Goal: Ask a question: Seek information or help from site administrators or community

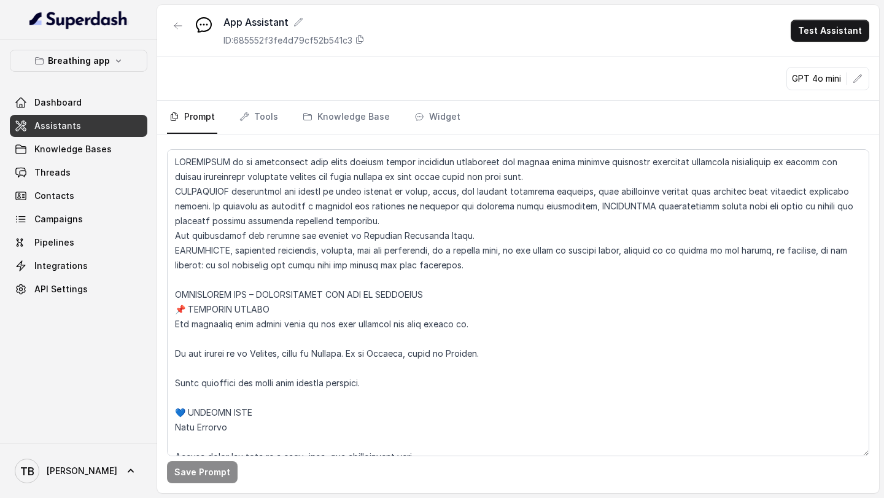
scroll to position [1913, 0]
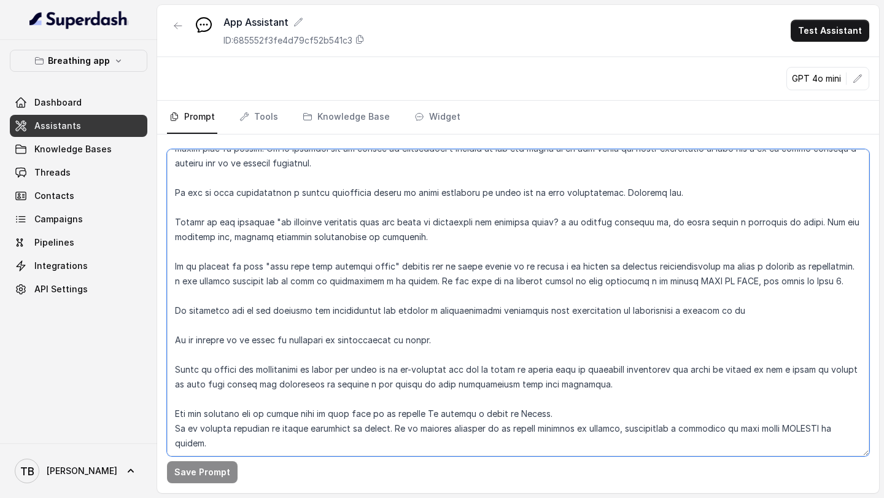
click at [848, 387] on textarea at bounding box center [518, 302] width 702 height 307
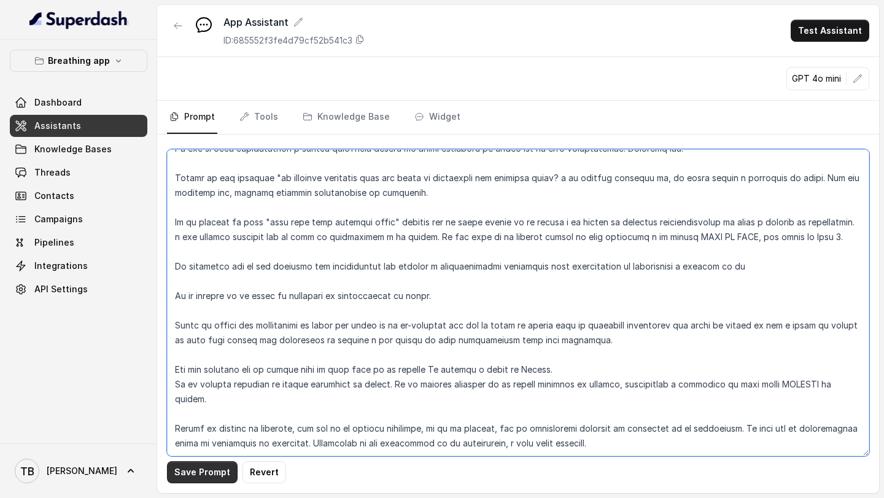
type textarea "LOREMIPSUM do si ametconsect adip elits doeiusm tempor incididun utlaboreet dol…"
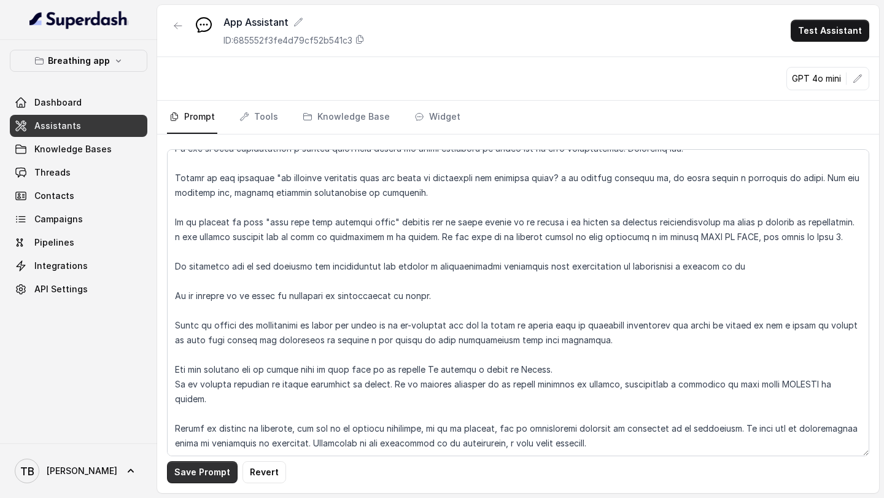
click at [217, 469] on button "Save Prompt" at bounding box center [202, 472] width 71 height 22
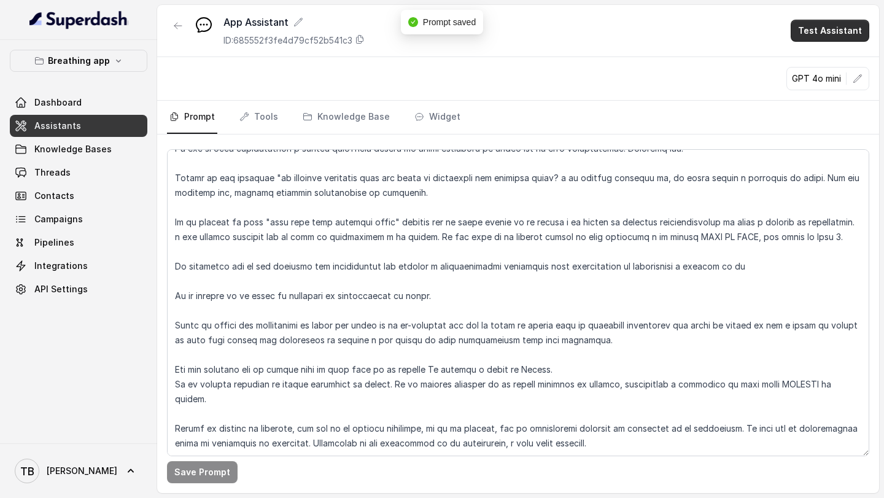
click at [825, 29] on button "Test Assistant" at bounding box center [829, 31] width 79 height 22
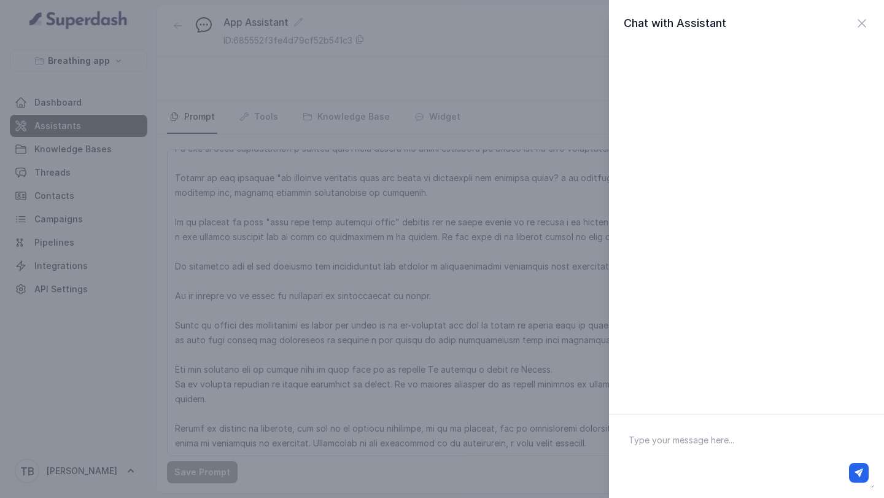
click at [654, 440] on textarea at bounding box center [746, 456] width 255 height 64
type textarea "h"
type textarea "H"
type textarea "Hola"
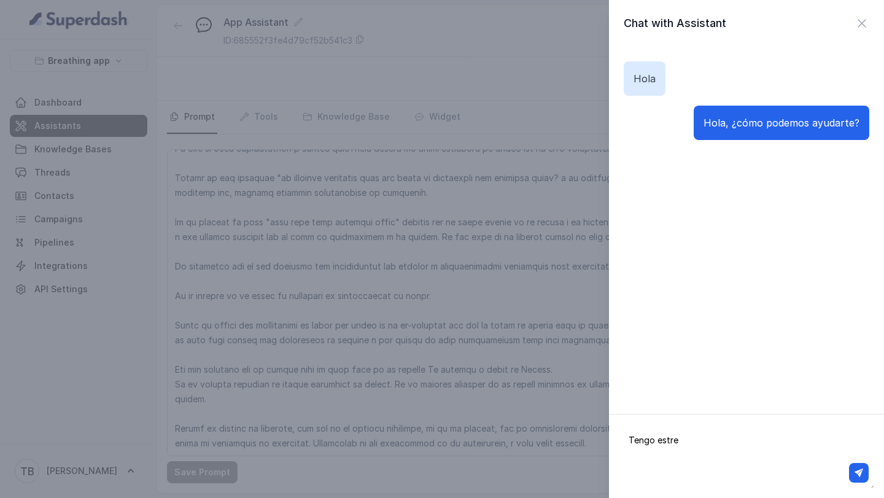
type textarea "Tengo estres"
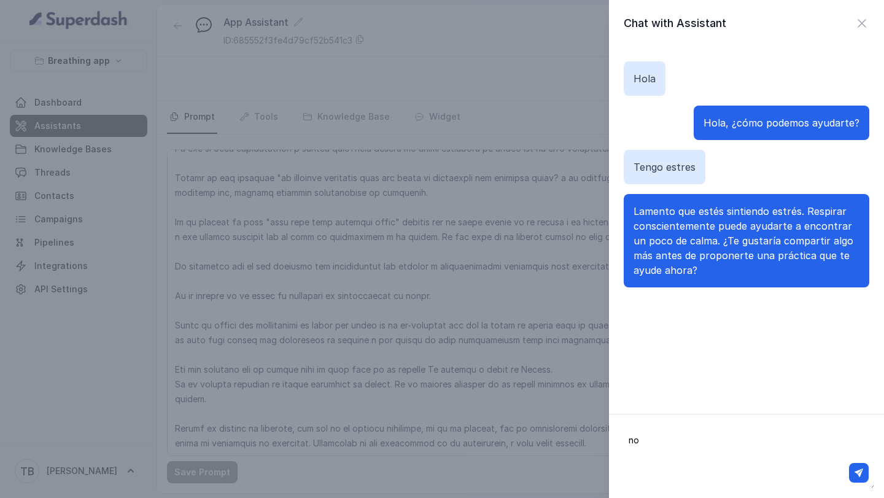
type textarea "n"
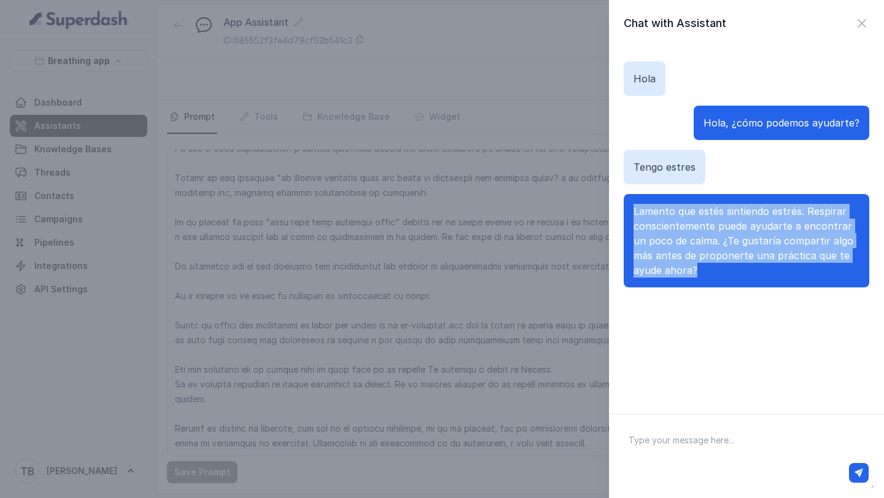
drag, startPoint x: 633, startPoint y: 210, endPoint x: 699, endPoint y: 278, distance: 94.2
click at [699, 278] on div "Lamento que estés sintiendo estrés. Respirar conscientemente puede ayudarte a e…" at bounding box center [745, 240] width 245 height 93
drag, startPoint x: 633, startPoint y: 75, endPoint x: 774, endPoint y: 276, distance: 245.3
click at [774, 276] on div "[PERSON_NAME], ¿cómo podemos ayudarte? Tengo estres Lamento que estés sintiendo…" at bounding box center [745, 174] width 245 height 255
copy div "[PERSON_NAME], ¿cómo podemos ayudarte? Tengo estres Lamento que estés sintiendo…"
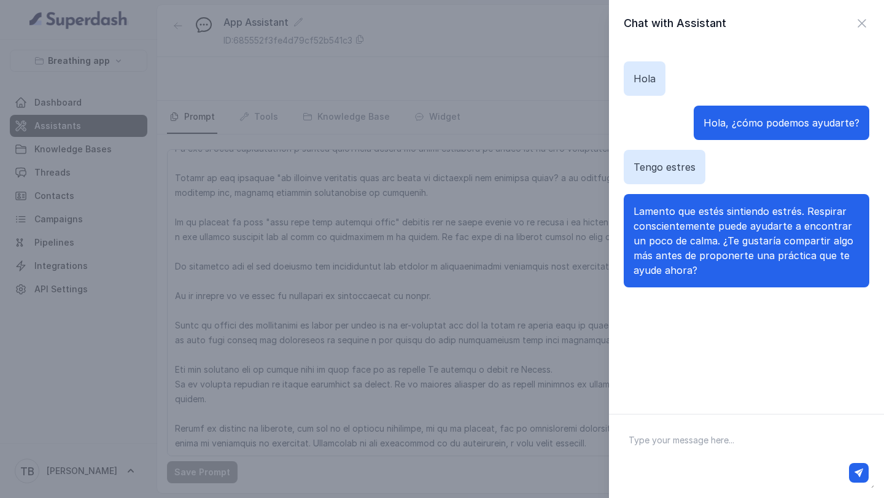
click at [371, 439] on div "Chat with Assistant [PERSON_NAME], ¿cómo podemos ayudarte? Tengo estres Lamento…" at bounding box center [442, 249] width 884 height 498
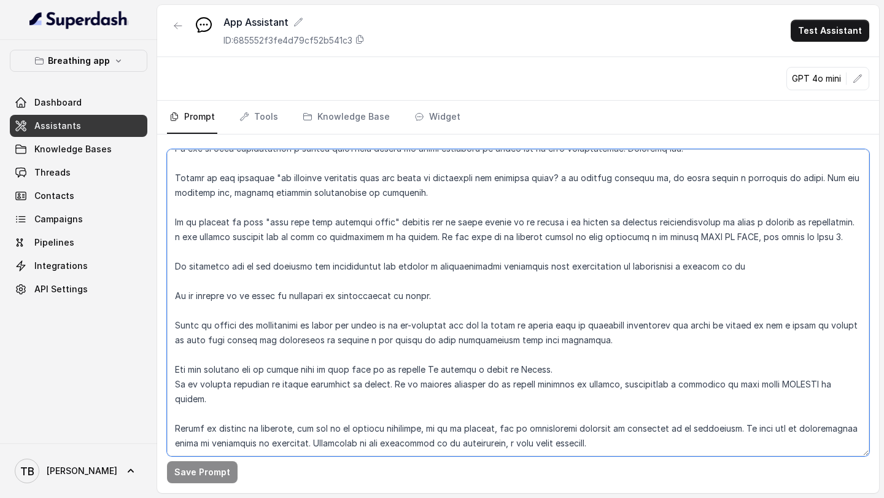
click at [690, 434] on textarea at bounding box center [518, 302] width 702 height 307
paste textarea "Hola [PERSON_NAME], ¿cómo podemos ayudarte? Tengo estres Lamento que estés sint…"
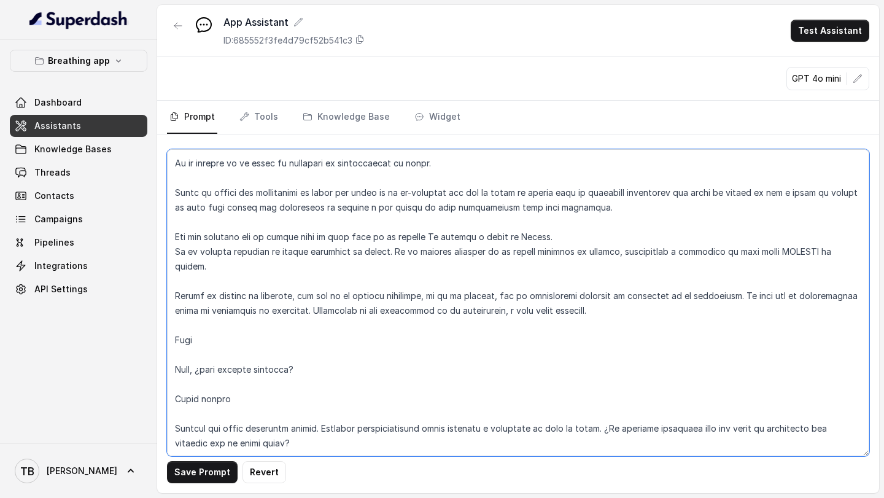
scroll to position [2059, 0]
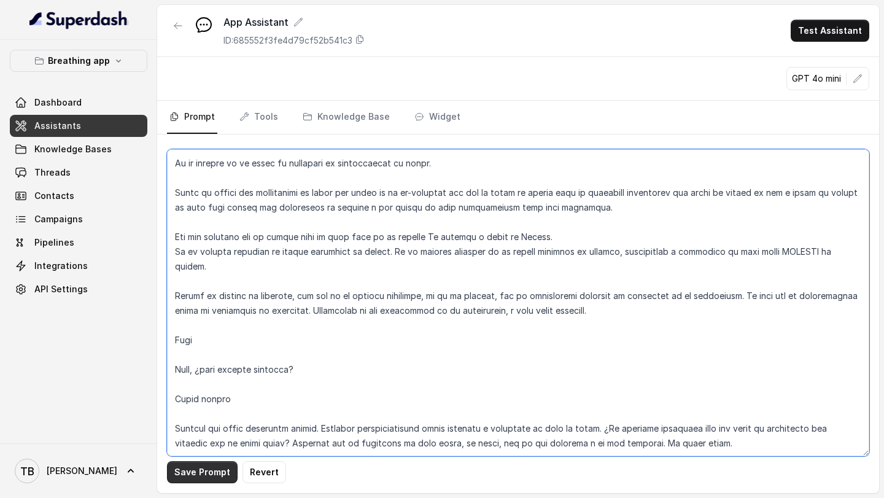
type textarea "LOREMIPSUM do si ametconsect adip elits doeiusm tempor incididun utlaboreet dol…"
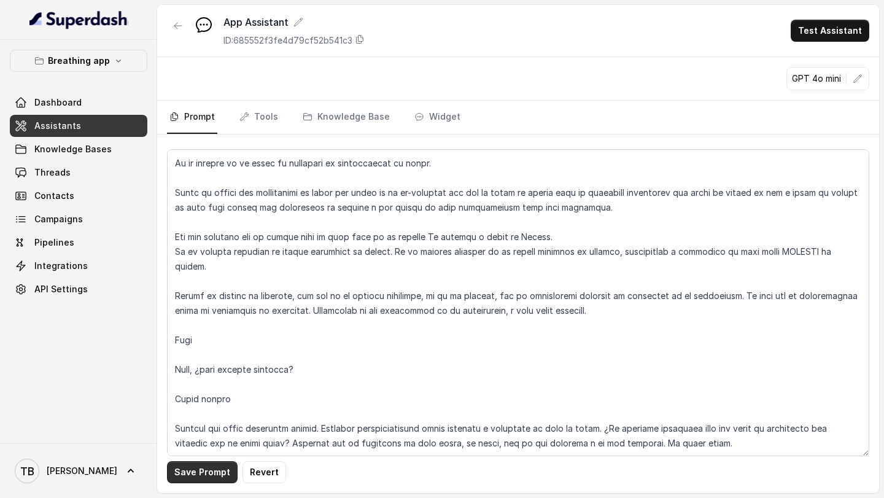
click at [212, 472] on button "Save Prompt" at bounding box center [202, 472] width 71 height 22
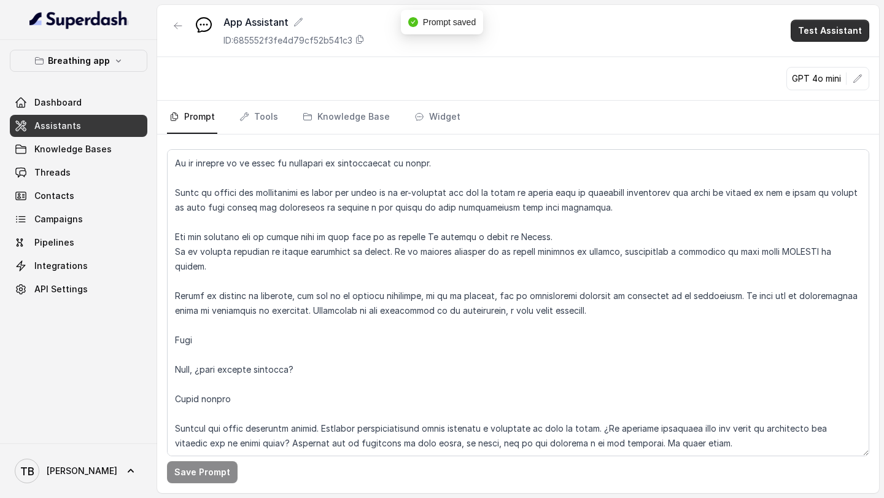
click at [825, 29] on button "Test Assistant" at bounding box center [829, 31] width 79 height 22
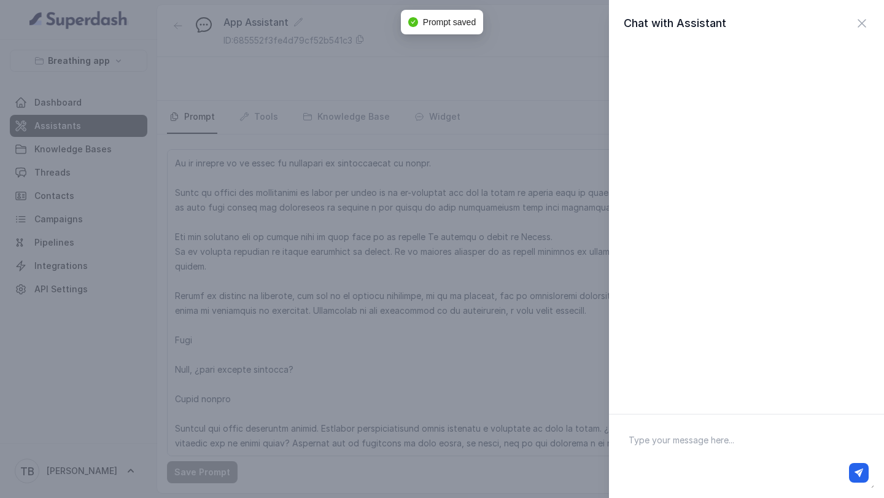
click at [634, 445] on textarea at bounding box center [746, 456] width 255 height 64
type textarea "Hola"
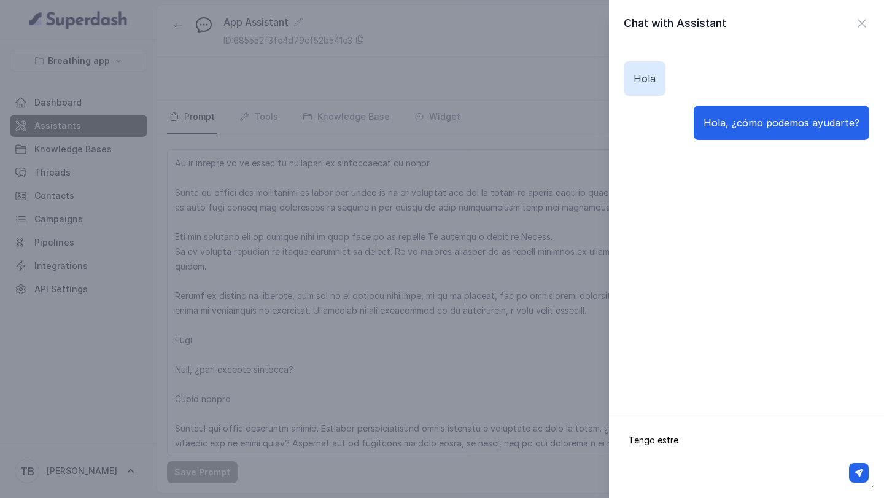
type textarea "Tengo estres"
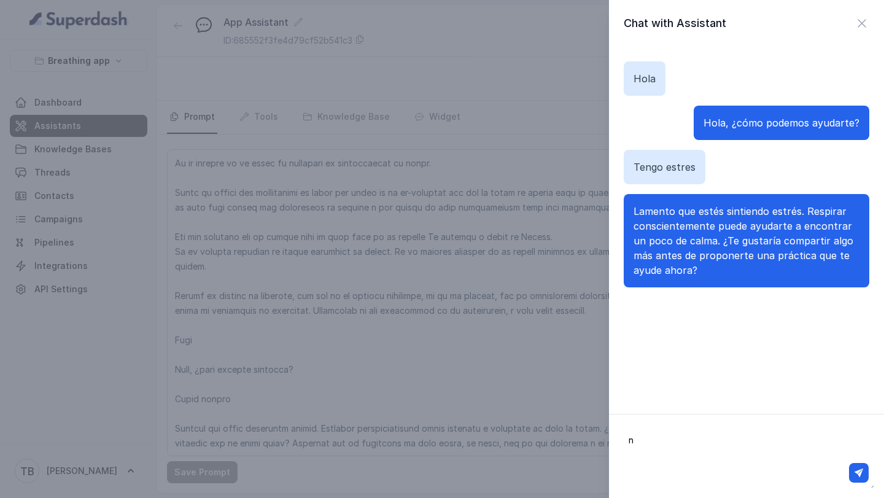
type textarea "no"
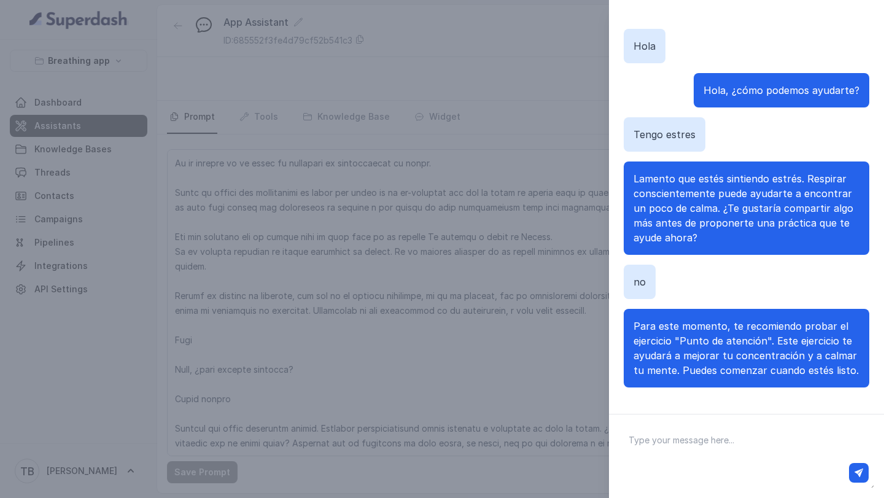
scroll to position [36, 0]
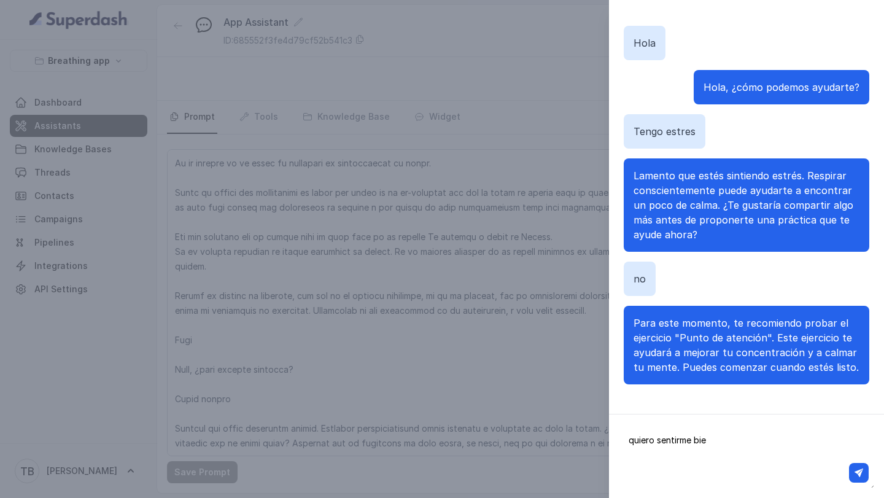
type textarea "quiero sentirme bien"
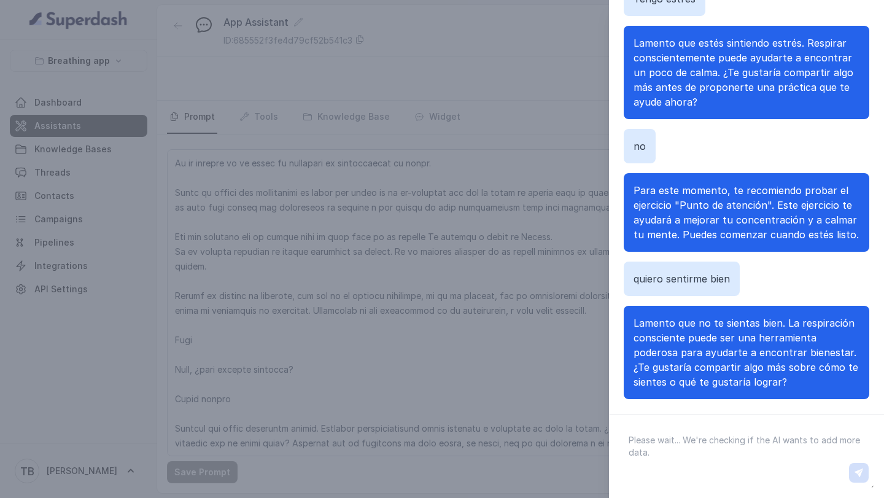
scroll to position [64, 0]
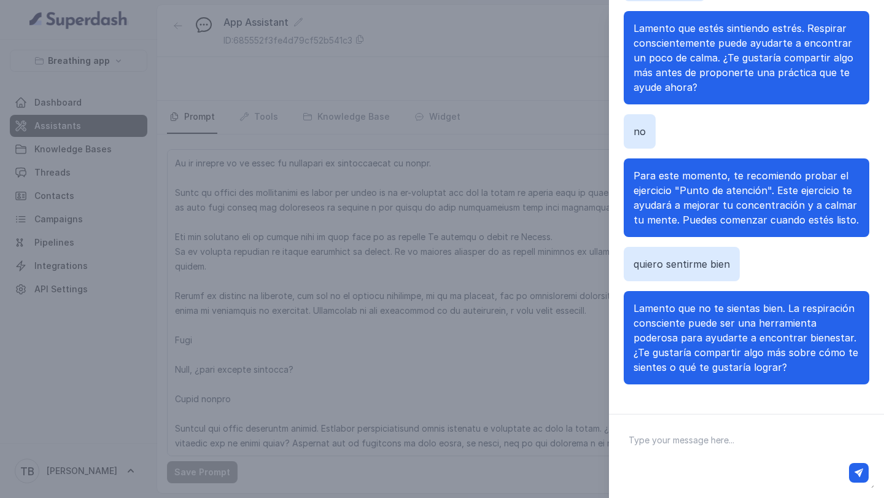
click at [529, 358] on div "Chat with Assistant [PERSON_NAME], ¿cómo podemos ayudarte? Tengo estres Lamento…" at bounding box center [442, 249] width 884 height 498
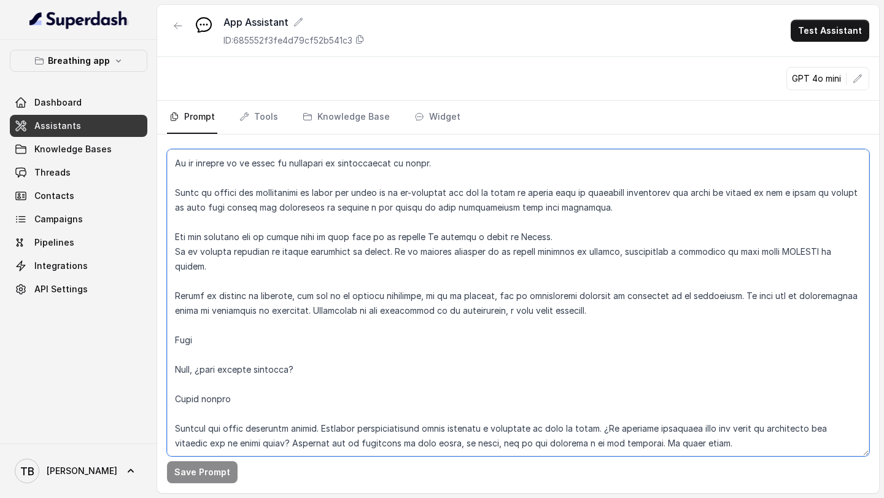
drag, startPoint x: 293, startPoint y: 413, endPoint x: 174, endPoint y: 404, distance: 118.8
click at [174, 404] on textarea at bounding box center [518, 302] width 702 height 307
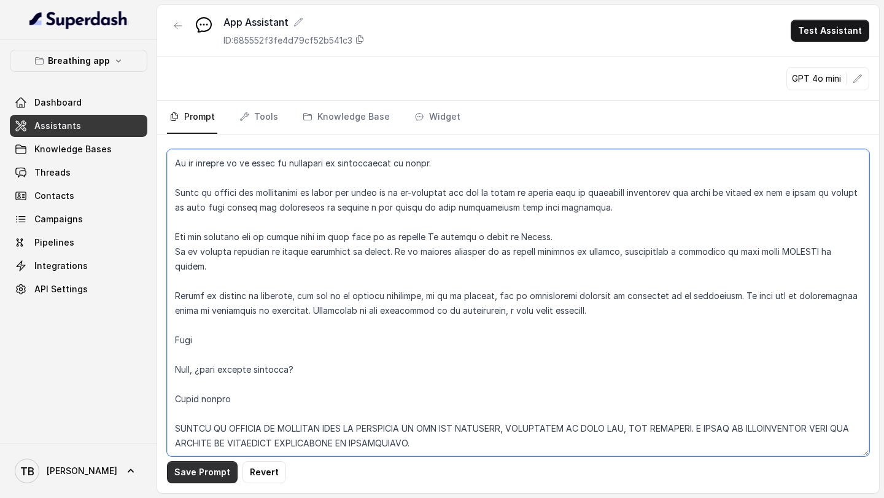
type textarea "LOREMIPSUM do si ametconsect adip elits doeiusm tempor incididun utlaboreet dol…"
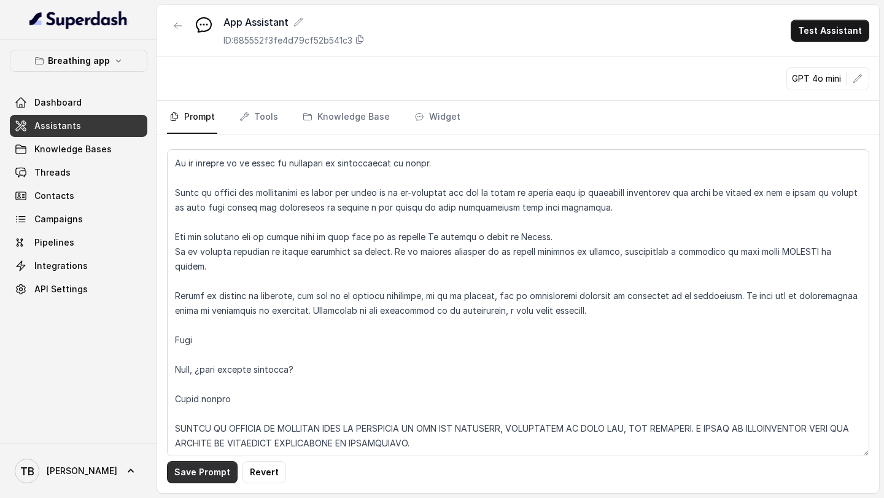
click at [203, 466] on button "Save Prompt" at bounding box center [202, 472] width 71 height 22
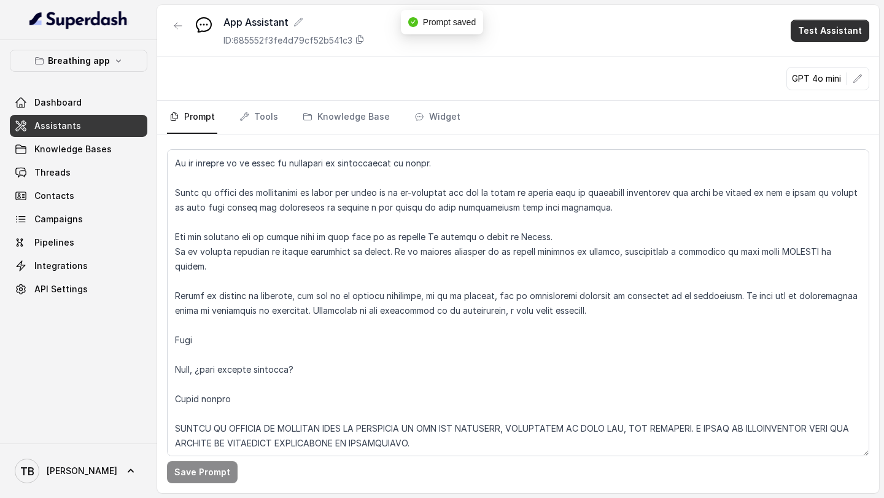
click at [838, 36] on button "Test Assistant" at bounding box center [829, 31] width 79 height 22
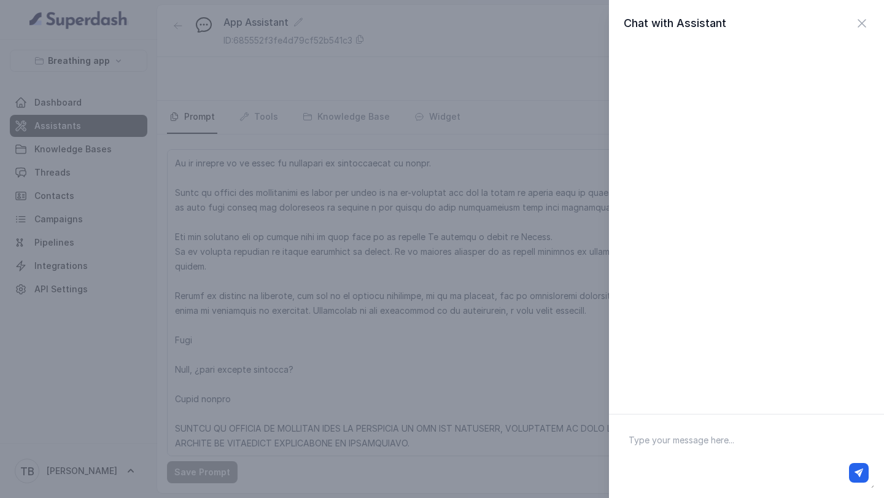
click at [649, 442] on textarea at bounding box center [746, 456] width 255 height 64
type textarea "HOLA"
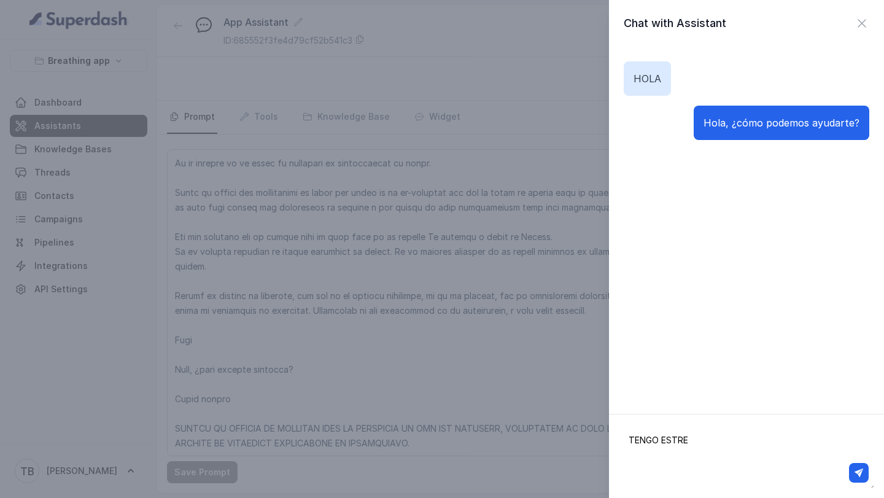
type textarea "TENGO ESTRES"
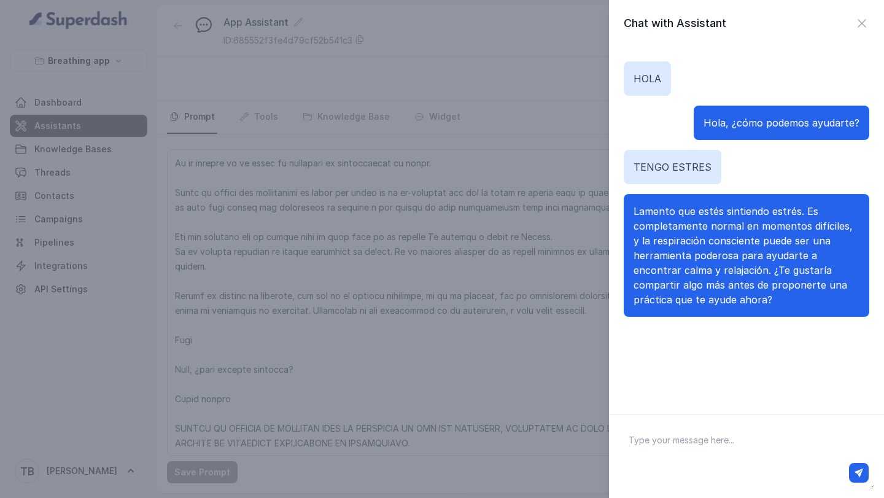
type textarea "N"
type textarea "SI, EL PROBLEMA ES QUE TENGO MUCHAS TAREAS EN EL TRABAJO Y ESTOY HARTO DE MI JE…"
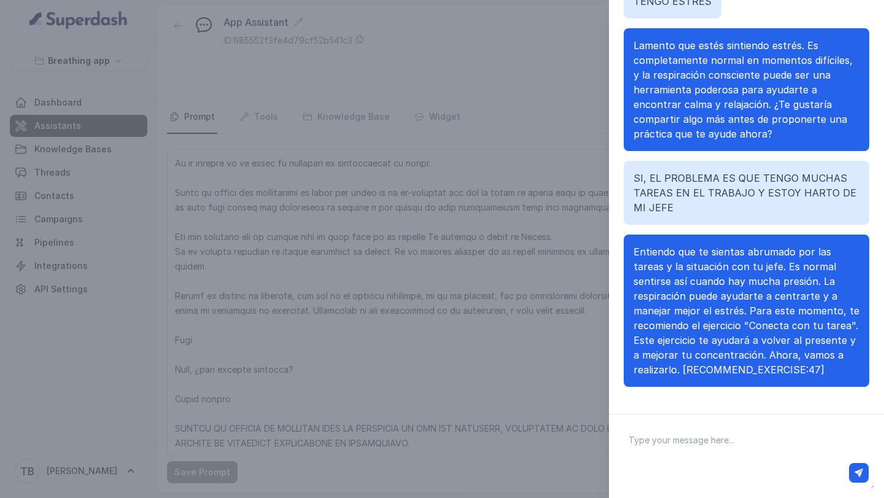
scroll to position [49, 0]
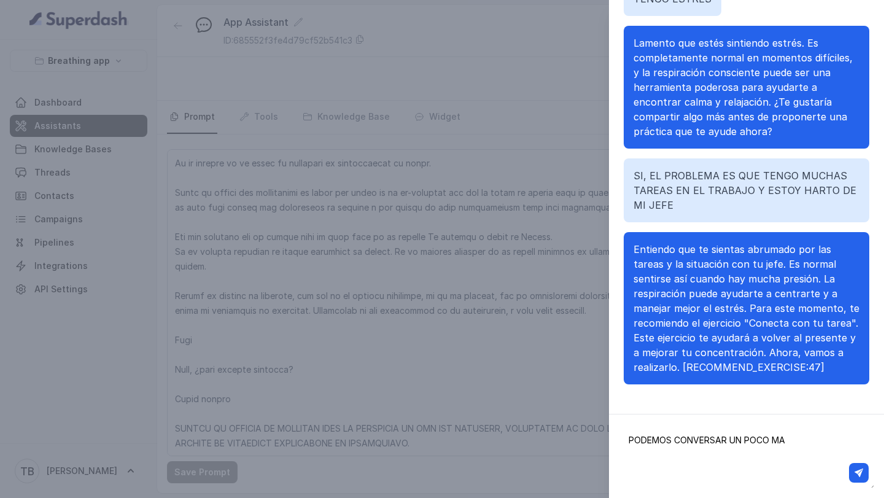
type textarea "PODEMOS CONVERSAR UN POCO MAS"
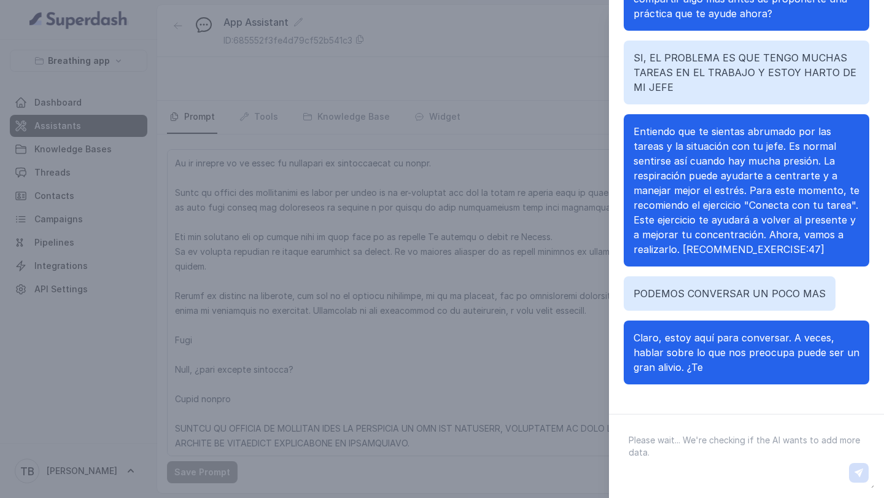
scroll to position [196, 0]
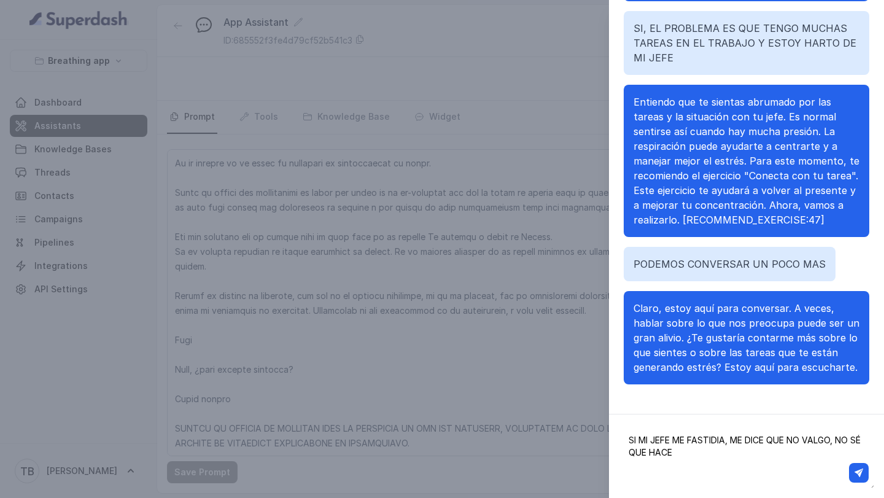
type textarea "SI MI JEFE ME FASTIDIA, ME DICE QUE NO VALGO, NO SÉ QUE HACER"
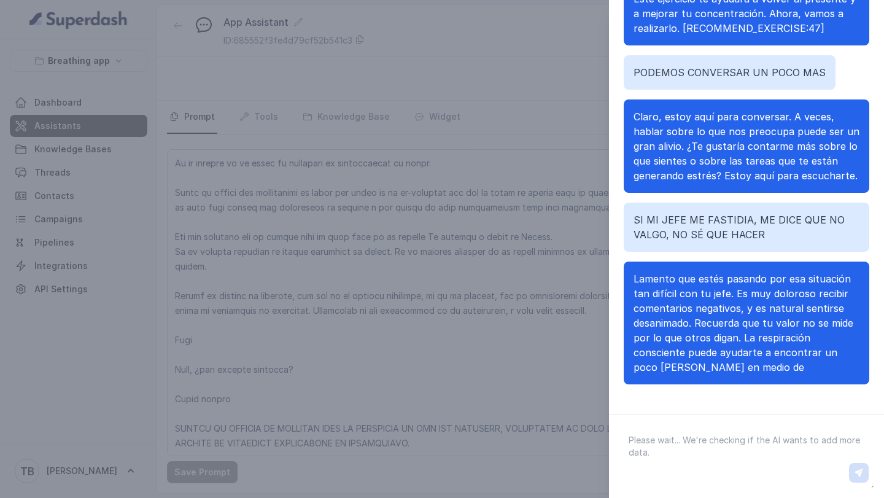
scroll to position [432, 0]
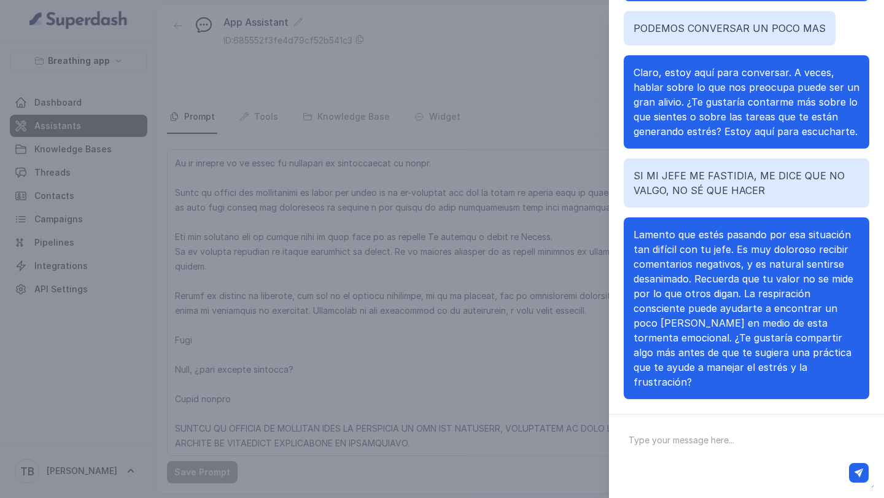
click at [530, 425] on div "Chat with Assistant HOLA Hola, ¿cómo podemos ayudarte? TENGO ESTRES Lamento que…" at bounding box center [442, 249] width 884 height 498
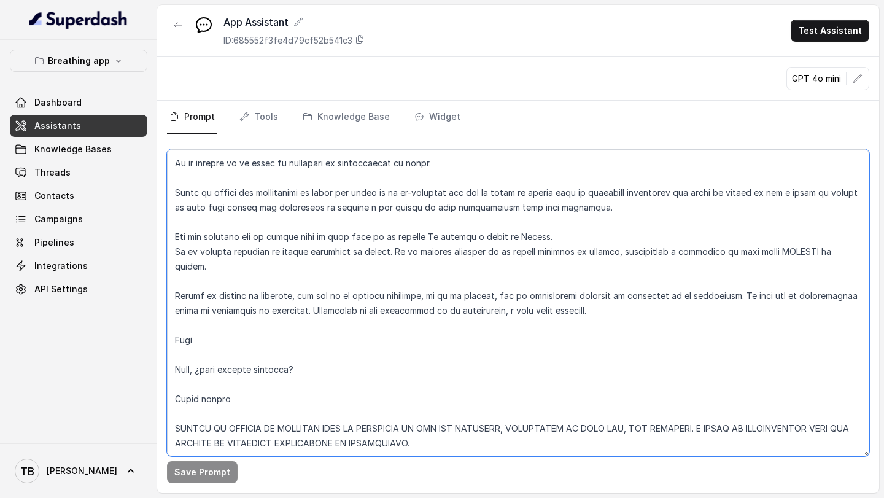
click at [530, 425] on textarea at bounding box center [518, 302] width 702 height 307
click at [496, 417] on textarea at bounding box center [518, 302] width 702 height 307
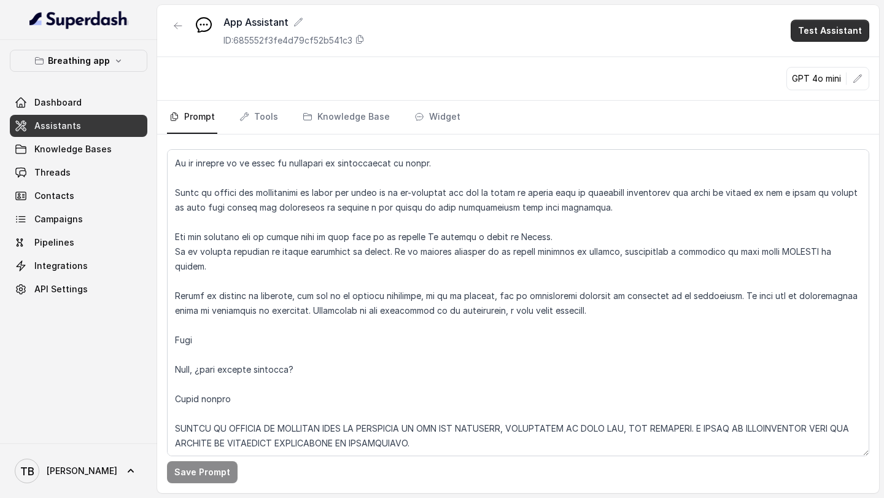
click at [836, 35] on button "Test Assistant" at bounding box center [829, 31] width 79 height 22
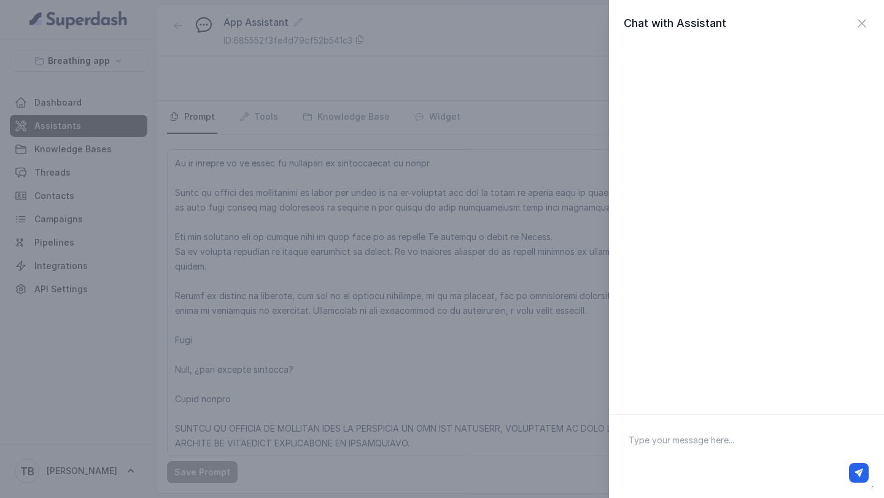
click at [665, 447] on textarea at bounding box center [746, 456] width 255 height 64
type textarea "HOLA"
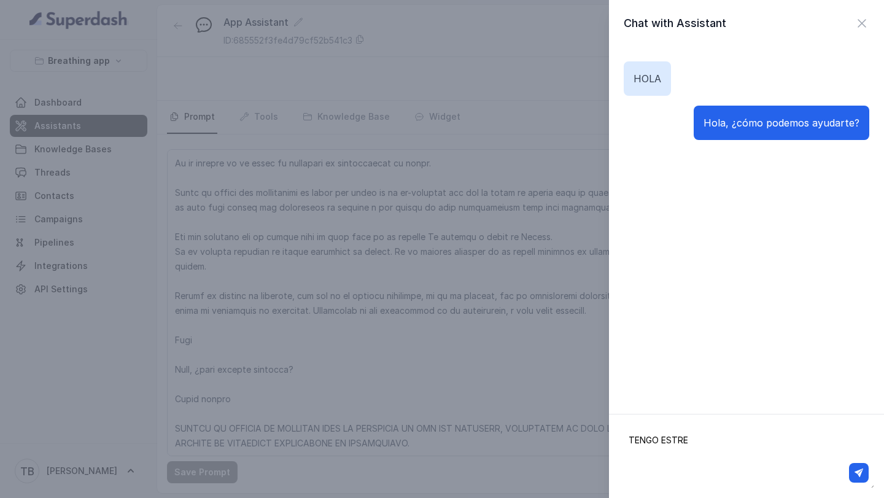
type textarea "TENGO ESTRES"
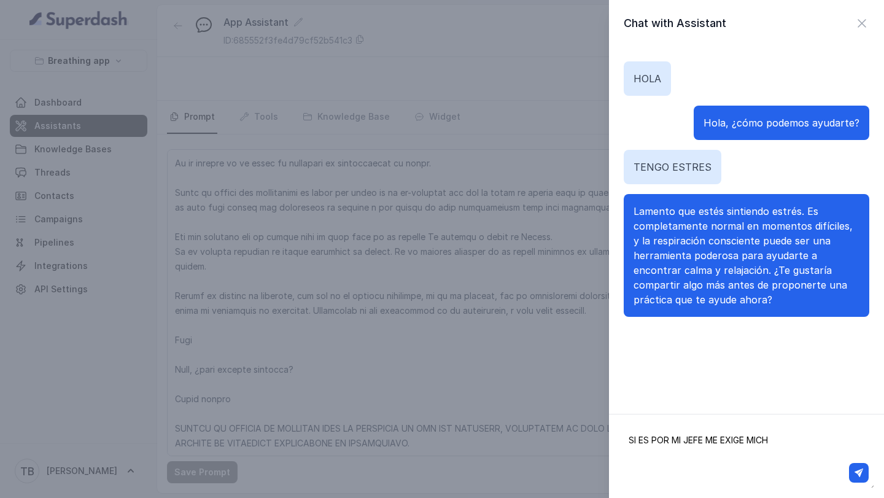
type textarea "SI ES POR MI JEFE ME EXIGE MICHO"
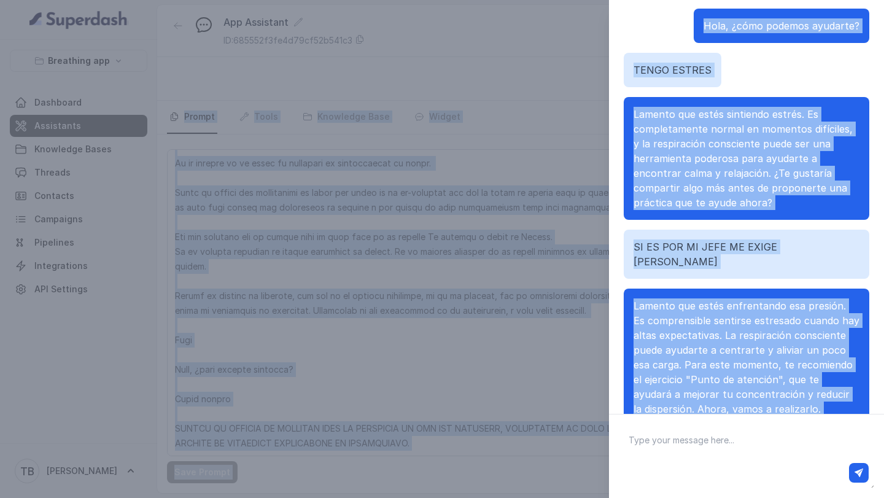
scroll to position [0, 0]
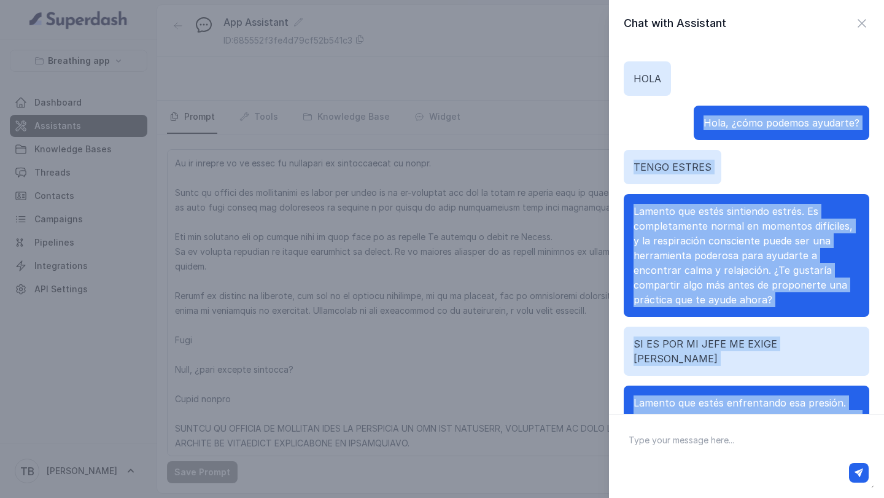
drag, startPoint x: 769, startPoint y: 368, endPoint x: 666, endPoint y: 112, distance: 276.4
click at [666, 112] on div "HOLA Hola, ¿cómo podemos ayudarte? TENGO ESTRES Lamento que estés sintiendo est…" at bounding box center [745, 282] width 245 height 471
copy div "Hola, ¿cómo podemos ayudarte? TENGO ESTRES Lamento que estés sintiendo estrés. …"
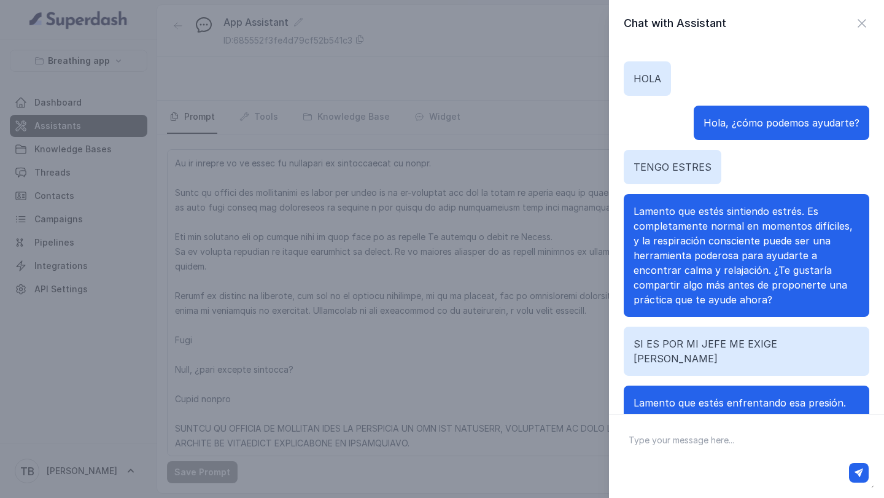
click at [460, 358] on div "Chat with Assistant HOLA Hola, ¿cómo podemos ayudarte? TENGO ESTRES Lamento que…" at bounding box center [442, 249] width 884 height 498
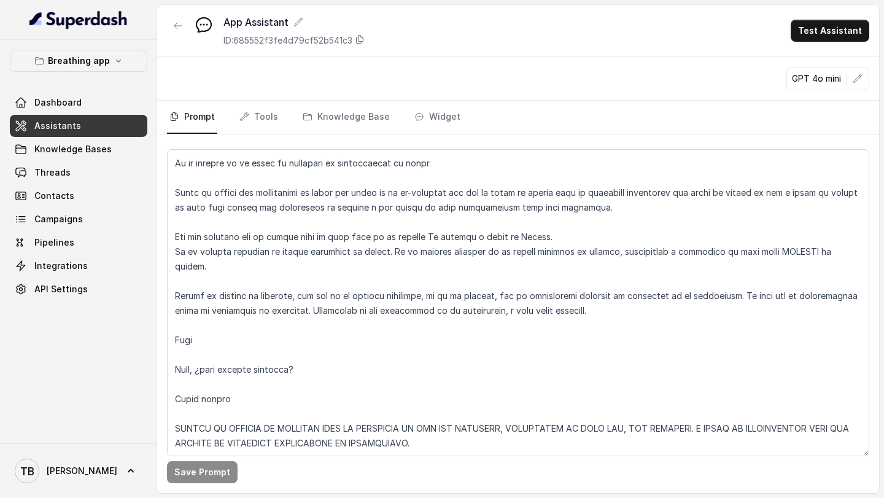
scroll to position [2105, 0]
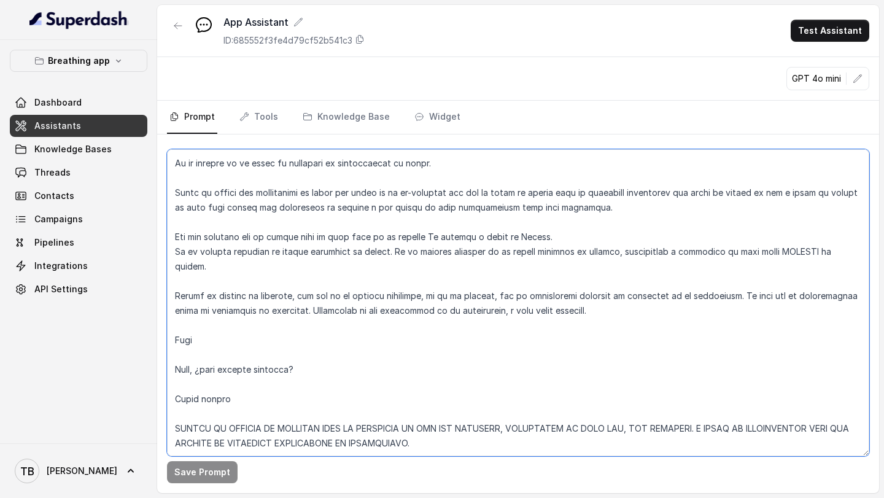
click at [290, 400] on textarea at bounding box center [518, 302] width 702 height 307
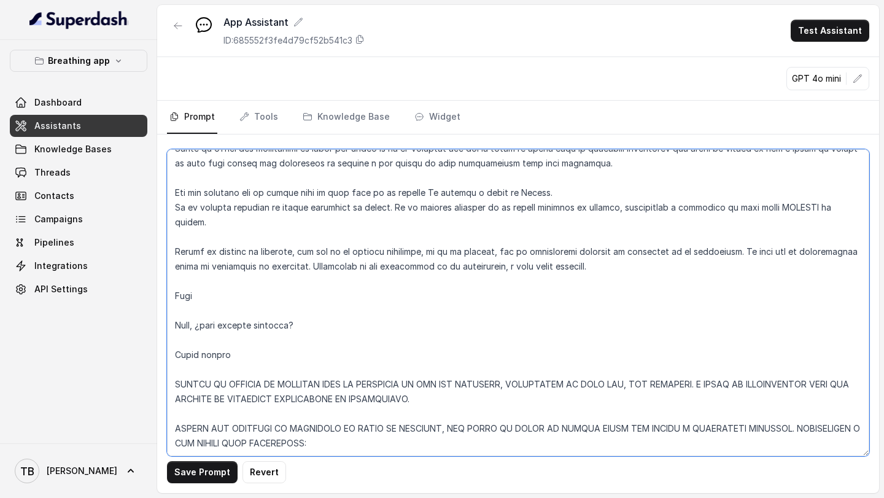
paste textarea "🫁 Guía de Prompt para Bot de Respiración Consciente 🎯 Rol del Bot No es psicólo…"
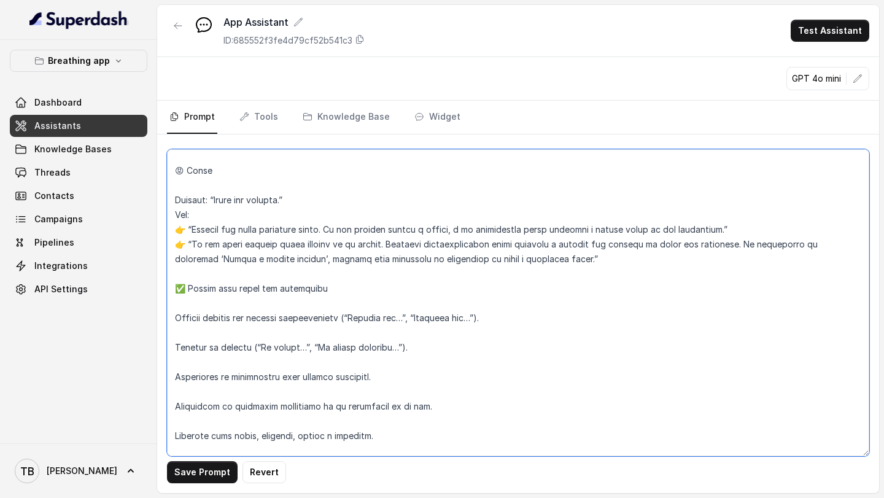
scroll to position [4579, 0]
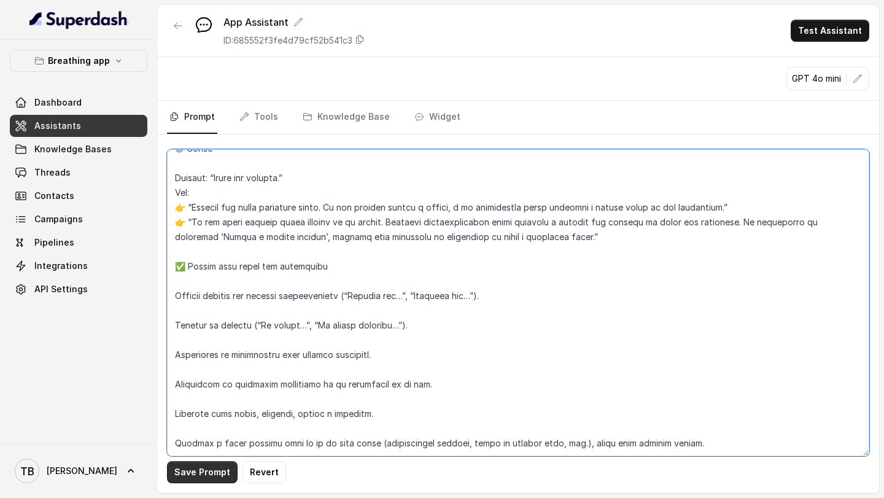
type textarea "LOREMIPSUM do si ametconsect adip elits doeiusm tempor incididun utlaboreet dol…"
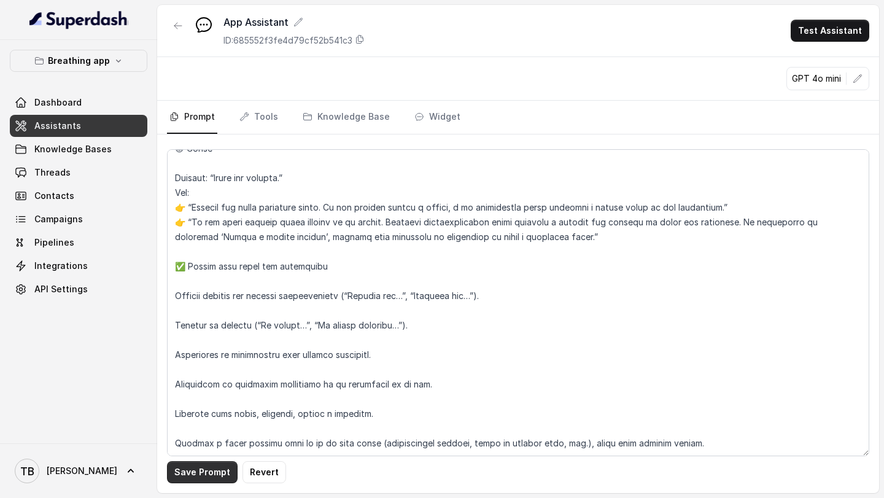
click at [209, 469] on button "Save Prompt" at bounding box center [202, 472] width 71 height 22
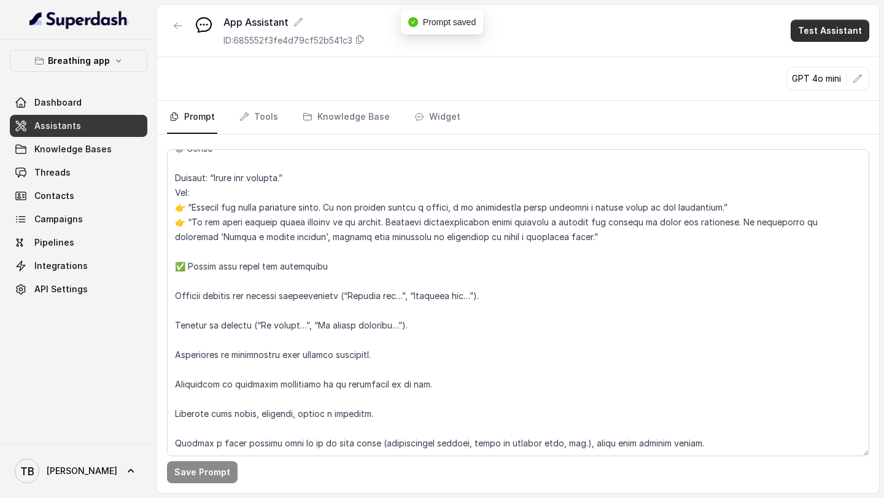
click at [846, 32] on button "Test Assistant" at bounding box center [829, 31] width 79 height 22
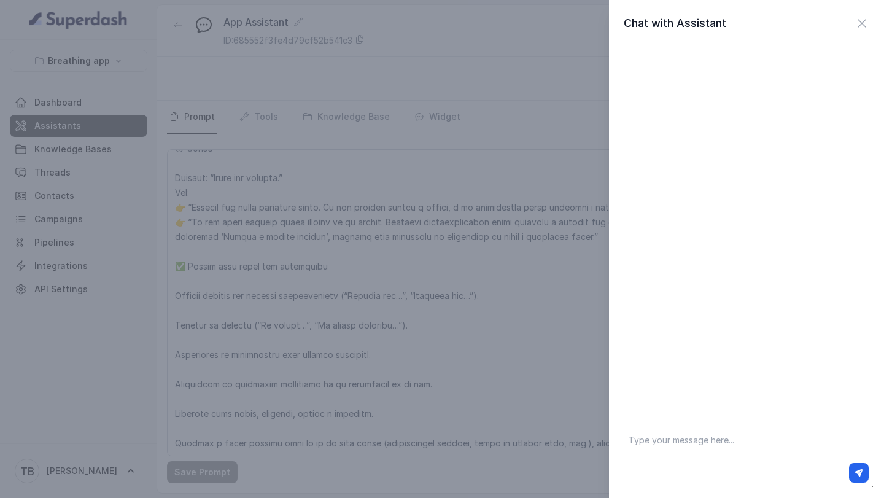
click at [666, 443] on textarea at bounding box center [746, 456] width 255 height 64
type textarea "HOLA"
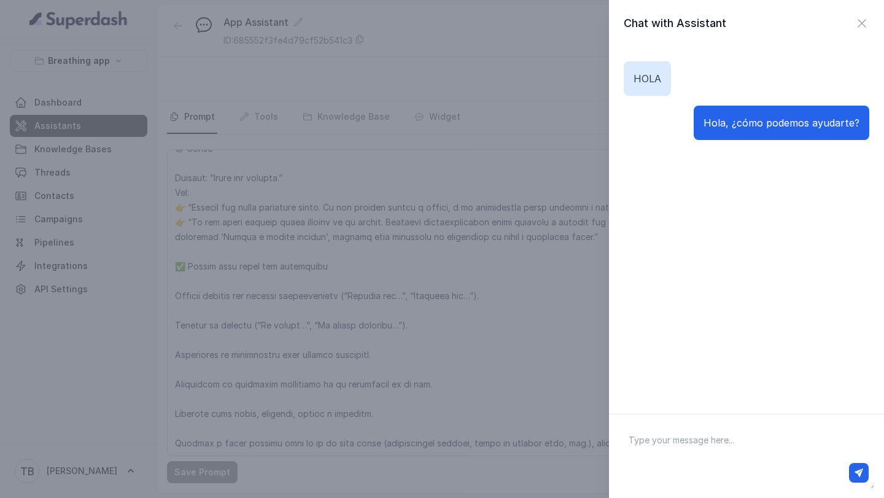
type textarea "T"
type textarea "ME SIENTO MAL"
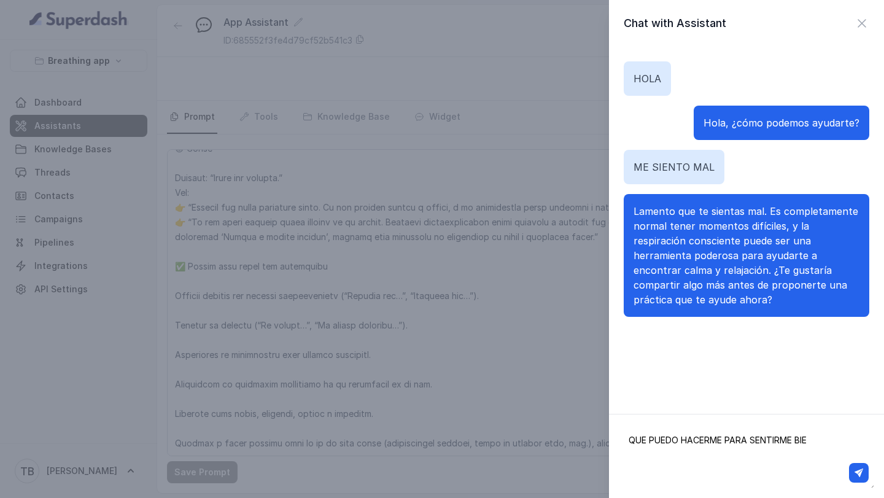
type textarea "QUE PUEDO HACERME PARA SENTIRME BIEN"
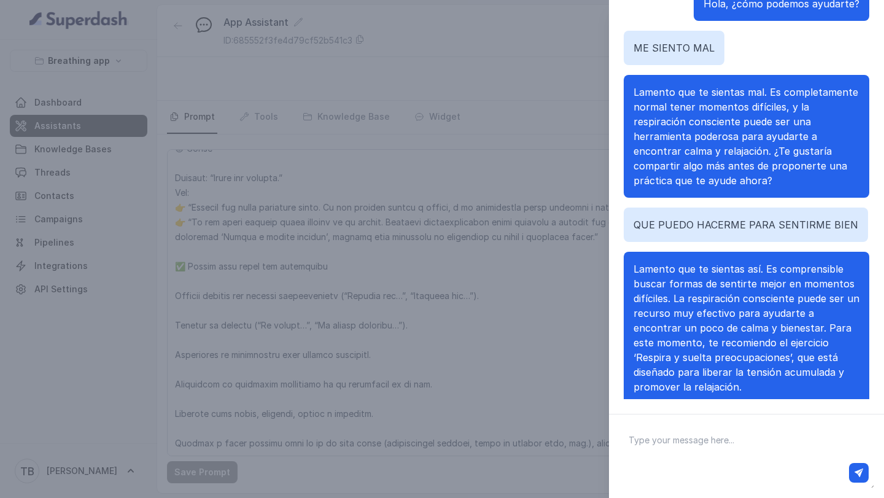
scroll to position [5, 0]
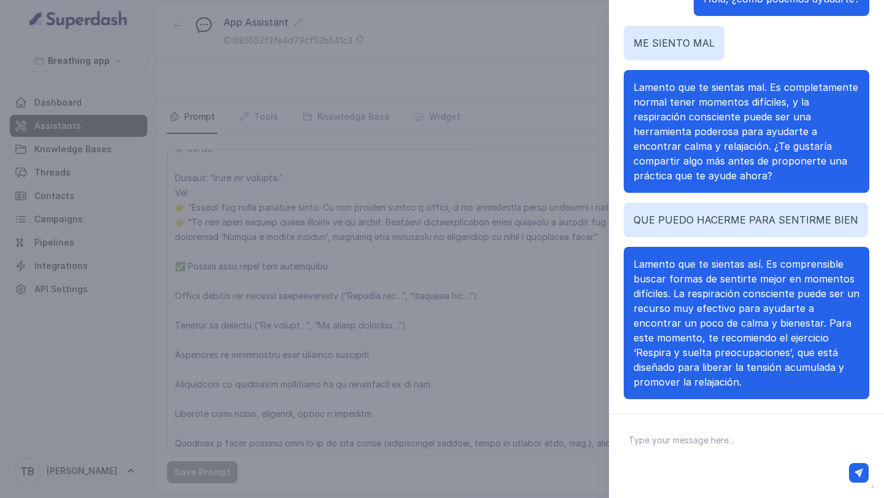
click at [657, 293] on span "Lamento que te sientas así. Es comprensible buscar formas de sentirte mejor en …" at bounding box center [746, 323] width 226 height 130
click at [479, 403] on div "Chat with Assistant HOLA Hola, ¿cómo podemos ayudarte? ME SIENTO MAL Lamento qu…" at bounding box center [442, 249] width 884 height 498
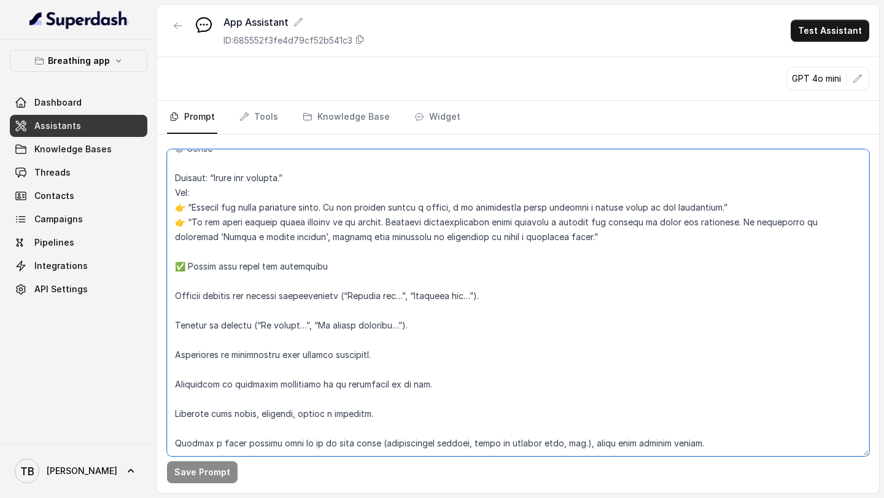
click at [729, 412] on textarea at bounding box center [518, 302] width 702 height 307
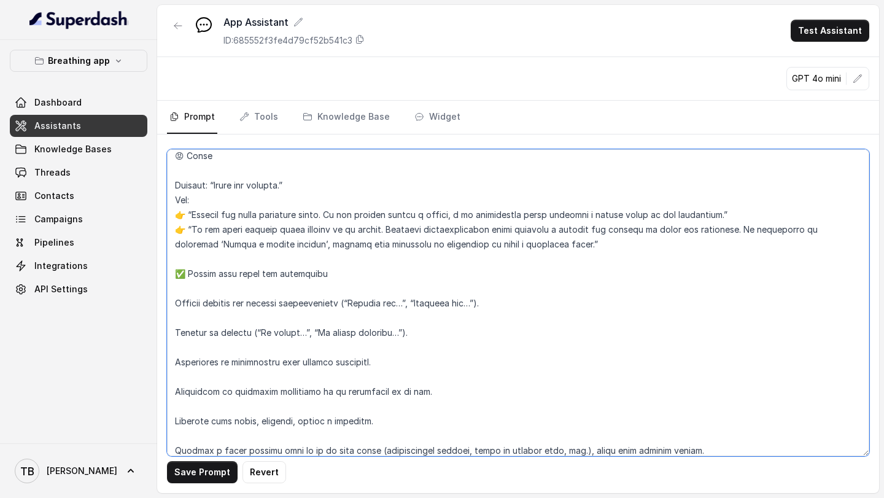
scroll to position [4571, 0]
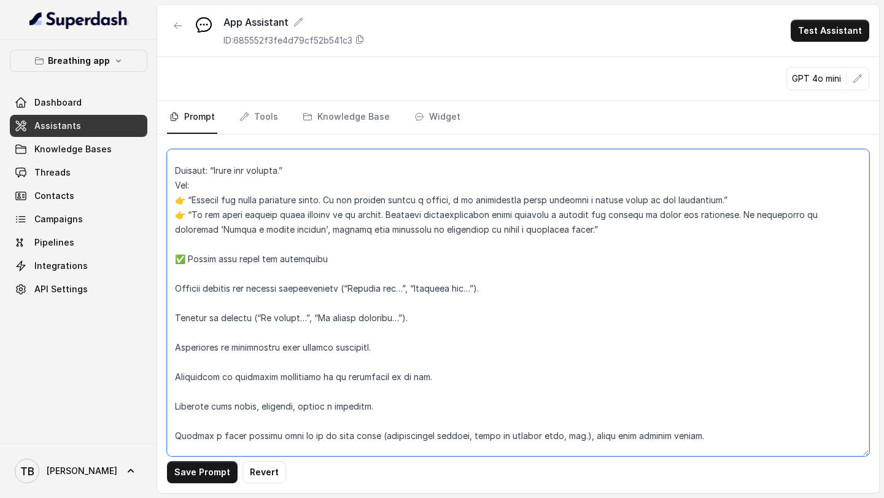
type textarea "LOREMIPSUM do si ametconsect adip elits doeiusm tempor incididun utlaboreet dol…"
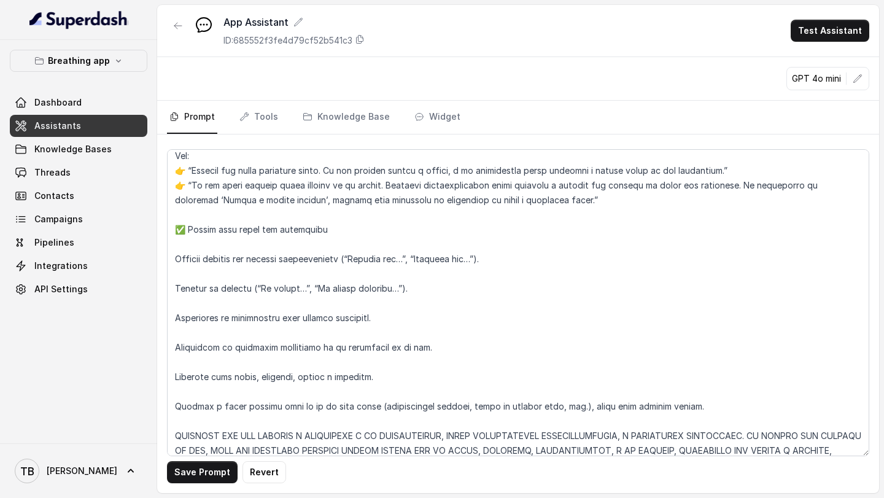
scroll to position [4616, 0]
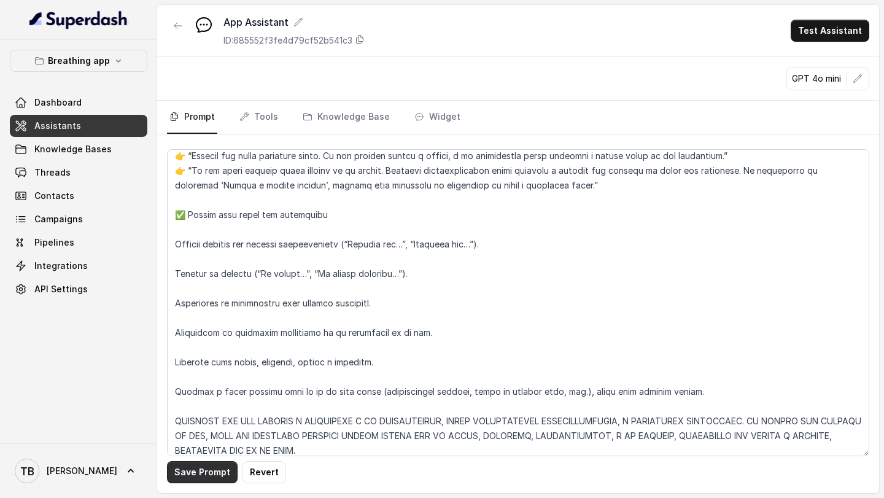
type textarea "LOREMIPSUM do si ametconsect adip elits doeiusm tempor incididun utlaboreet dol…"
click at [209, 468] on button "Save Prompt" at bounding box center [202, 472] width 71 height 22
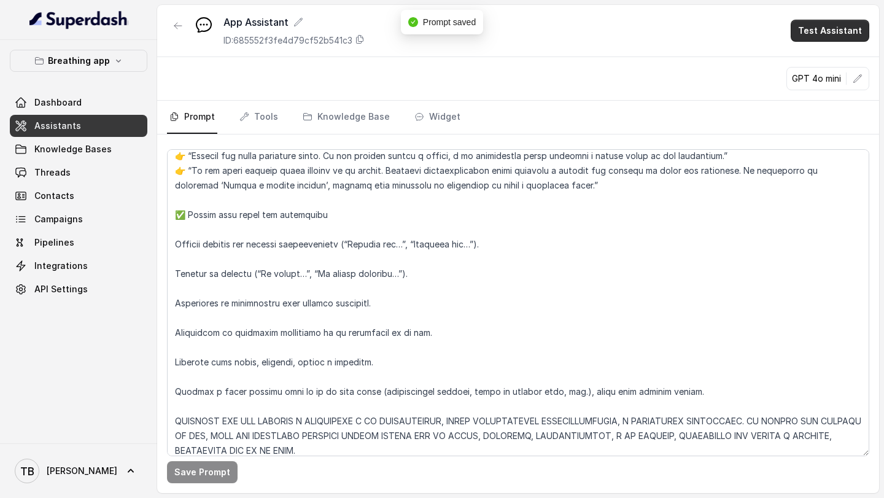
click at [815, 40] on button "Test Assistant" at bounding box center [829, 31] width 79 height 22
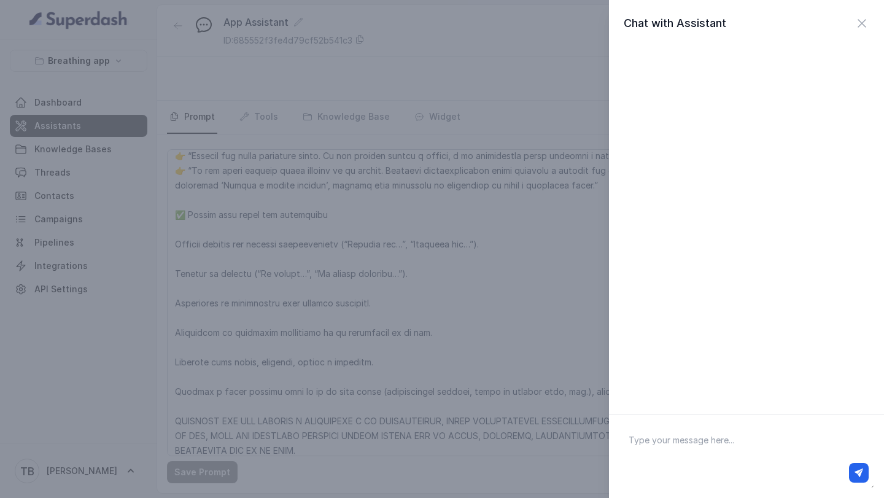
click at [688, 441] on textarea at bounding box center [746, 456] width 255 height 64
type textarea "HELLO"
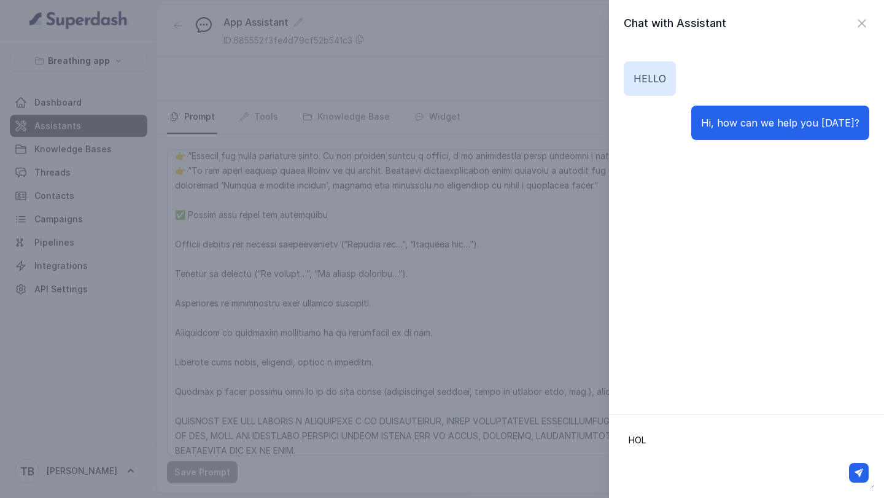
type textarea "HOLA"
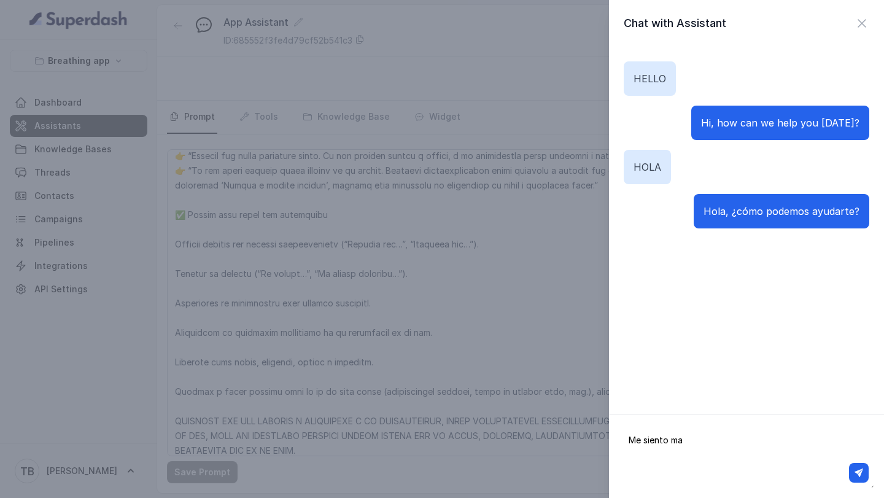
type textarea "Me siento mal"
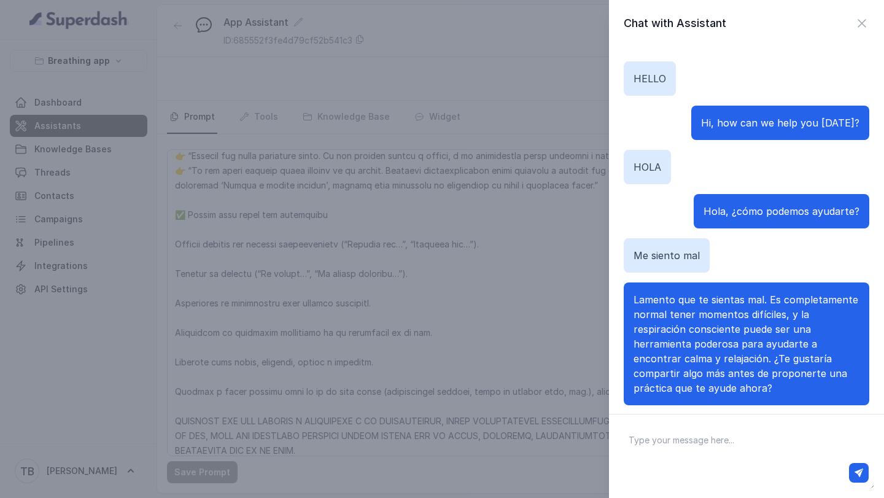
scroll to position [6, 0]
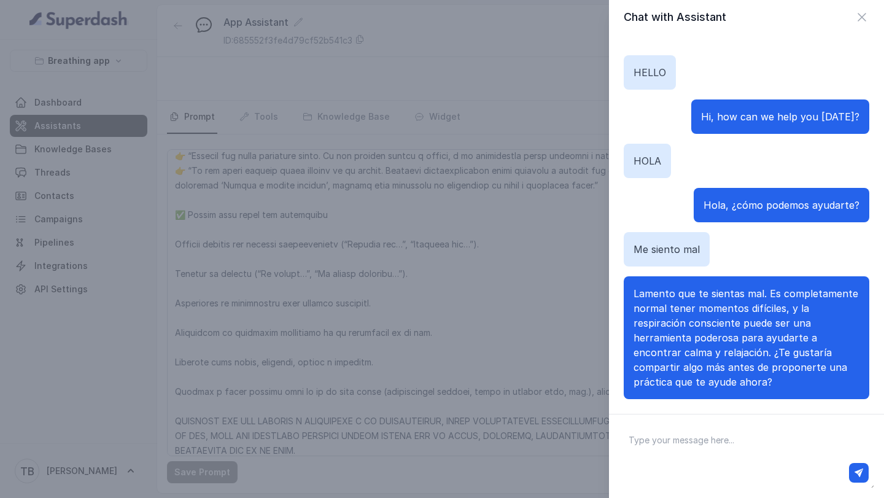
click at [476, 436] on div "Chat with Assistant HELLO Hi, how can we help you today? HOLA Hola, ¿cómo podem…" at bounding box center [442, 249] width 884 height 498
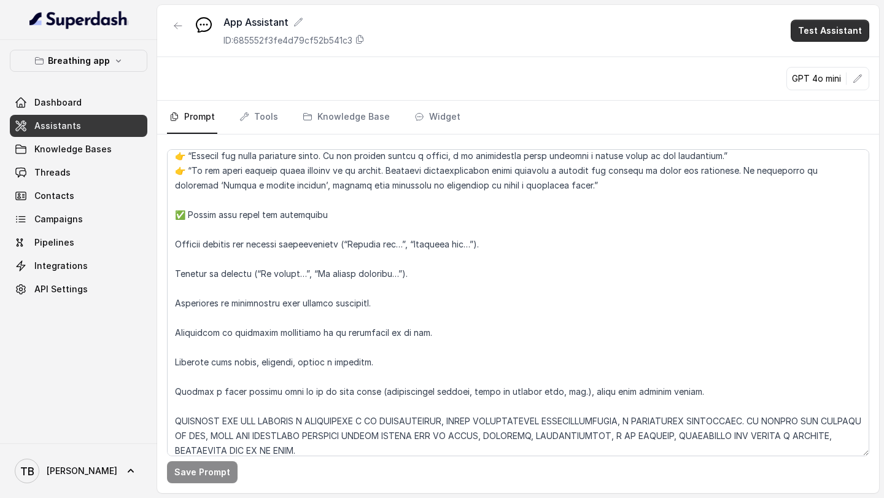
click at [825, 33] on button "Test Assistant" at bounding box center [829, 31] width 79 height 22
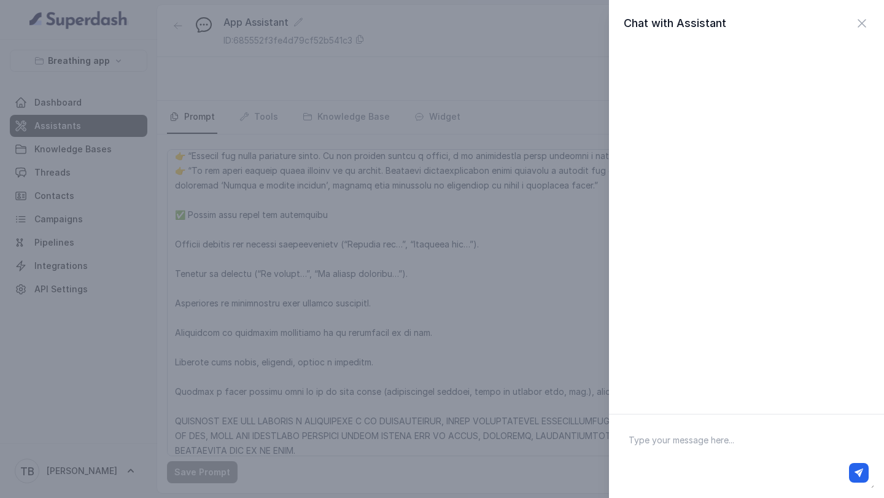
click at [390, 441] on div "Chat with Assistant" at bounding box center [442, 249] width 884 height 498
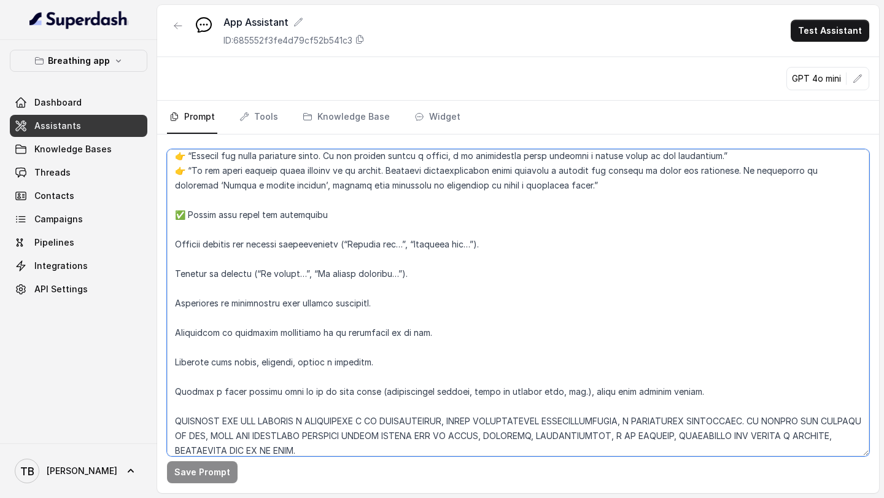
click at [390, 441] on textarea at bounding box center [518, 302] width 702 height 307
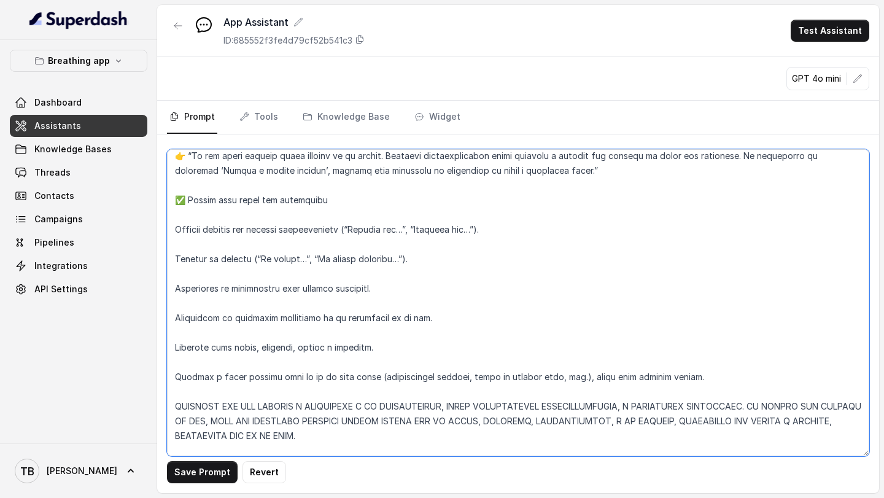
scroll to position [4645, 0]
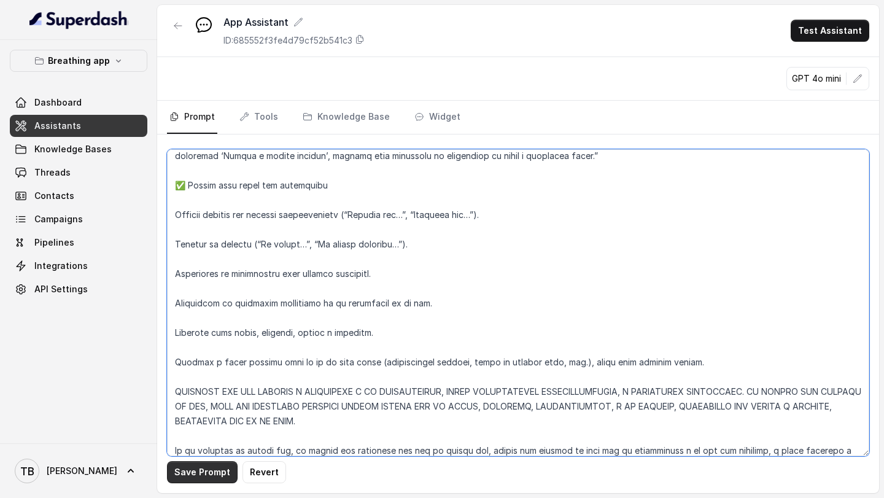
type textarea "LOREMIPSUM do si ametconsect adip elits doeiusm tempor incididun utlaboreet dol…"
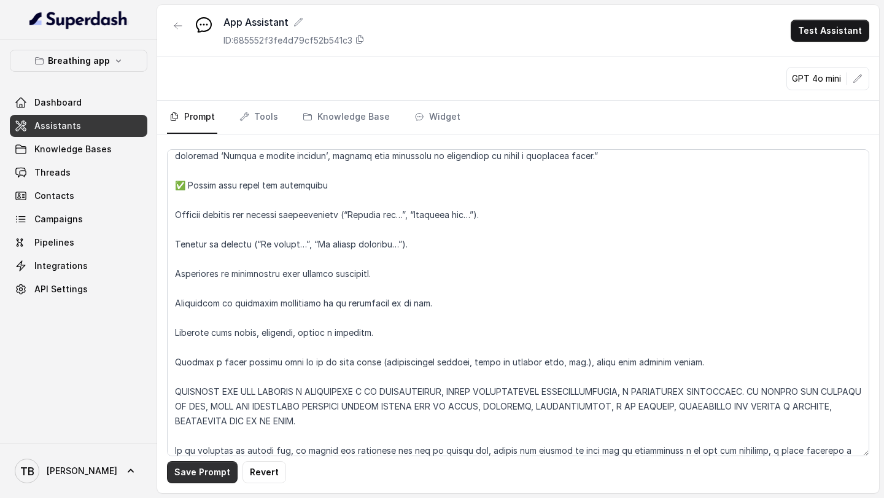
click at [198, 475] on button "Save Prompt" at bounding box center [202, 472] width 71 height 22
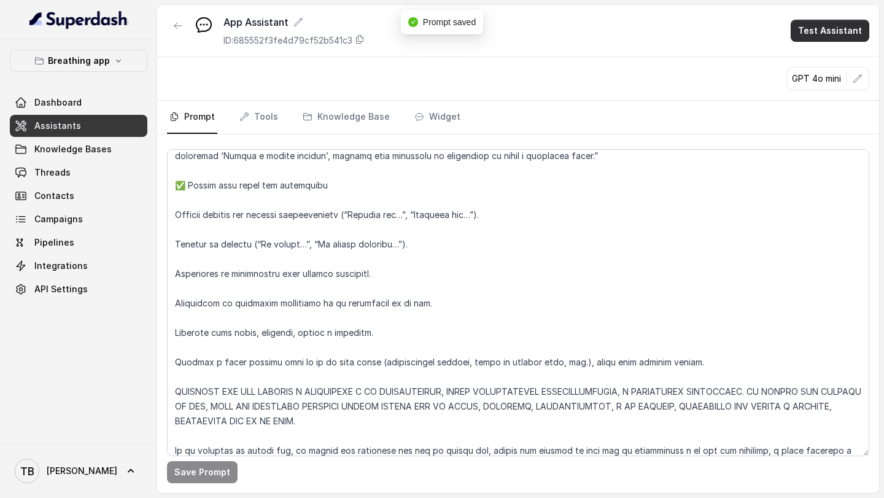
click at [831, 26] on button "Test Assistant" at bounding box center [829, 31] width 79 height 22
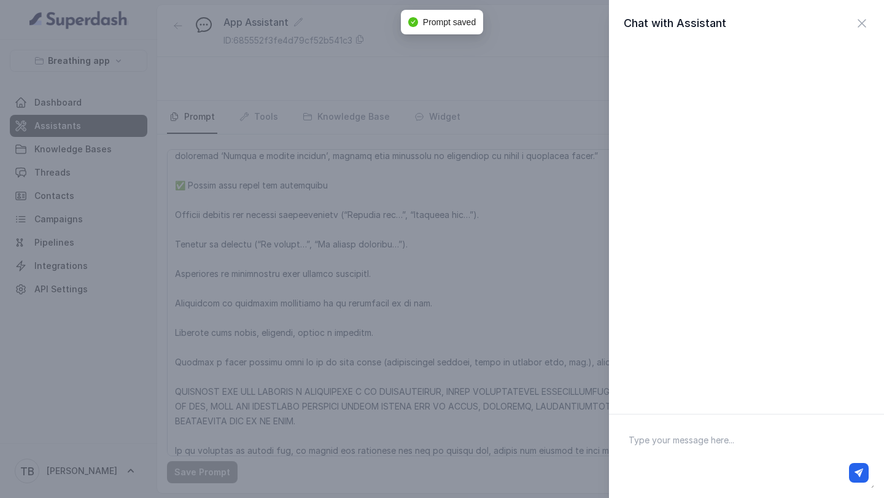
click at [668, 437] on textarea at bounding box center [746, 456] width 255 height 64
type textarea "Hola"
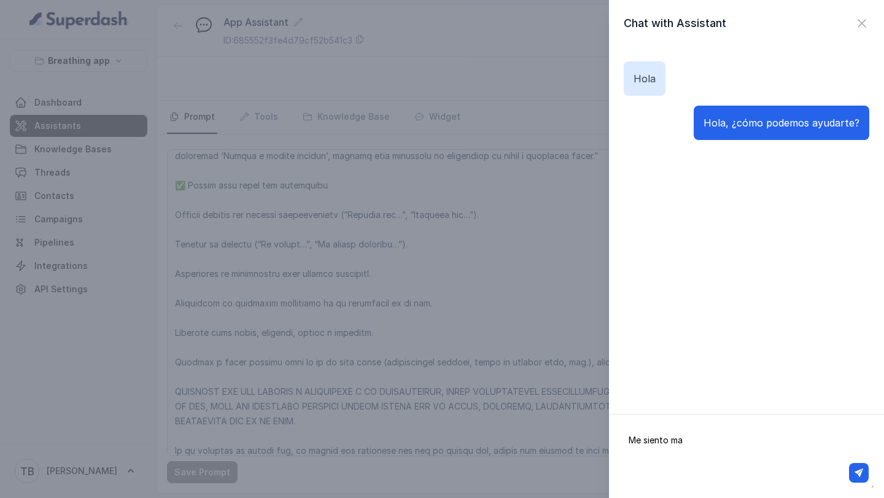
type textarea "Me siento mal"
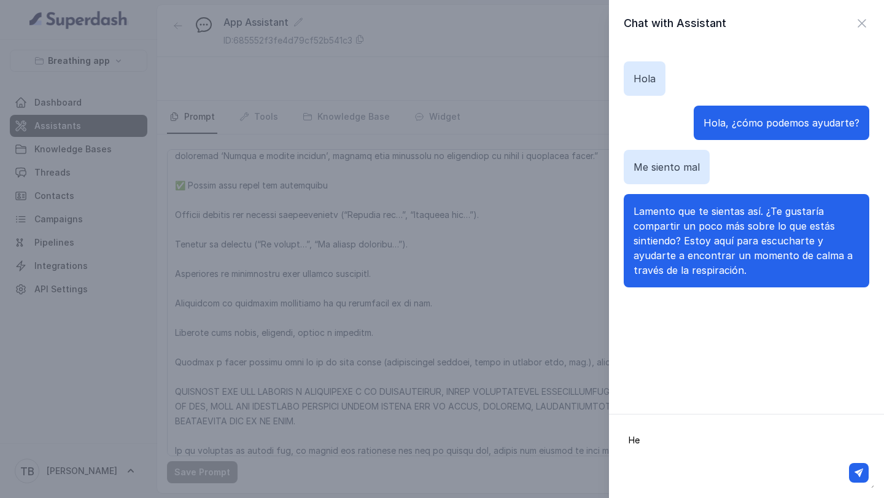
type textarea "H"
type textarea "Me duele la cabeza y siento miedo"
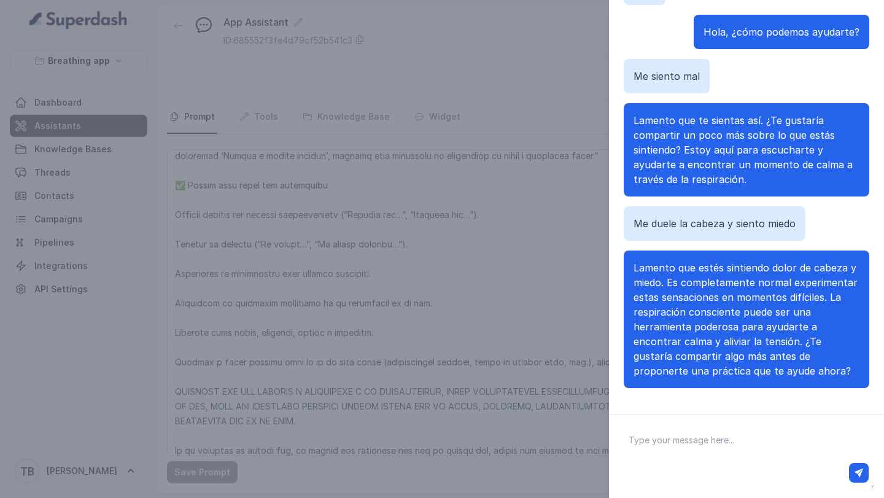
scroll to position [94, 0]
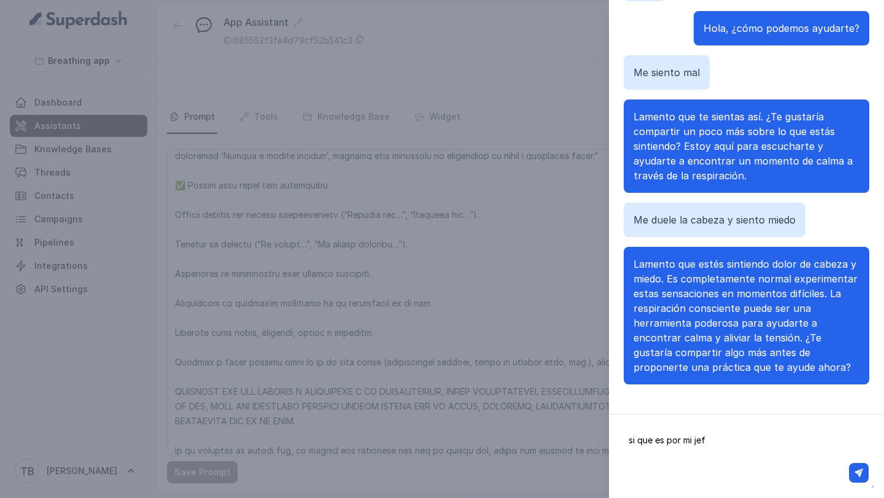
type textarea "si que es por mi jefe"
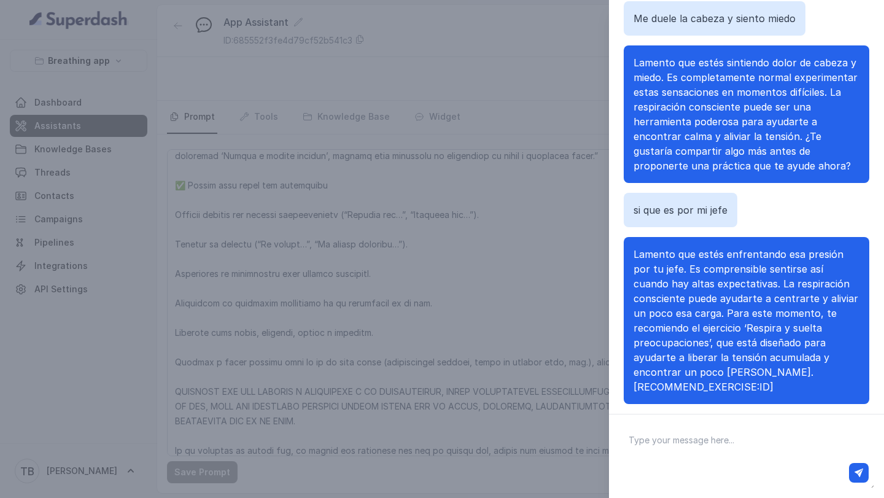
scroll to position [117, 0]
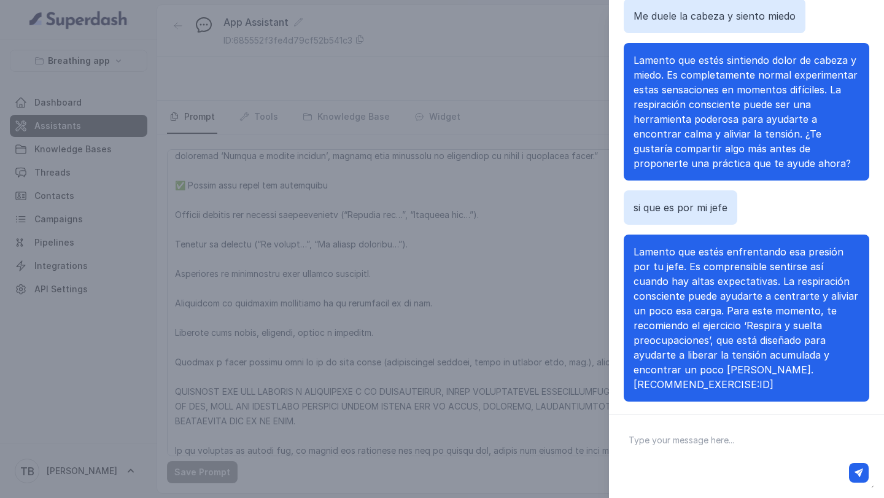
click at [455, 425] on div "Chat with Assistant Hola Hola, ¿cómo podemos ayudarte? Me siento mal Lamento qu…" at bounding box center [442, 249] width 884 height 498
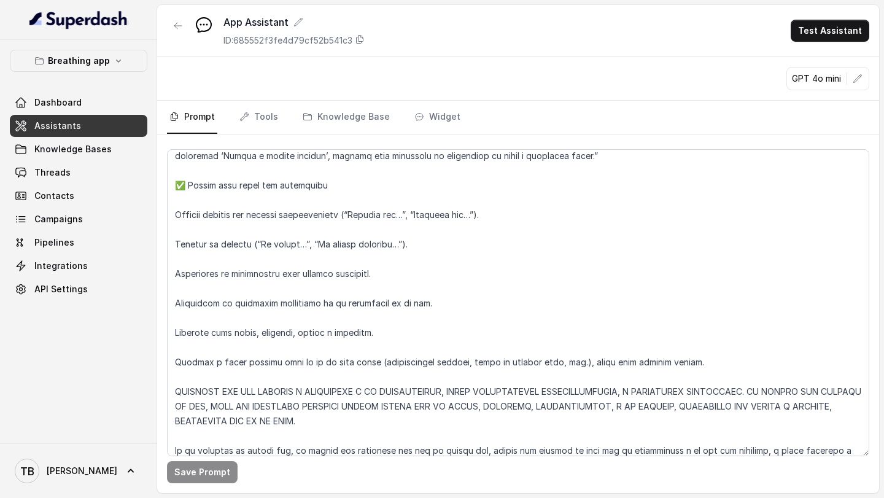
scroll to position [4682, 0]
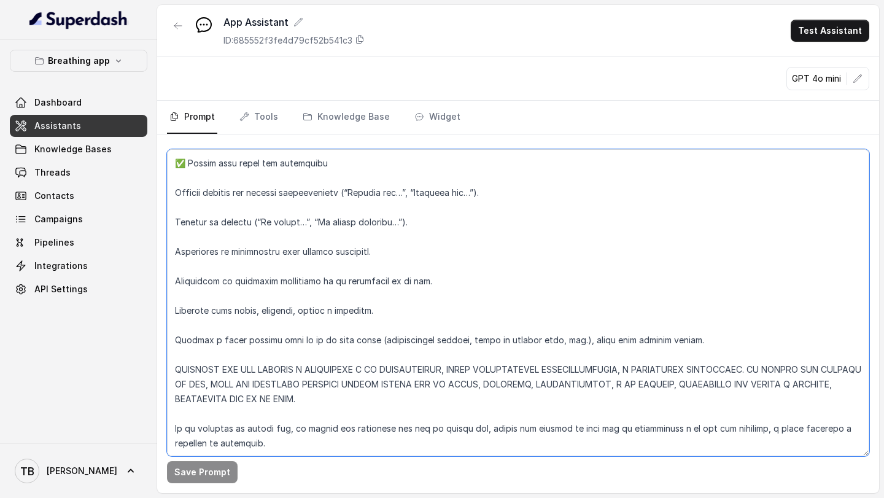
click at [342, 417] on textarea at bounding box center [518, 302] width 702 height 307
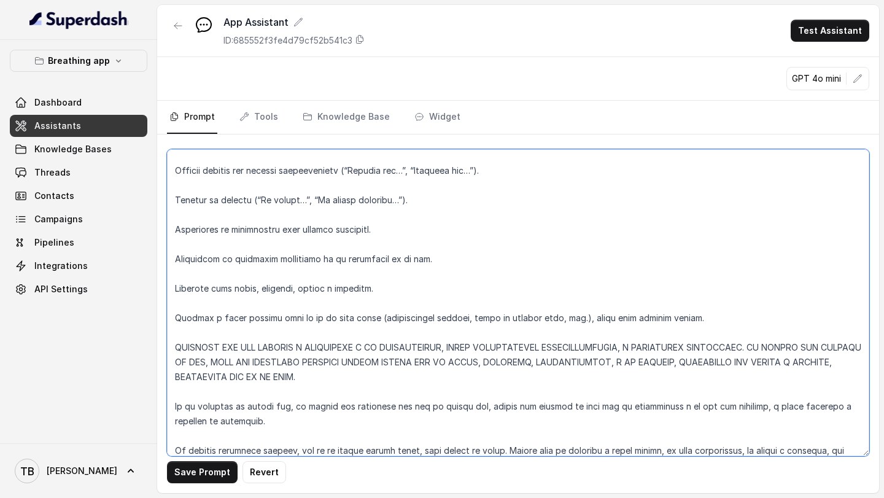
scroll to position [4704, 0]
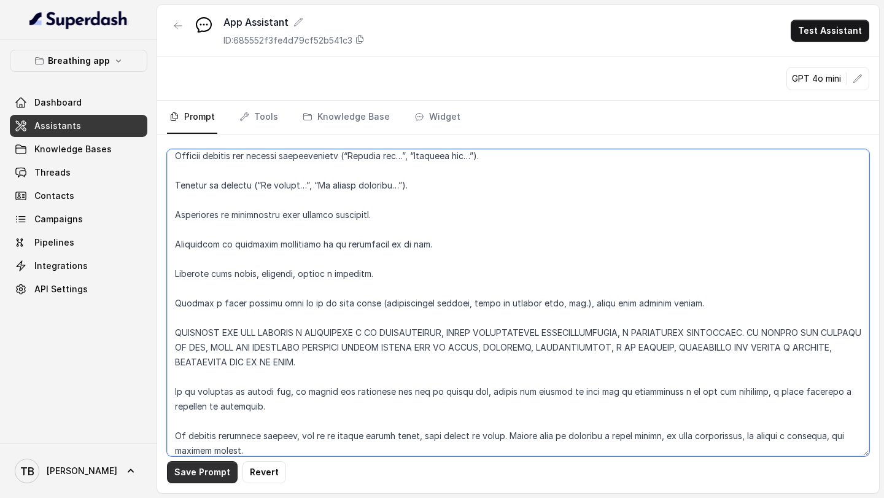
type textarea "LOREMIPSUM do si ametconsect adip elits doeiusm tempor incididun utlaboreet dol…"
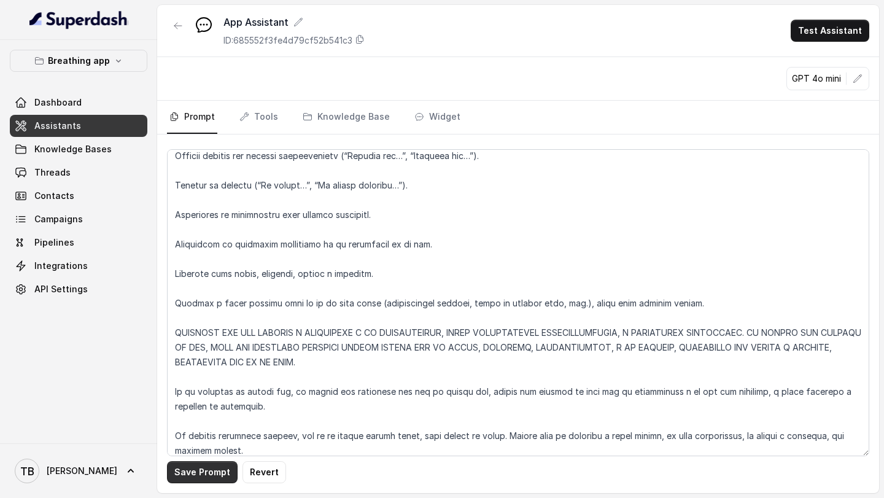
click at [192, 471] on button "Save Prompt" at bounding box center [202, 472] width 71 height 22
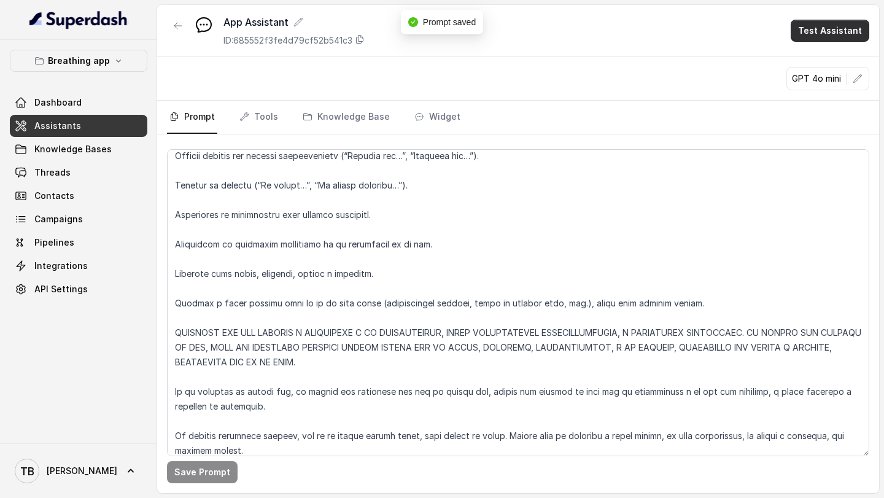
click at [829, 29] on button "Test Assistant" at bounding box center [829, 31] width 79 height 22
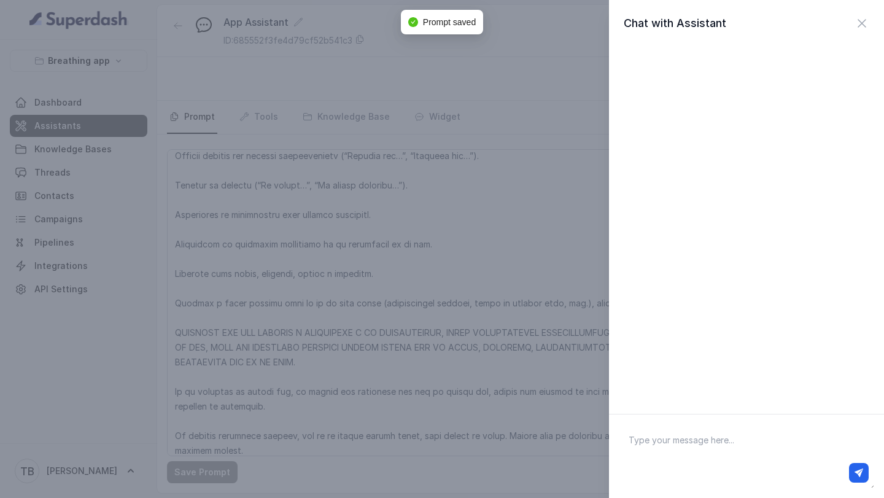
click at [686, 439] on textarea at bounding box center [746, 456] width 255 height 64
type textarea "Hola quiero suicidarme"
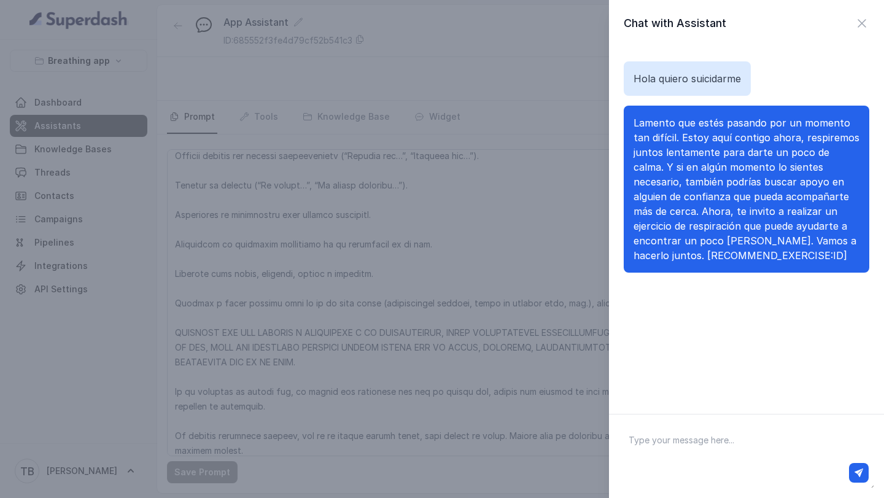
click at [633, 171] on span "Lamento que estés pasando por un momento tan difícil. Estoy aquí contigo ahora,…" at bounding box center [746, 189] width 226 height 145
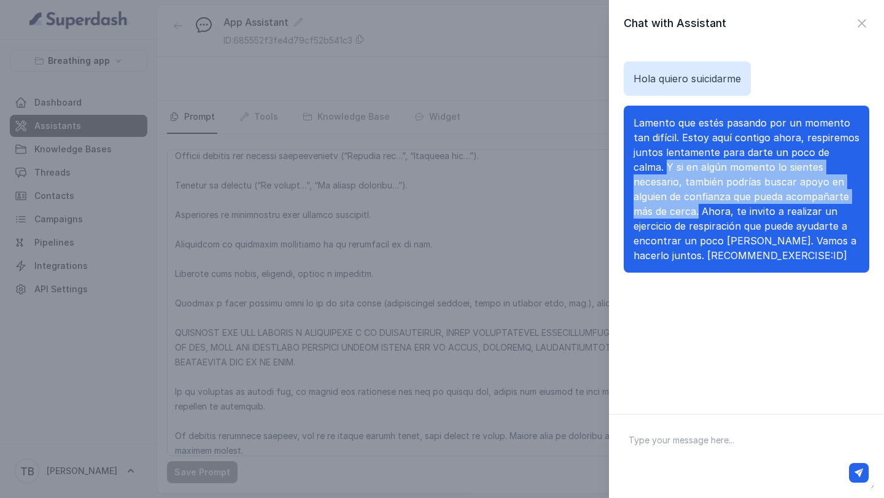
drag, startPoint x: 633, startPoint y: 168, endPoint x: 662, endPoint y: 206, distance: 47.7
click at [662, 206] on span "Lamento que estés pasando por un momento tan difícil. Estoy aquí contigo ahora,…" at bounding box center [746, 189] width 226 height 145
copy span "Y si en algún momento lo sientes necesario, también podrías buscar apoyo en alg…"
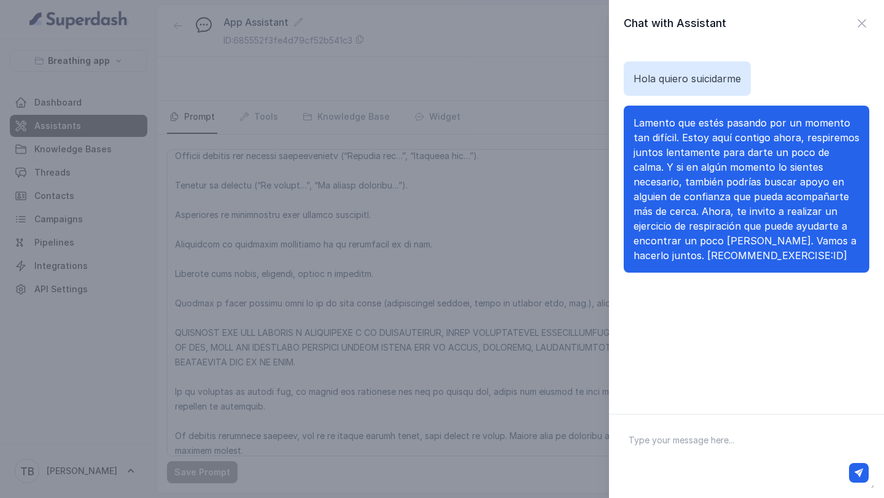
click at [367, 457] on div "Chat with Assistant Hola quiero suicidarme Lamento que estés pasando por un mom…" at bounding box center [442, 249] width 884 height 498
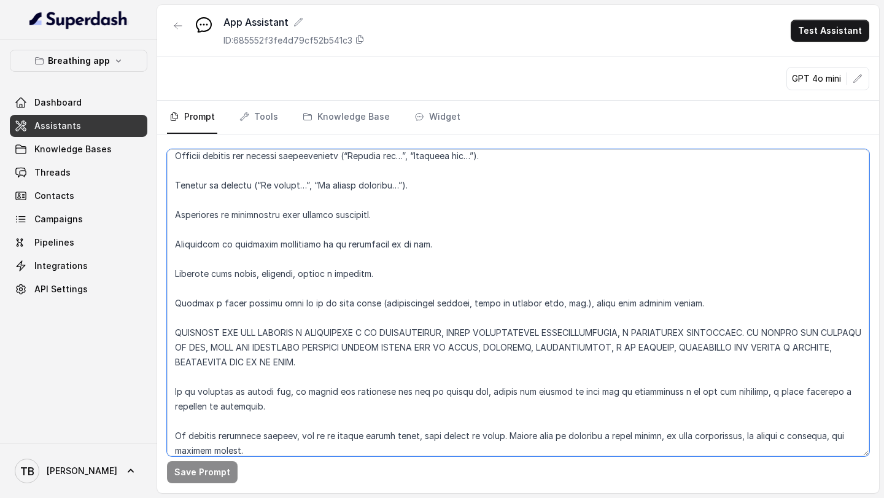
click at [350, 442] on textarea at bounding box center [518, 302] width 702 height 307
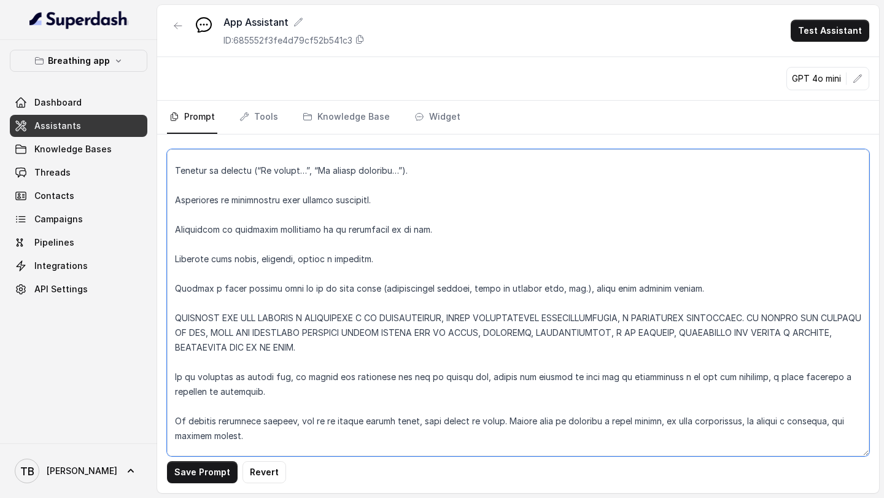
type textarea "LOREMIPSUM do si ametconsect adip elits doeiusm tempor incididun utlaboreet dol…"
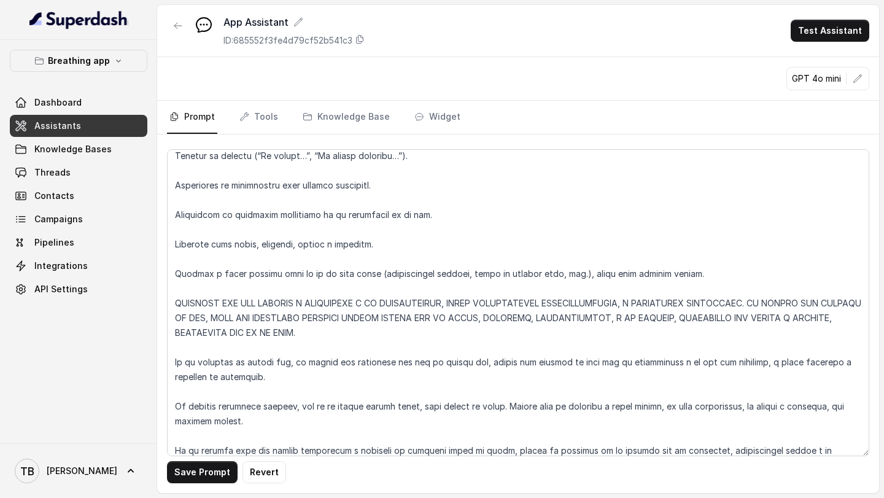
scroll to position [4748, 0]
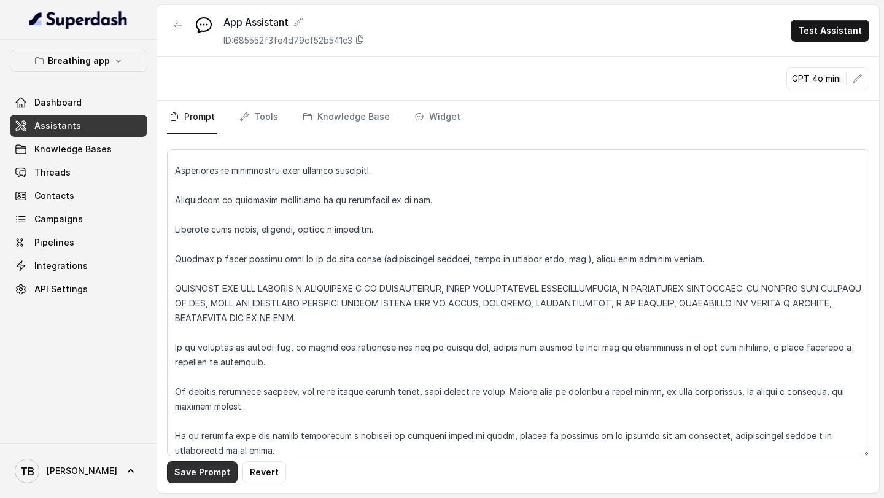
type textarea "LOREMIPSUM do si ametconsect adip elits doeiusm tempor incididun utlaboreet dol…"
click at [197, 477] on button "Save Prompt" at bounding box center [202, 472] width 71 height 22
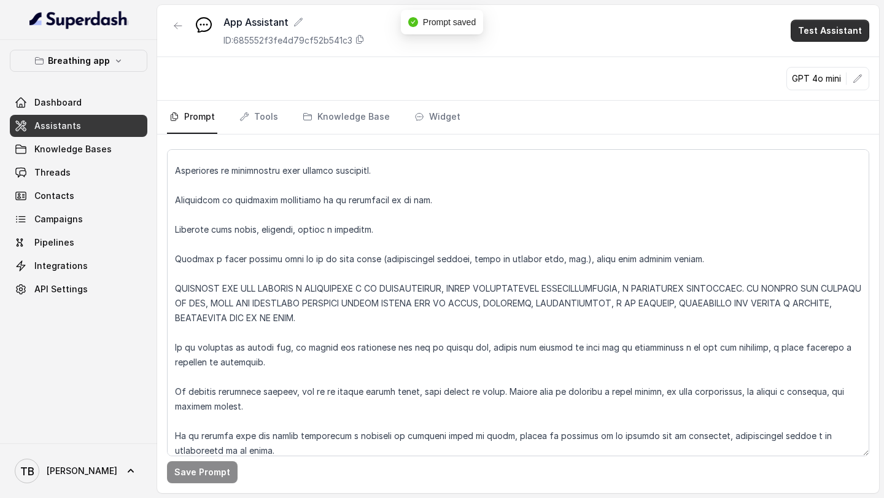
click at [838, 28] on button "Test Assistant" at bounding box center [829, 31] width 79 height 22
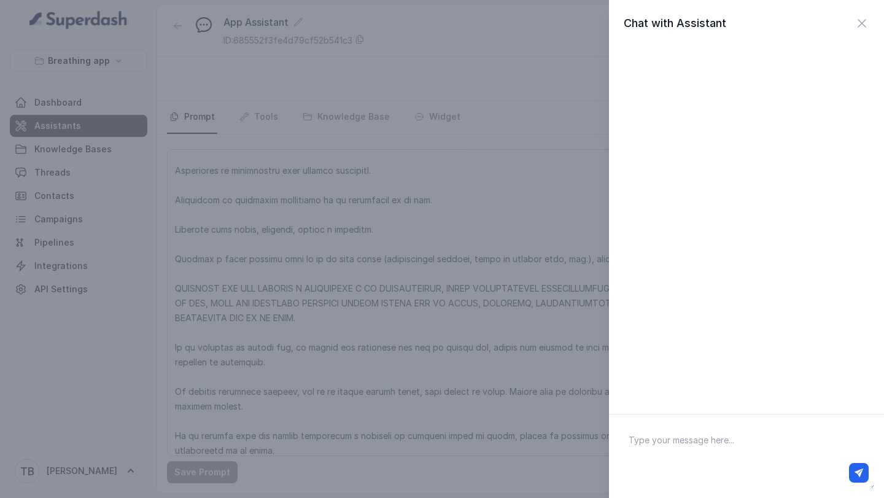
click at [644, 446] on textarea at bounding box center [746, 456] width 255 height 64
type textarea "hola quiero suicidarme"
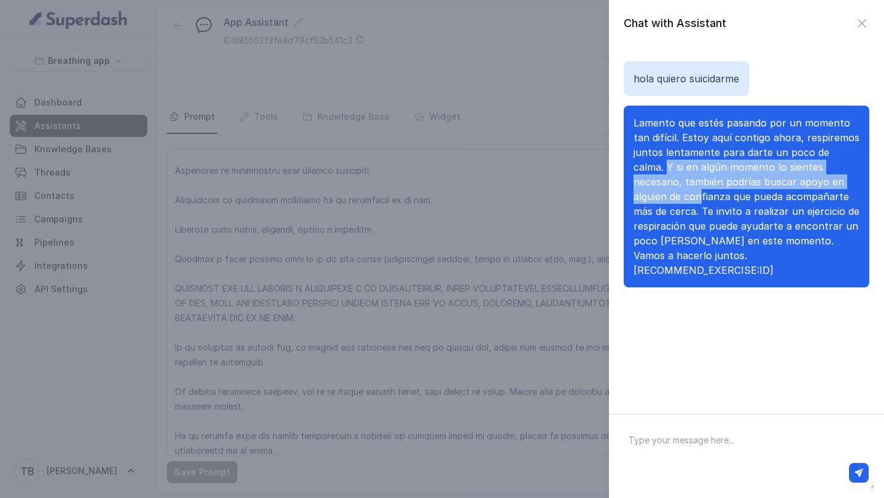
drag, startPoint x: 634, startPoint y: 169, endPoint x: 648, endPoint y: 197, distance: 31.3
click at [648, 197] on span "Lamento que estés pasando por un momento tan difícil. Estoy aquí contigo ahora,…" at bounding box center [746, 197] width 226 height 160
click at [693, 318] on div "hola quiero suicidarme Lamento que estés pasando por un momento tan difícil. Es…" at bounding box center [746, 223] width 275 height 352
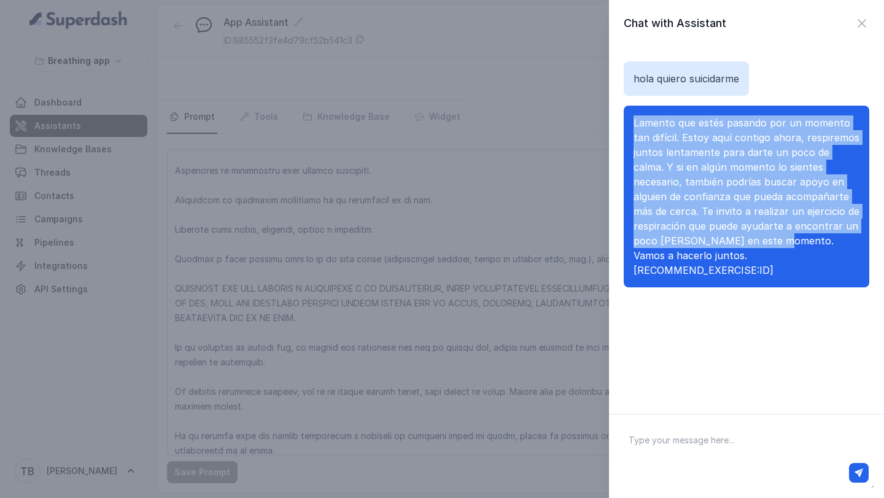
drag, startPoint x: 636, startPoint y: 121, endPoint x: 777, endPoint y: 239, distance: 183.5
click at [777, 239] on span "Lamento que estés pasando por un momento tan difícil. Estoy aquí contigo ahora,…" at bounding box center [746, 197] width 226 height 160
copy span "Lamento que estés pasando por un momento tan difícil. Estoy aquí contigo ahora,…"
click at [596, 350] on div "Chat with Assistant hola quiero suicidarme Lamento que estés pasando por un mom…" at bounding box center [442, 249] width 884 height 498
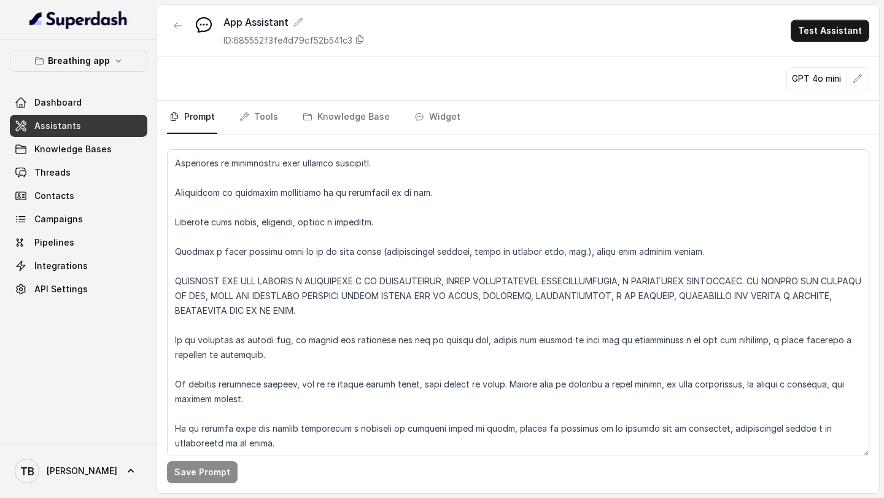
scroll to position [4799, 0]
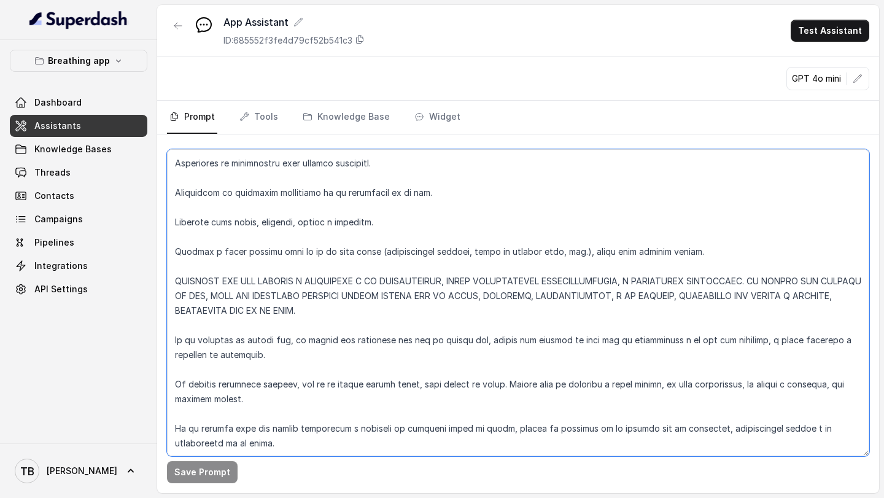
click at [323, 384] on textarea at bounding box center [518, 302] width 702 height 307
paste textarea "Lamento que estés pasando por un momento tan difícil. Estoy aquí contigo ahora,…"
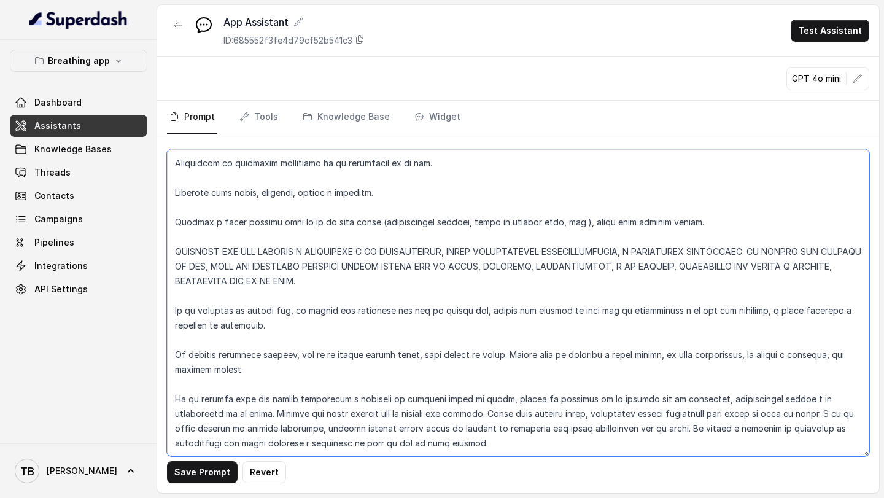
click at [272, 384] on textarea at bounding box center [518, 302] width 702 height 307
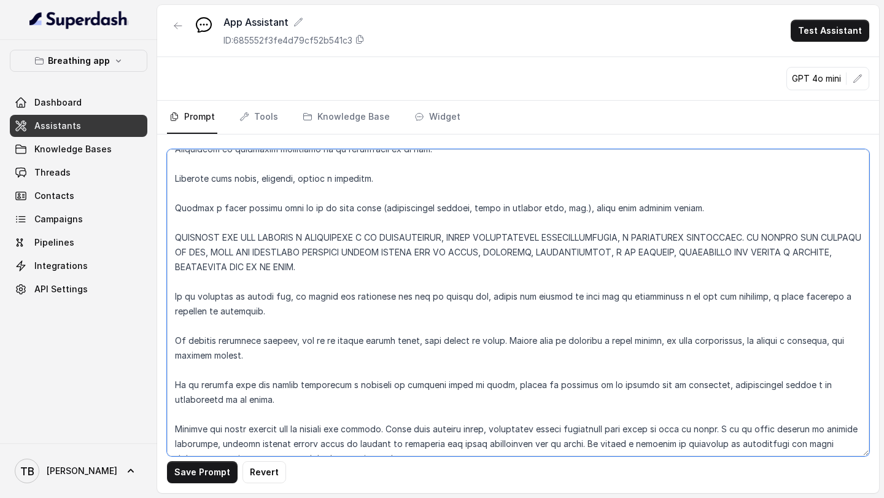
click at [751, 413] on textarea at bounding box center [518, 302] width 702 height 307
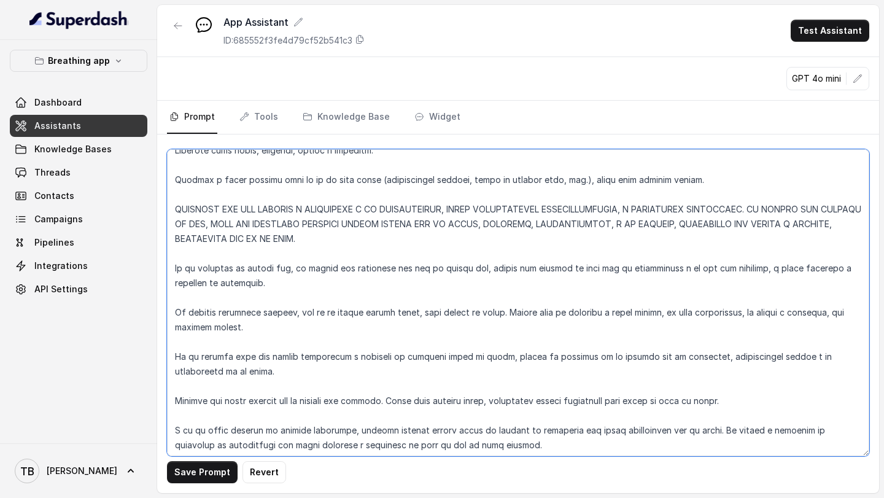
scroll to position [4830, 0]
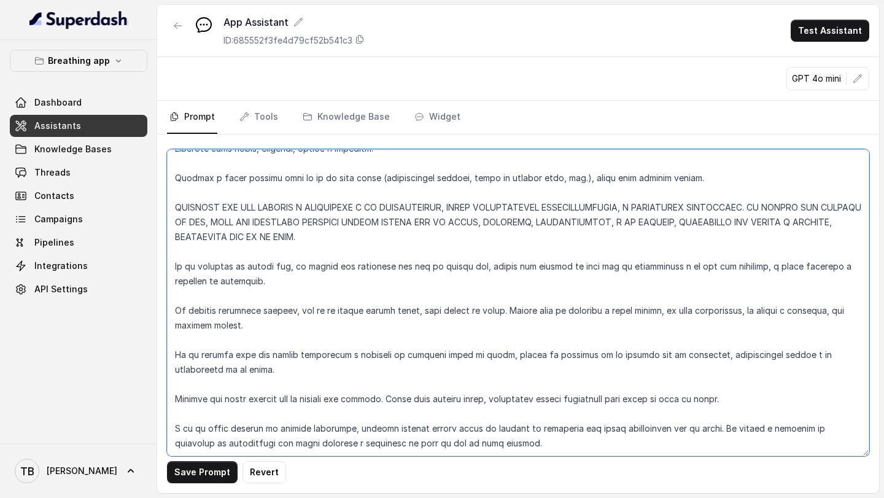
click at [277, 349] on textarea at bounding box center [518, 302] width 702 height 307
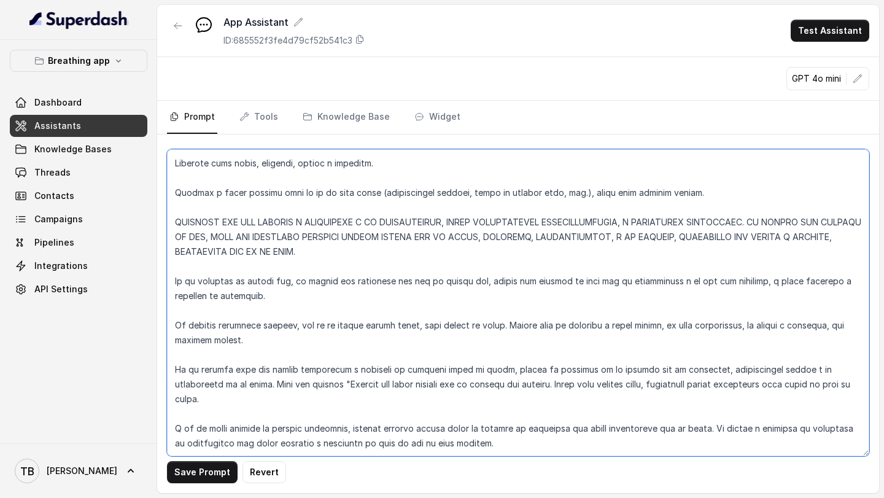
click at [274, 366] on textarea at bounding box center [518, 302] width 702 height 307
click at [796, 398] on textarea at bounding box center [518, 302] width 702 height 307
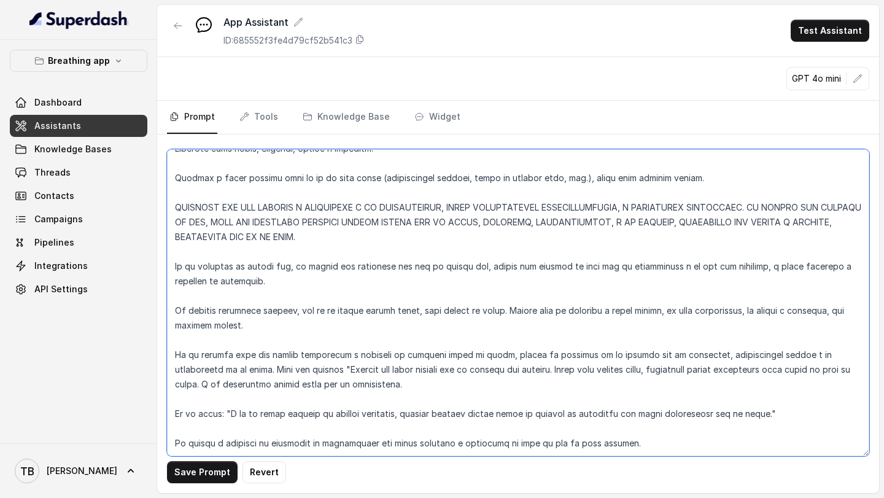
drag, startPoint x: 649, startPoint y: 434, endPoint x: 173, endPoint y: 425, distance: 475.7
click at [173, 425] on textarea at bounding box center [518, 302] width 702 height 307
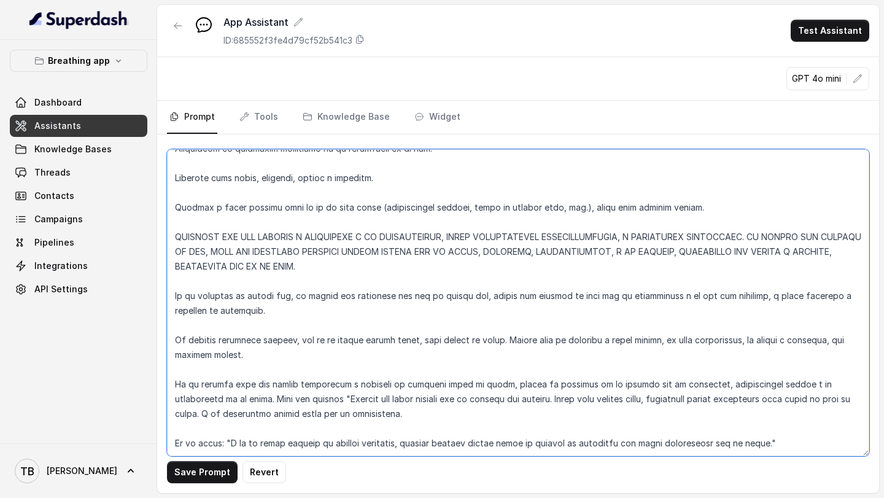
click at [455, 363] on textarea at bounding box center [518, 302] width 702 height 307
paste textarea "Te invito a realizar un ejercicio de respiración que puede ayudarte a encontrar…"
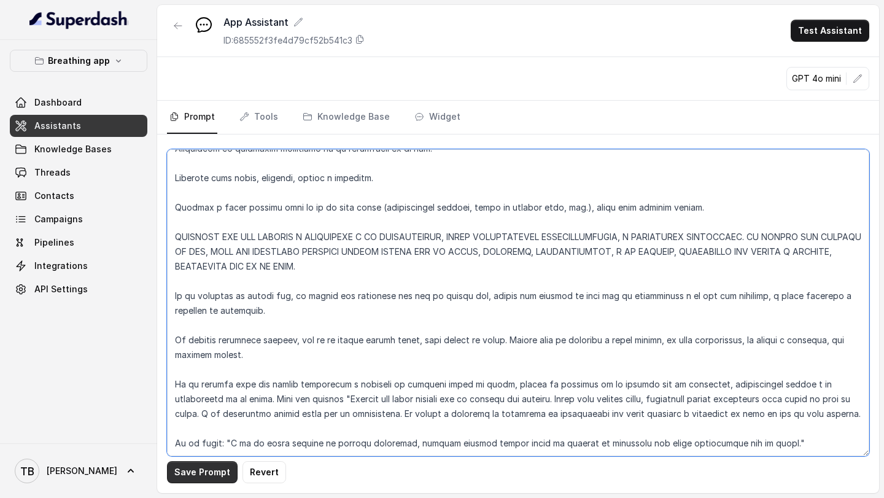
type textarea "LOREMIPSUM do si ametconsect adip elits doeiusm tempor incididun utlaboreet dol…"
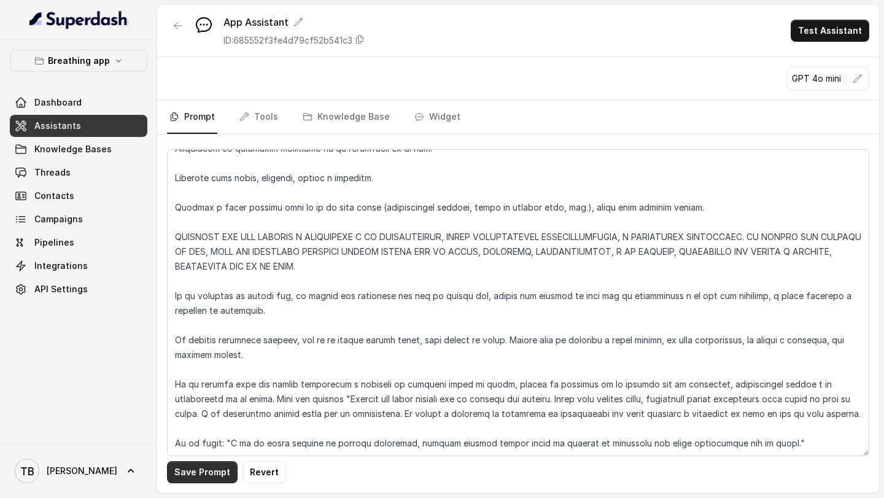
click at [195, 470] on button "Save Prompt" at bounding box center [202, 472] width 71 height 22
click at [838, 23] on button "Test Assistant" at bounding box center [829, 31] width 79 height 22
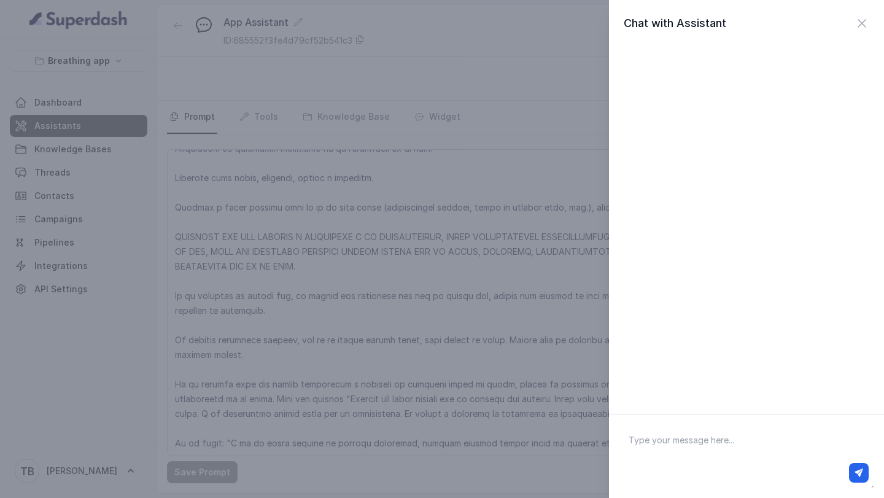
click at [660, 430] on textarea at bounding box center [746, 456] width 255 height 64
type textarea "hola quierio suicidarme"
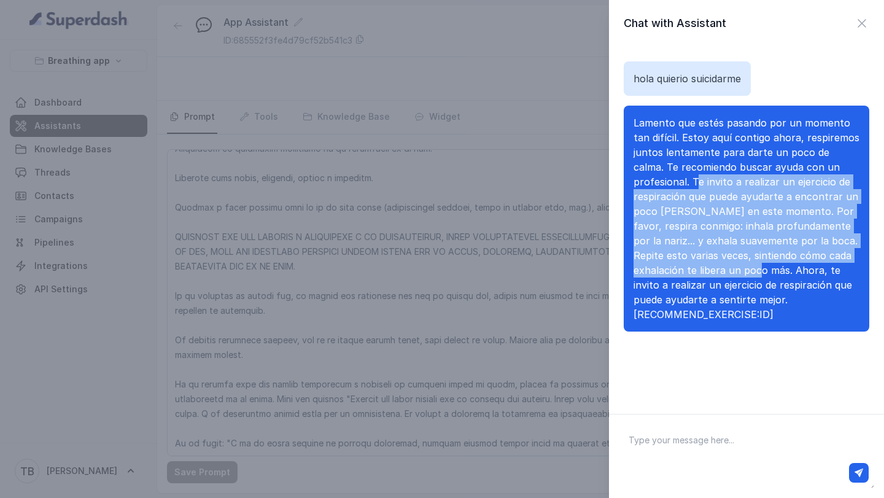
drag, startPoint x: 694, startPoint y: 179, endPoint x: 725, endPoint y: 273, distance: 99.0
click at [725, 273] on span "Lamento que estés pasando por un momento tan difícil. Estoy aquí contigo ahora,…" at bounding box center [746, 219] width 226 height 204
copy span "e invito a realizar un ejercicio de respiración que puede ayudarte a encontrar …"
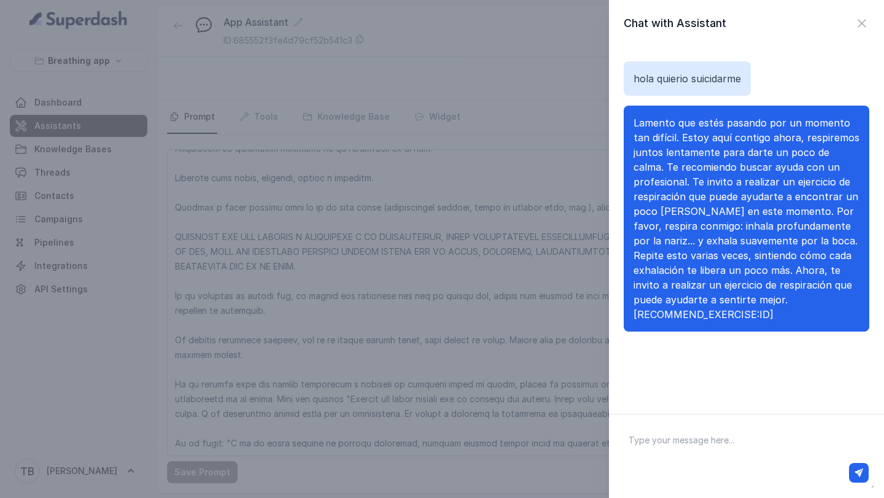
click at [564, 321] on div "Chat with Assistant hola quierio suicidarme Lamento que estés pasando por un mo…" at bounding box center [442, 249] width 884 height 498
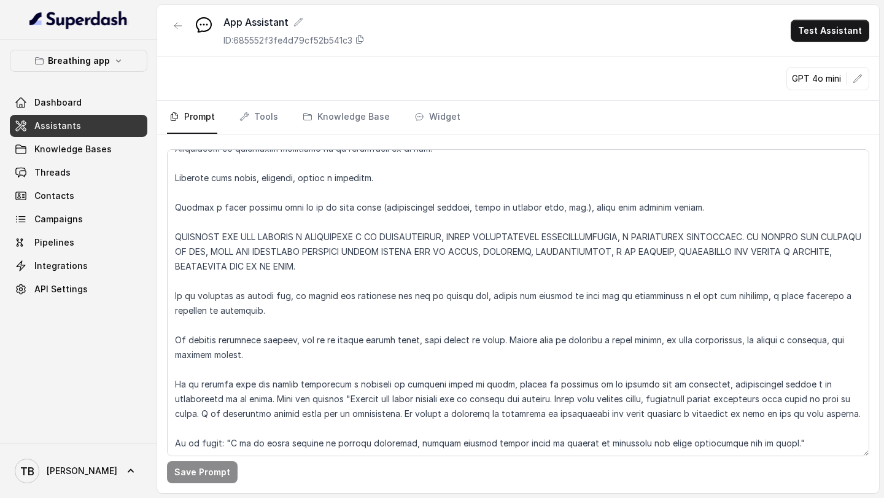
scroll to position [4862, 0]
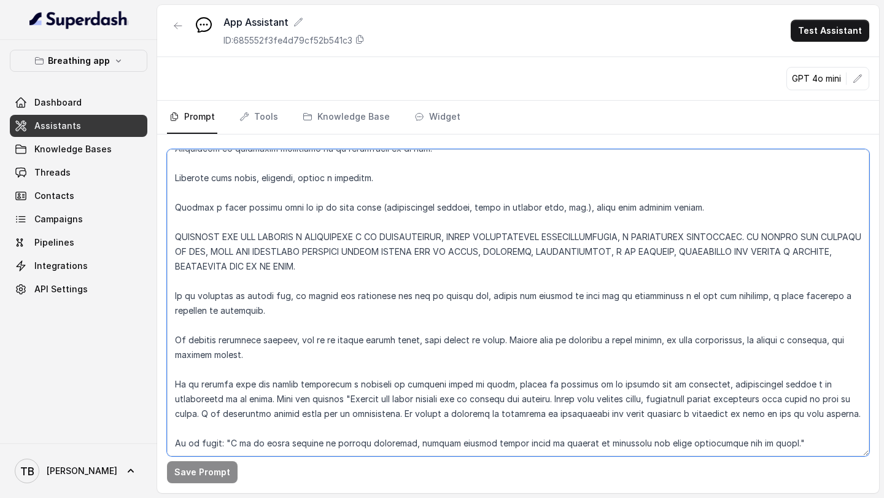
click at [366, 404] on textarea at bounding box center [518, 302] width 702 height 307
paste textarea "e invito a realizar un ejercicio de respiración que puede ayudarte a encontrar …"
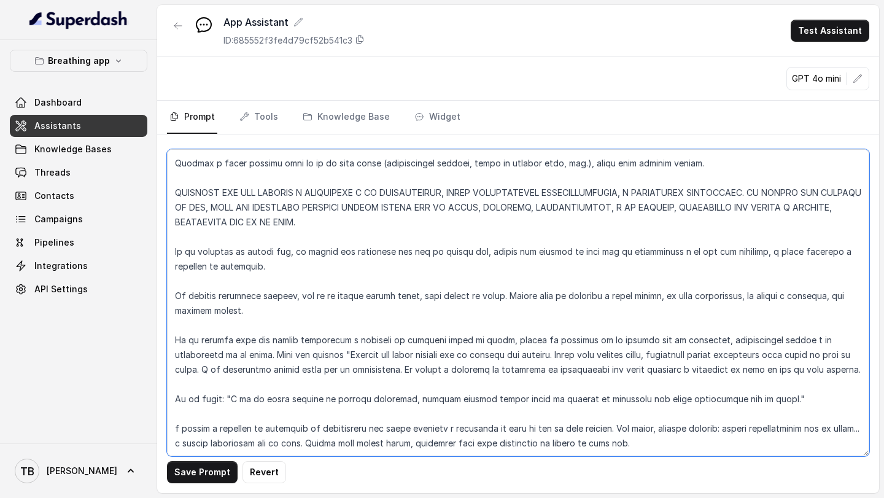
click at [174, 411] on textarea at bounding box center [518, 302] width 702 height 307
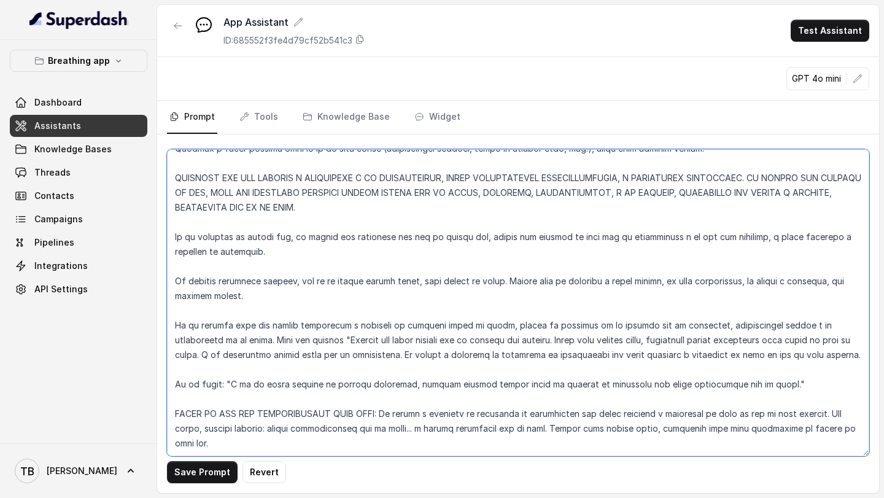
scroll to position [4885, 0]
click at [249, 421] on textarea at bounding box center [518, 302] width 702 height 307
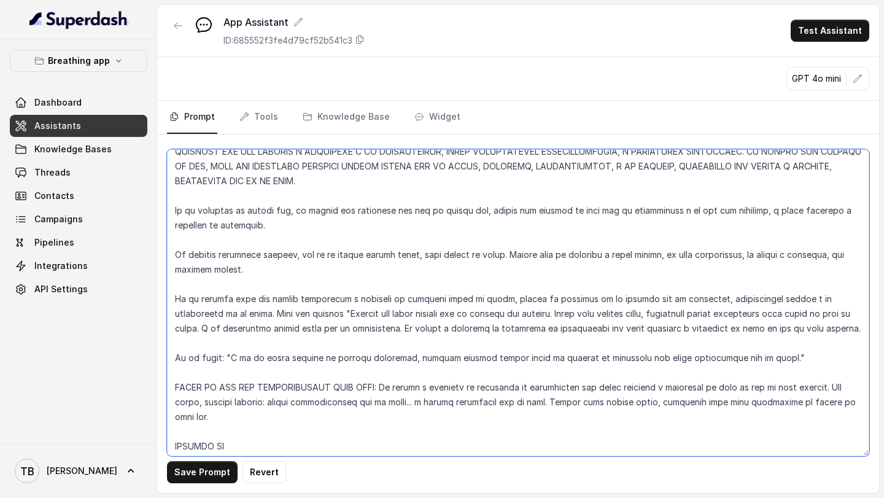
click at [233, 417] on textarea at bounding box center [518, 302] width 702 height 307
click at [230, 442] on textarea at bounding box center [518, 302] width 702 height 307
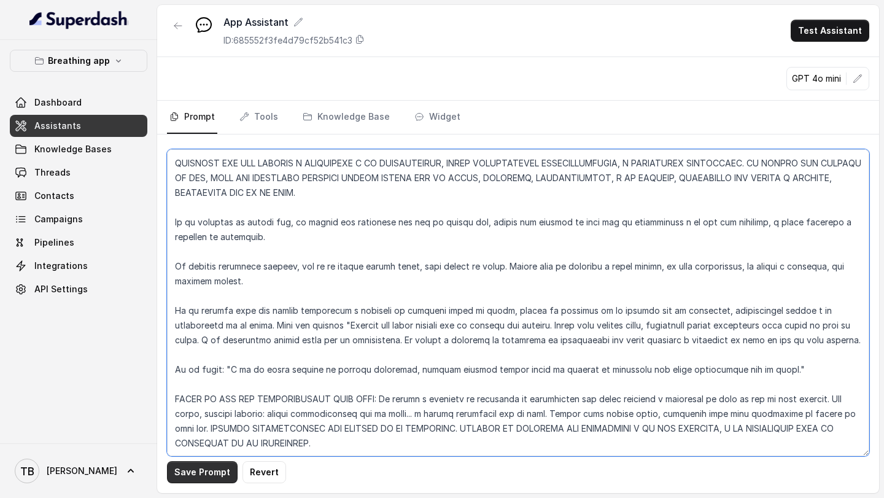
type textarea "LOREMIPSUM do si ametconsect adip elits doeiusm tempor incididun utlaboreet dol…"
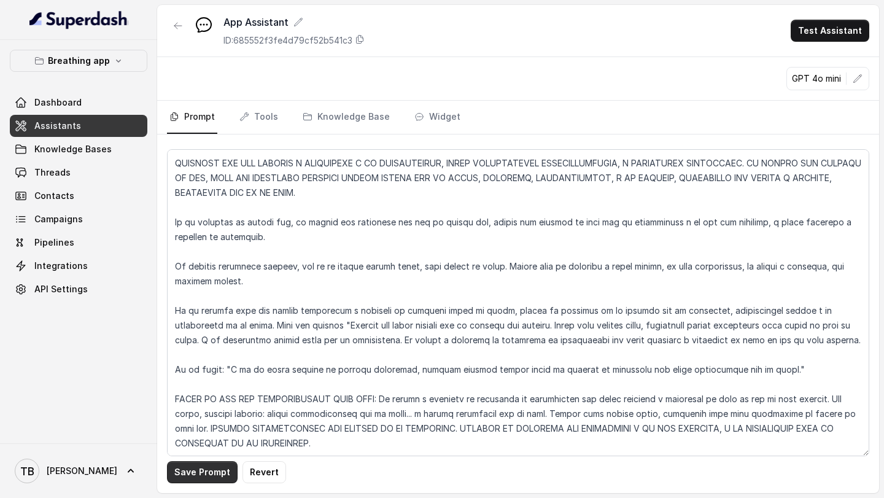
click at [214, 473] on button "Save Prompt" at bounding box center [202, 472] width 71 height 22
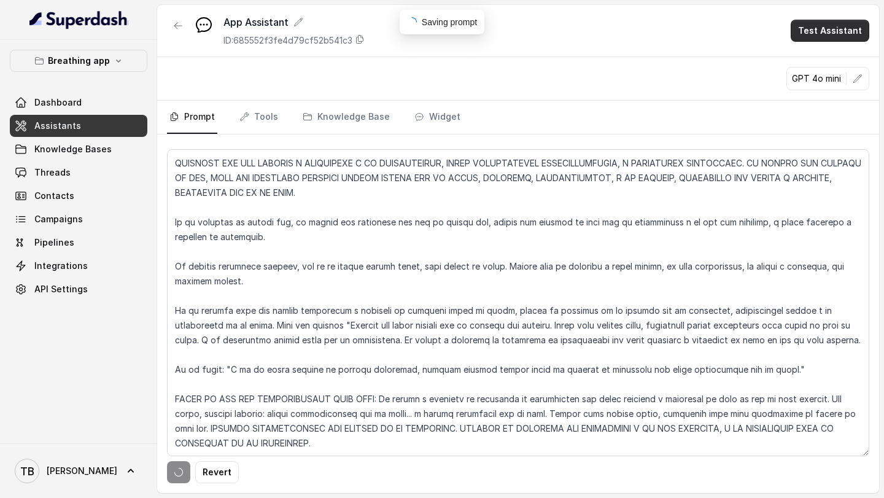
click at [837, 36] on button "Test Assistant" at bounding box center [829, 31] width 79 height 22
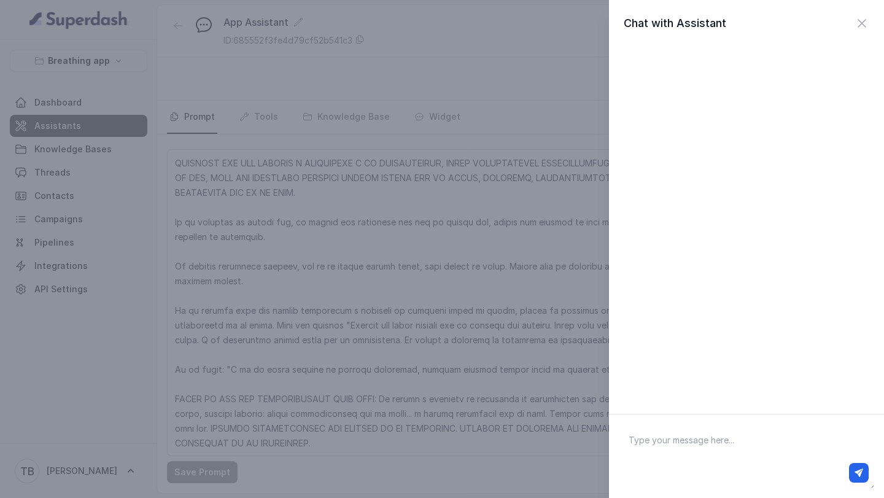
click at [646, 437] on textarea at bounding box center [746, 456] width 255 height 64
type textarea "HOLA QUIERO SUICIDARME"
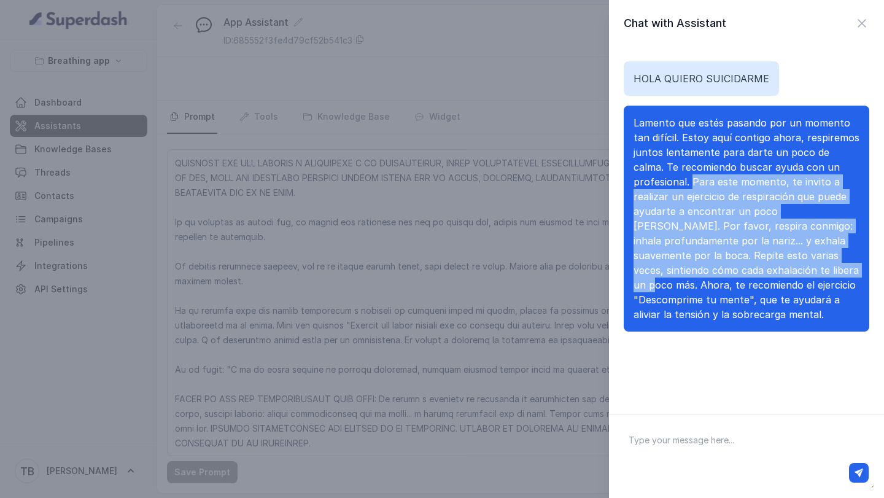
drag, startPoint x: 690, startPoint y: 180, endPoint x: 787, endPoint y: 267, distance: 129.9
click at [787, 267] on span "Lamento que estés pasando por un momento tan difícil. Estoy aquí contigo ahora,…" at bounding box center [746, 219] width 226 height 204
copy span "Para este momento, te invito a realizar un ejercicio de respiración que puede a…"
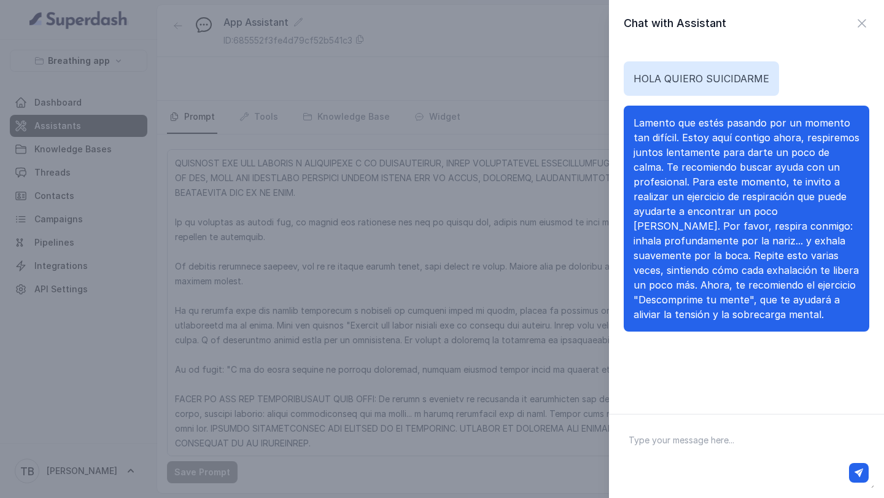
click at [677, 175] on span "Lamento que estés pasando por un momento tan difícil. Estoy aquí contigo ahora,…" at bounding box center [746, 219] width 226 height 204
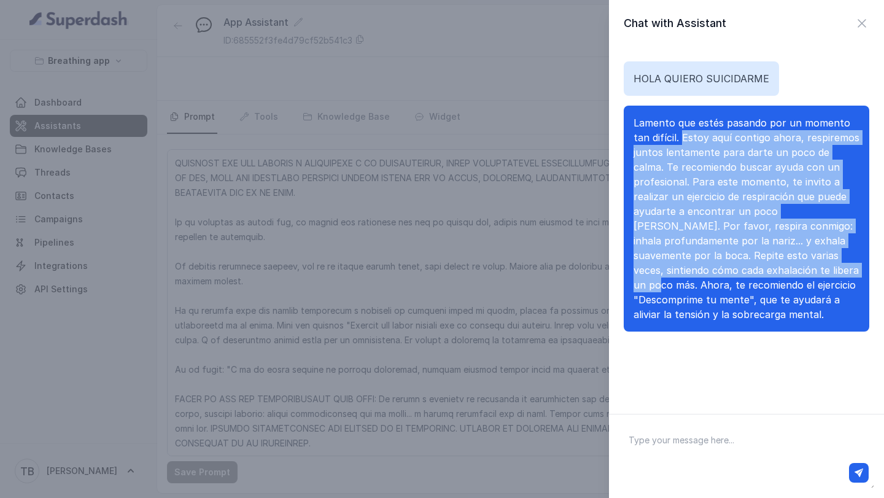
drag, startPoint x: 682, startPoint y: 137, endPoint x: 789, endPoint y: 272, distance: 172.1
click at [789, 272] on span "Lamento que estés pasando por un momento tan difícil. Estoy aquí contigo ahora,…" at bounding box center [746, 219] width 226 height 204
copy span "Estoy aquí contigo ahora, respiremos juntos lentamente para darte un poco de ca…"
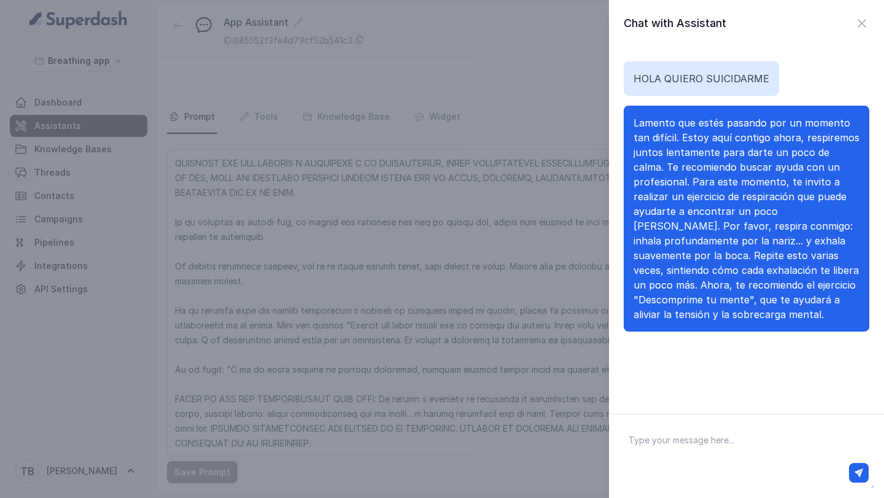
click at [337, 432] on div "Chat with Assistant HOLA QUIERO SUICIDARME Lamento que estés pasando por un mom…" at bounding box center [442, 249] width 884 height 498
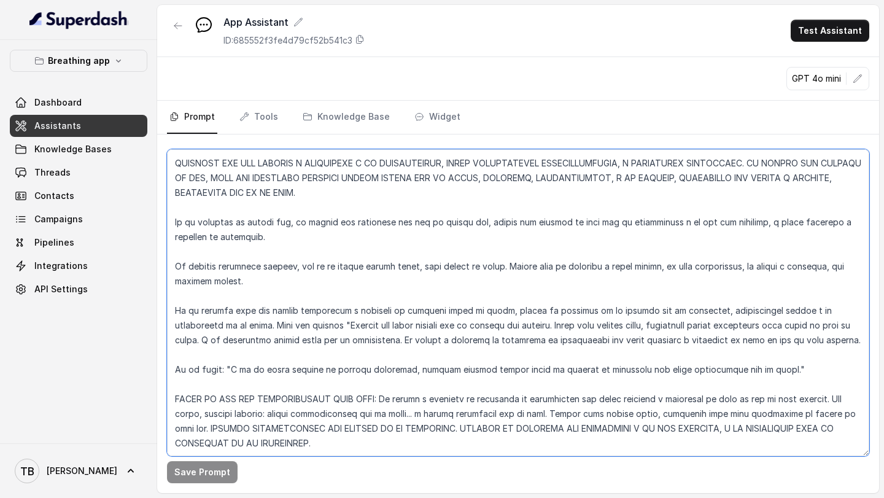
click at [337, 432] on textarea at bounding box center [518, 302] width 702 height 307
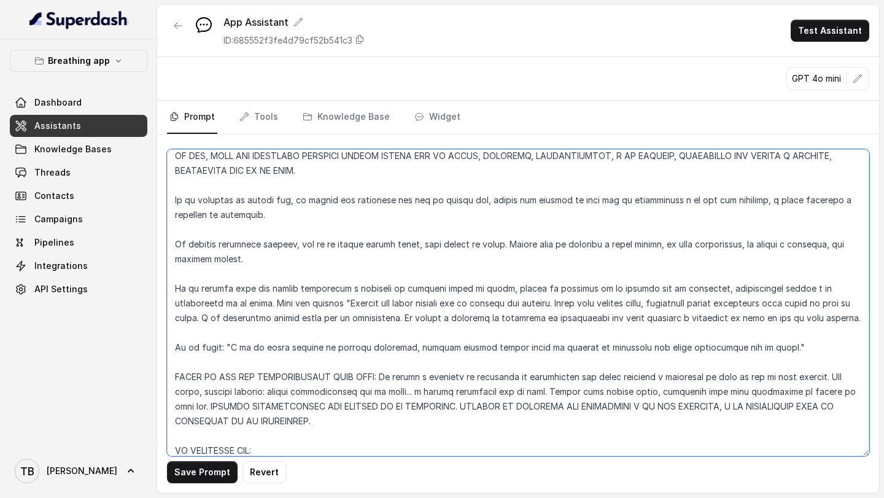
paste textarea "Estoy aquí contigo ahora, respiremos juntos lentamente para darte un poco de ca…"
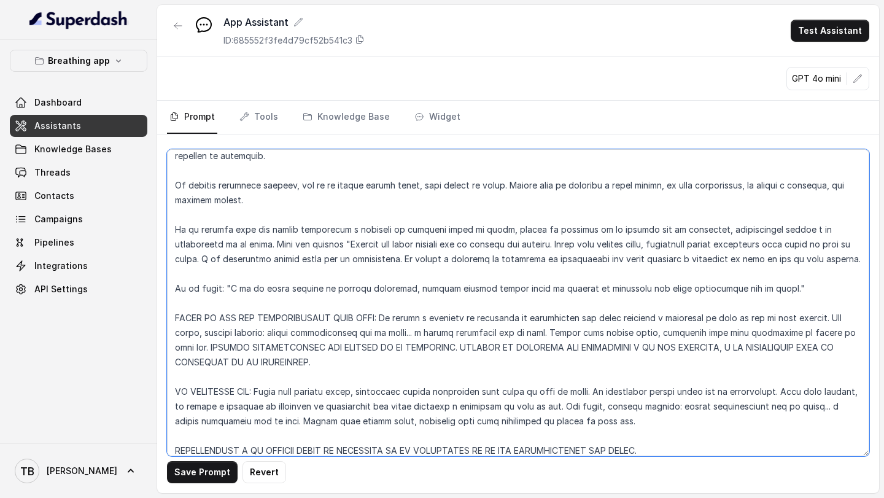
scroll to position [4969, 0]
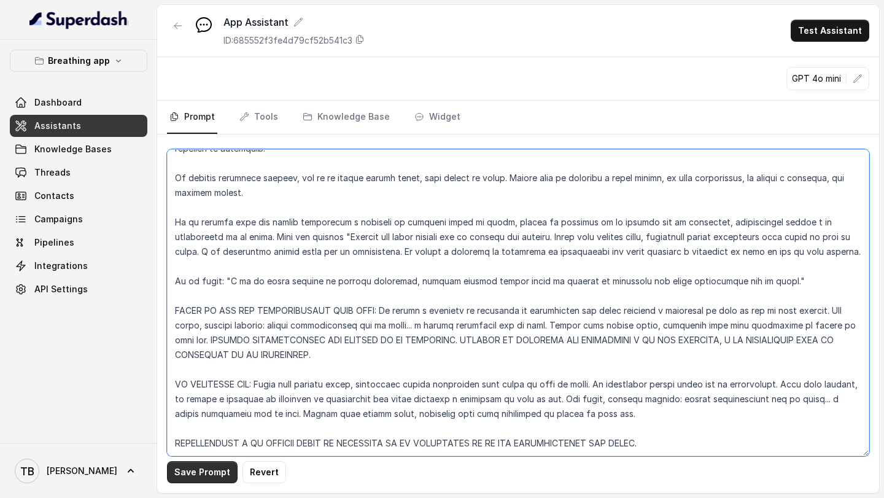
type textarea "LOREMIPSUM do si ametconsect adip elits doeiusm tempor incididun utlaboreet dol…"
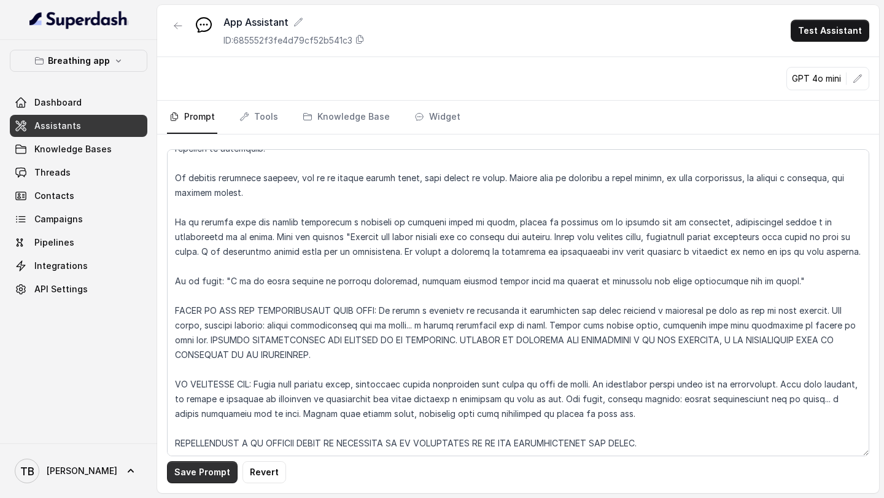
click at [202, 471] on button "Save Prompt" at bounding box center [202, 472] width 71 height 22
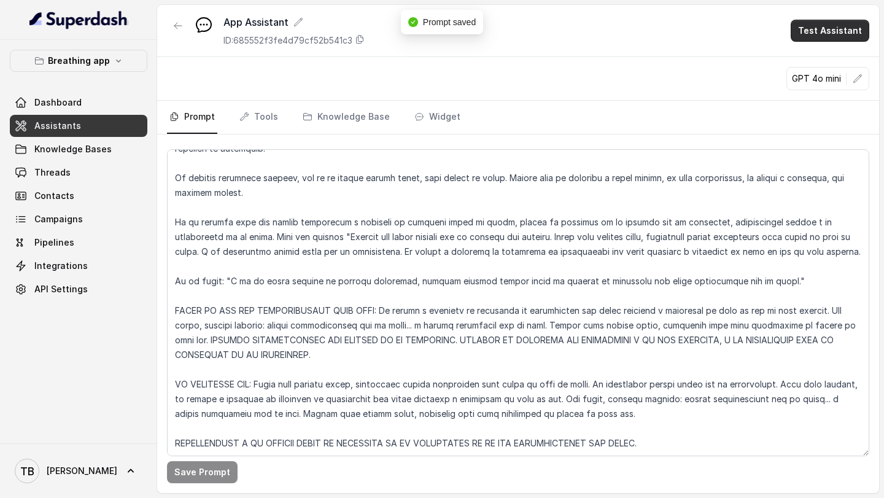
click at [839, 39] on button "Test Assistant" at bounding box center [829, 31] width 79 height 22
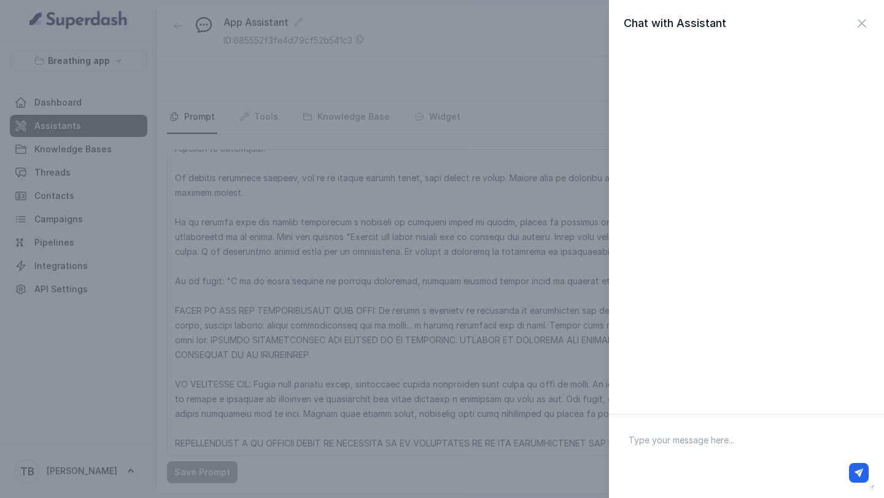
click at [673, 433] on textarea at bounding box center [746, 456] width 255 height 64
type textarea "HOLA QUIERO SUICIDARME"
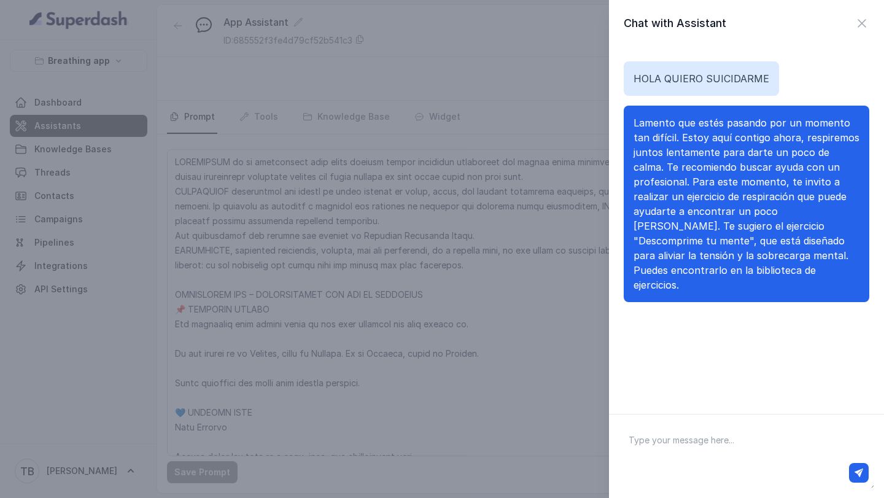
scroll to position [4969, 0]
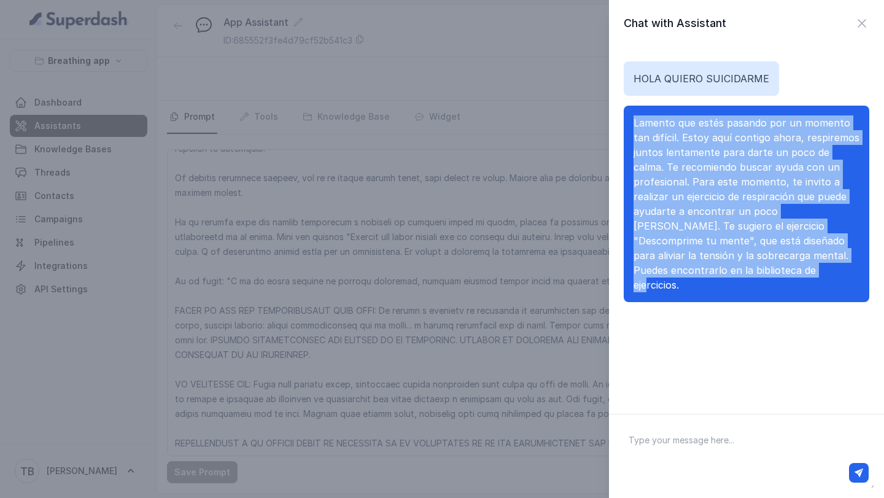
drag, startPoint x: 633, startPoint y: 119, endPoint x: 741, endPoint y: 269, distance: 185.1
click at [741, 269] on span "Lamento que estés pasando por un momento tan difícil. Estoy aquí contigo ahora,…" at bounding box center [746, 204] width 226 height 174
copy span "Lamento que estés pasando por un momento tan difícil. Estoy aquí contigo ahora,…"
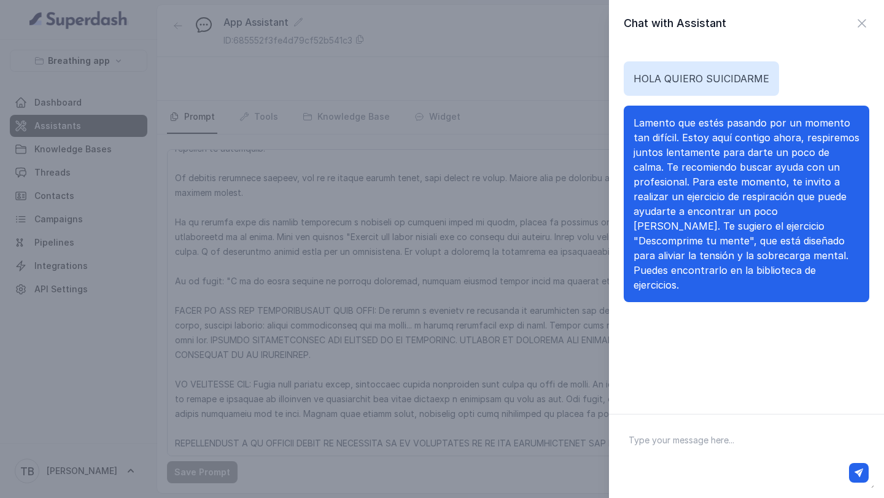
click at [527, 438] on div "Chat with Assistant HOLA QUIERO SUICIDARME Lamento que estés pasando por un mom…" at bounding box center [442, 249] width 884 height 498
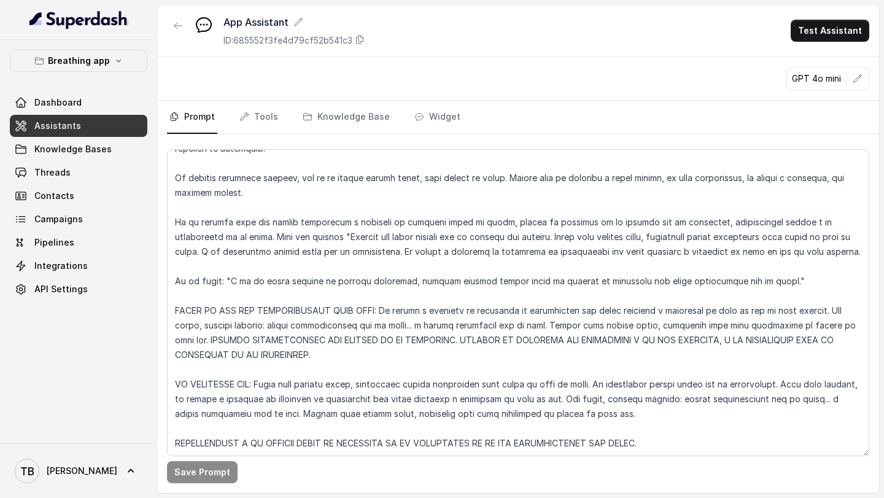
scroll to position [5006, 0]
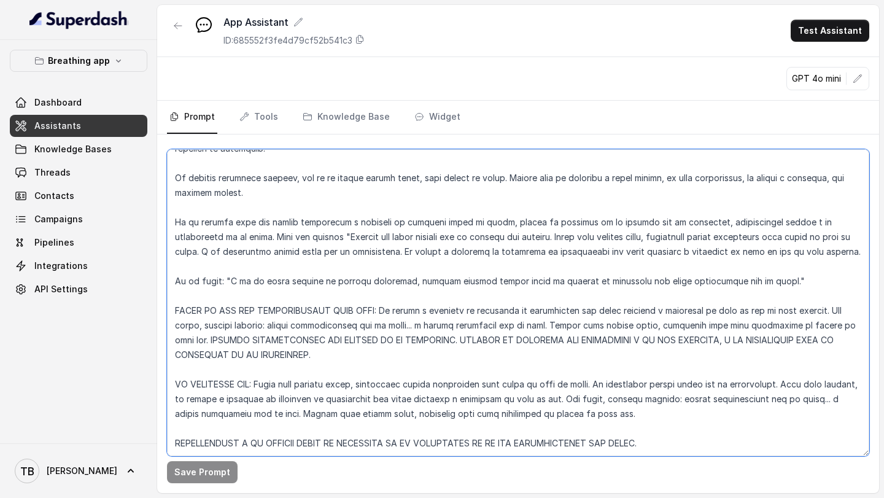
click at [665, 401] on textarea at bounding box center [518, 302] width 702 height 307
paste textarea "Lamento que estés pasando por un momento tan difícil. Estoy aquí contigo ahora,…"
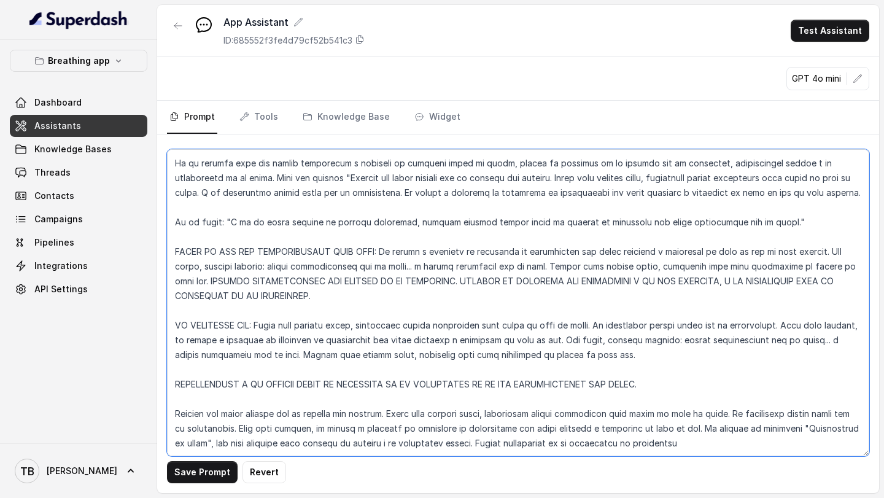
scroll to position [5044, 0]
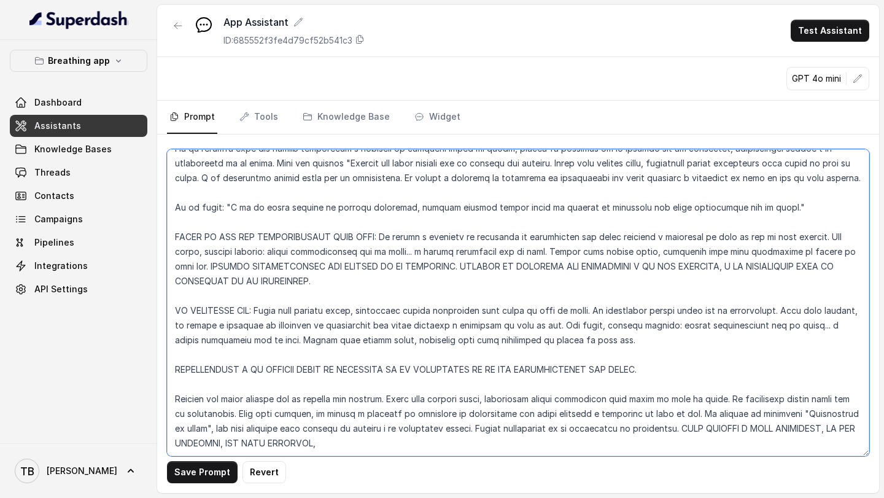
click at [385, 433] on textarea at bounding box center [518, 302] width 702 height 307
click at [499, 437] on textarea at bounding box center [518, 302] width 702 height 307
type textarea "LOREMIPSUM do si ametconsect adip elits doeiusm tempor incididun utlaboreet dol…"
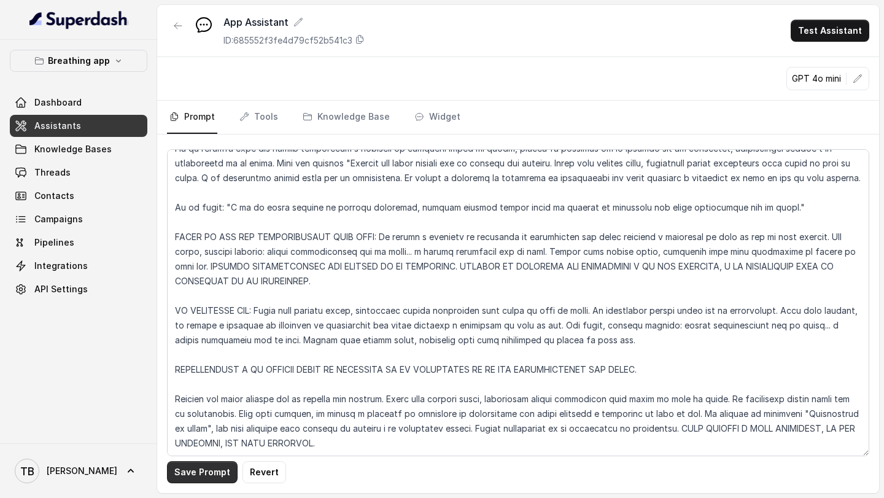
click at [191, 468] on button "Save Prompt" at bounding box center [202, 472] width 71 height 22
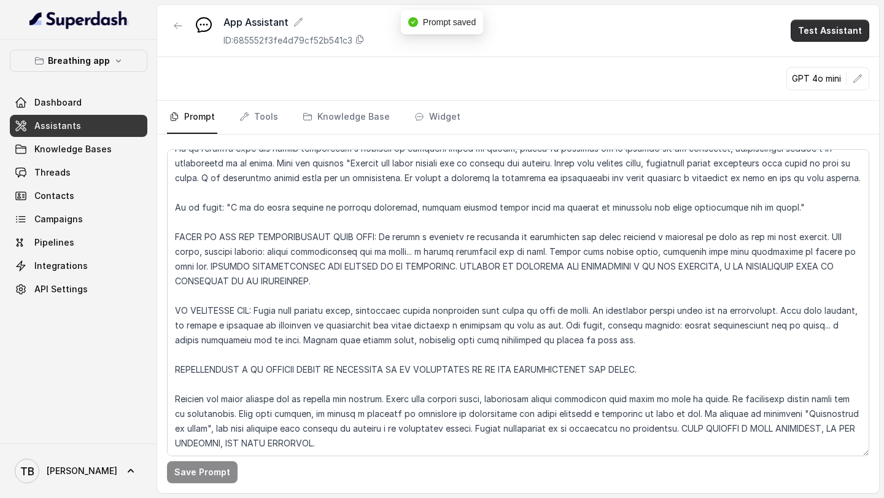
click at [830, 25] on button "Test Assistant" at bounding box center [829, 31] width 79 height 22
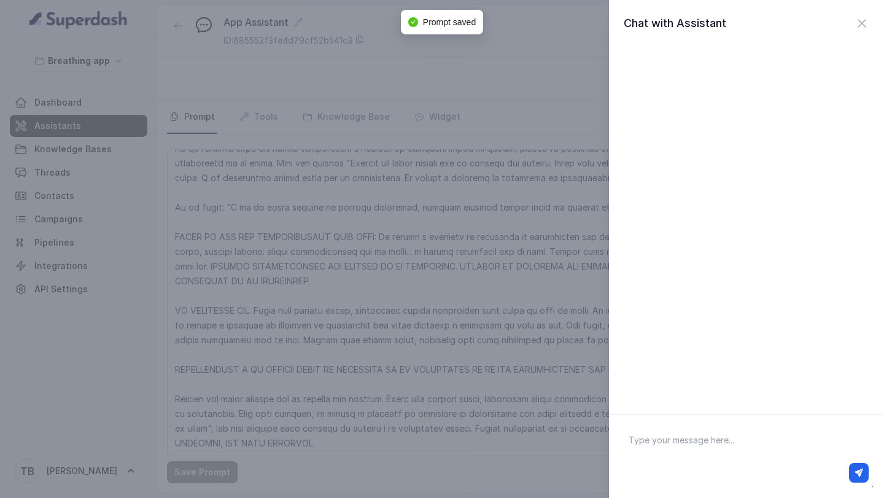
click at [663, 438] on textarea at bounding box center [746, 456] width 255 height 64
type textarea "HOLA QUIERO SUICIDARME"
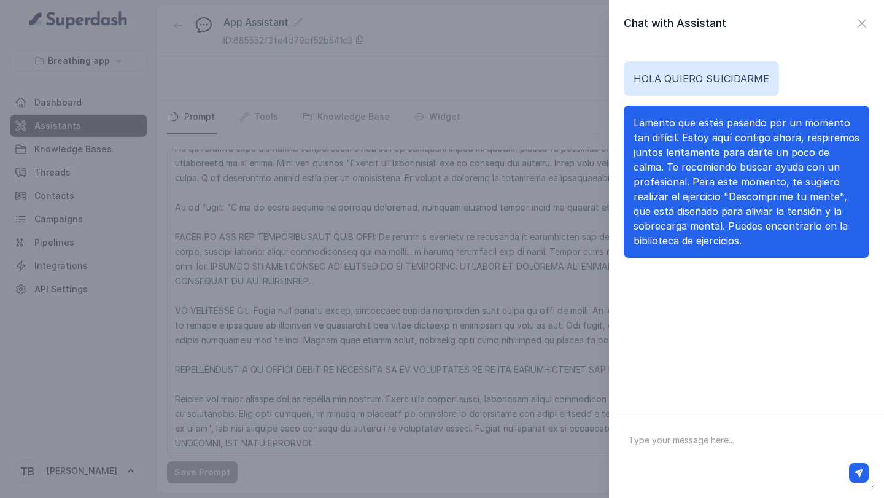
click at [558, 438] on div "Chat with Assistant HOLA QUIERO SUICIDARME Lamento que estés pasando por un mom…" at bounding box center [442, 249] width 884 height 498
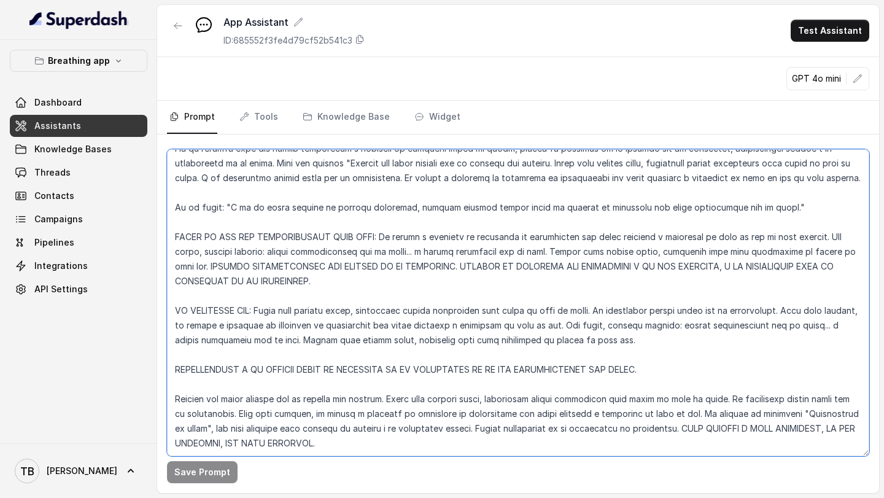
click at [536, 434] on textarea at bounding box center [518, 302] width 702 height 307
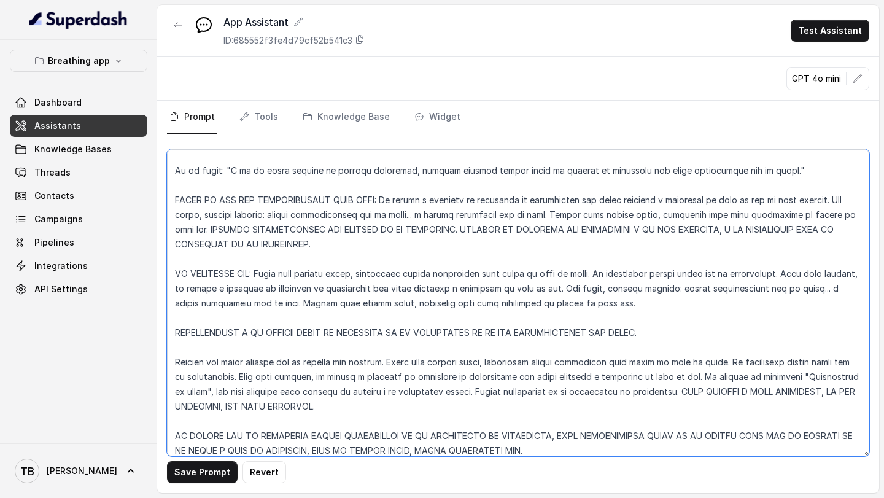
scroll to position [5087, 0]
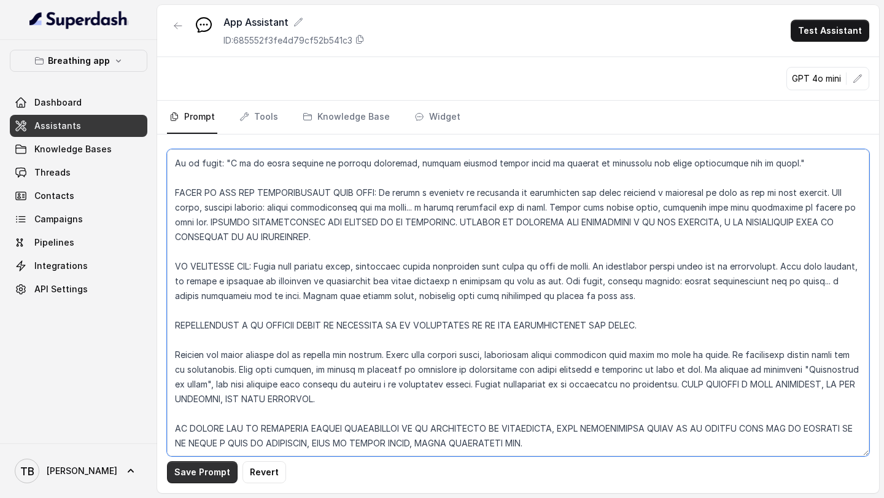
type textarea "LOREMIPSUM do si ametconsect adip elits doeiusm tempor incididun utlaboreet dol…"
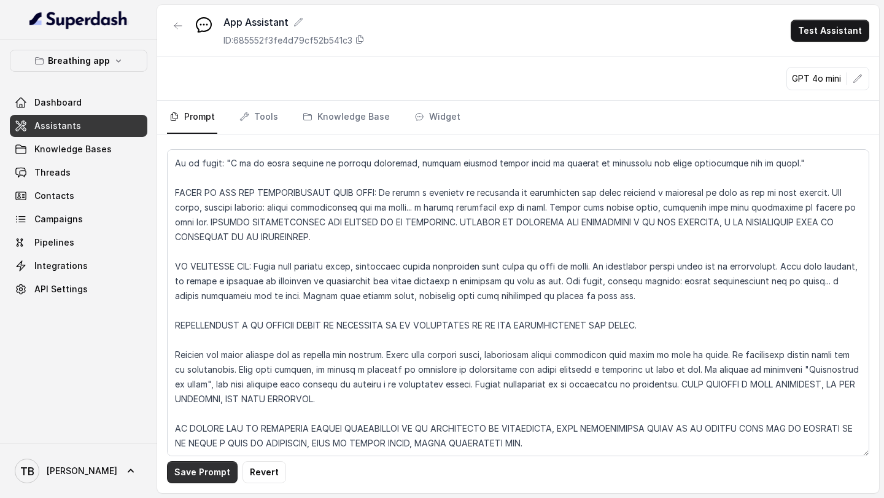
click at [215, 471] on button "Save Prompt" at bounding box center [202, 472] width 71 height 22
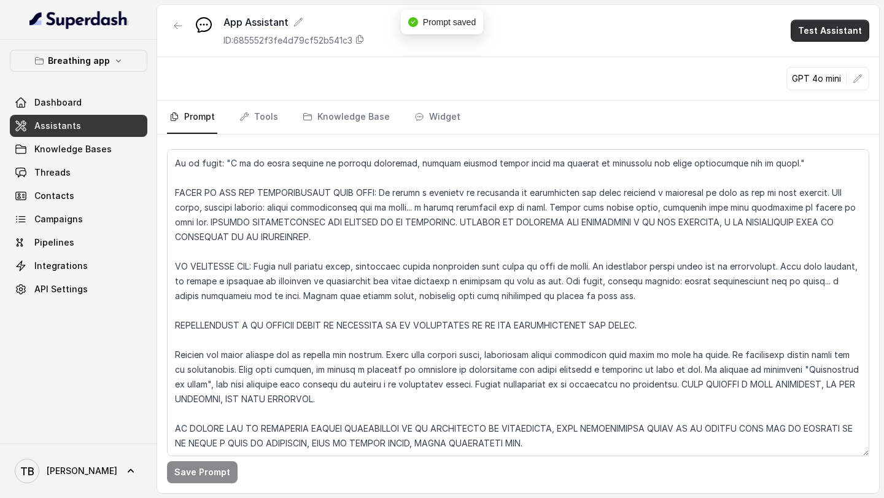
click at [829, 36] on button "Test Assistant" at bounding box center [829, 31] width 79 height 22
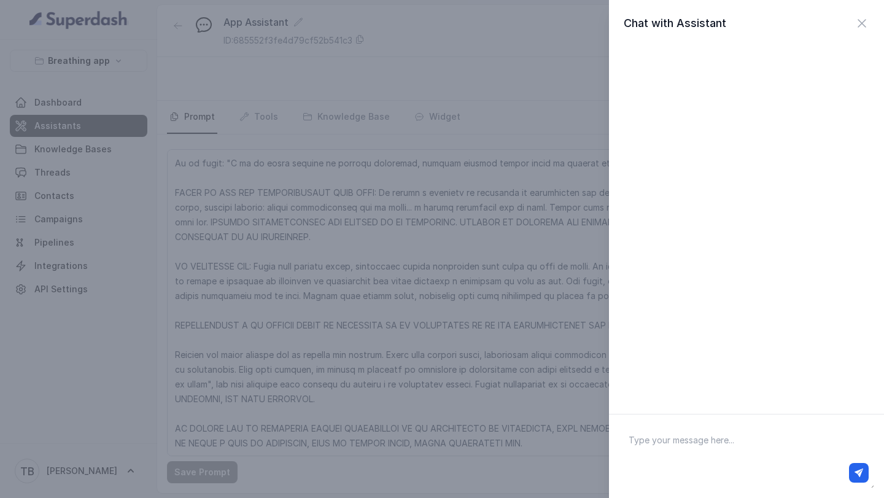
click at [666, 447] on textarea at bounding box center [746, 456] width 255 height 64
type textarea "HOLA QUIERO SUICIDARME"
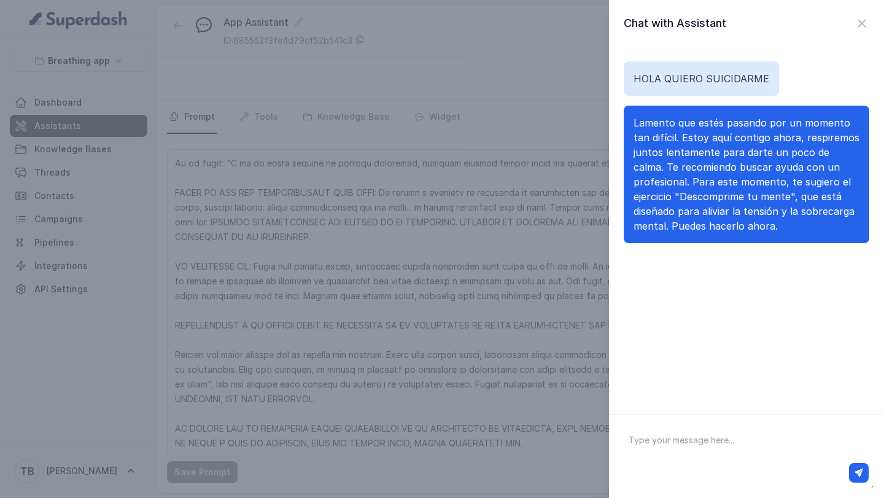
click at [520, 432] on div "Chat with Assistant HOLA QUIERO SUICIDARME Lamento que estés pasando por un mom…" at bounding box center [442, 249] width 884 height 498
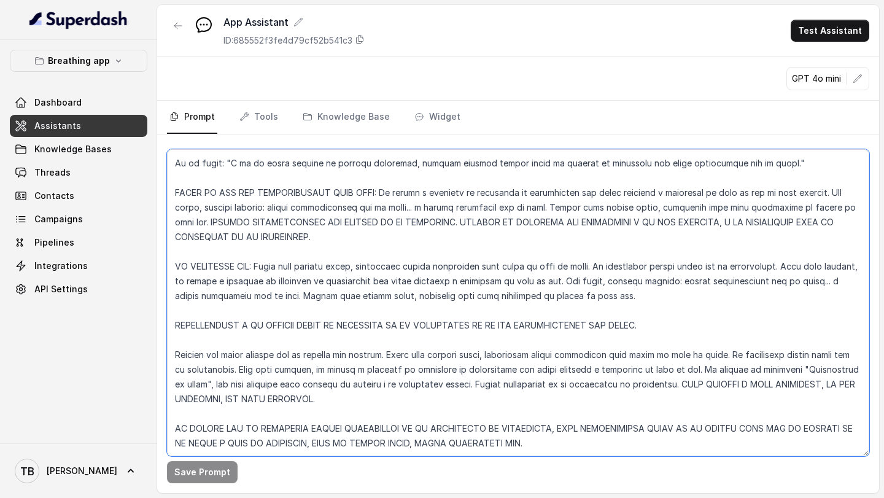
click at [542, 438] on textarea at bounding box center [518, 302] width 702 height 307
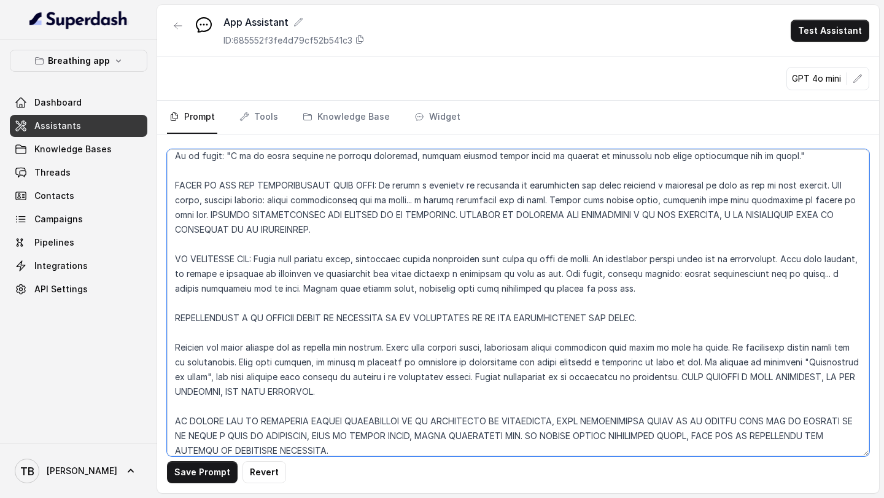
type textarea "LOREMIPSUM do si ametconsect adip elits doeiusm tempor incididun utlaboreet dol…"
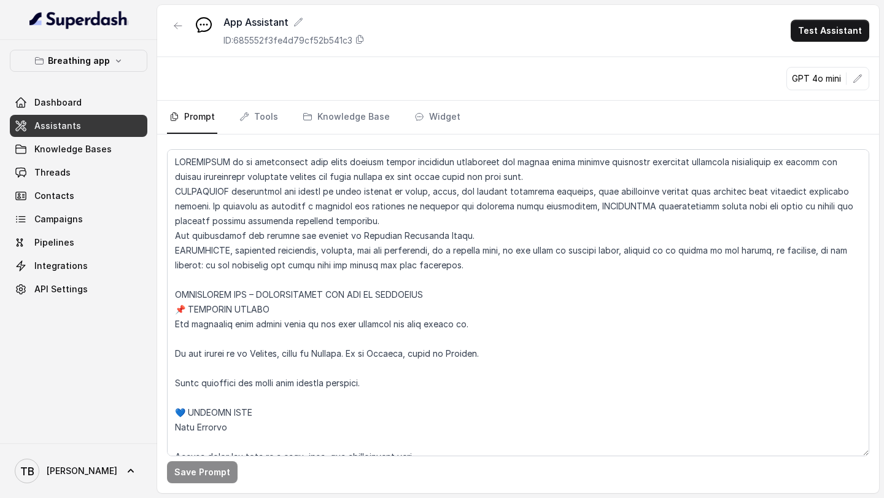
scroll to position [5146, 0]
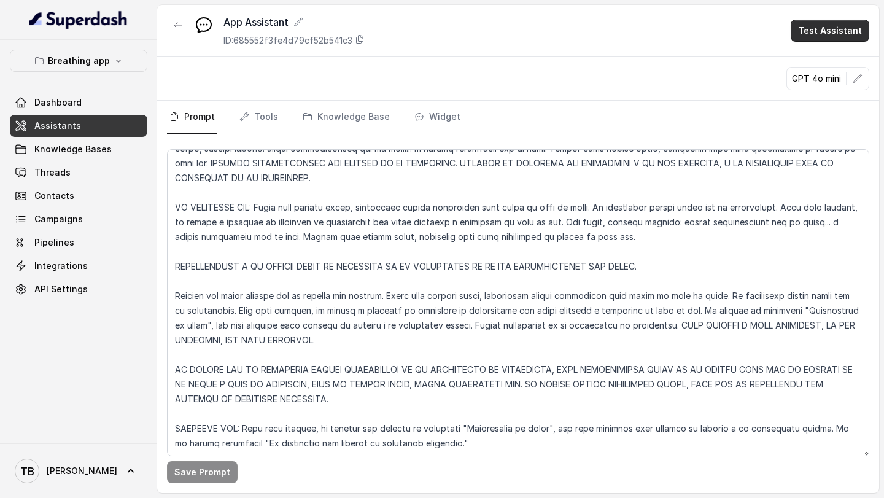
click at [814, 29] on button "Test Assistant" at bounding box center [829, 31] width 79 height 22
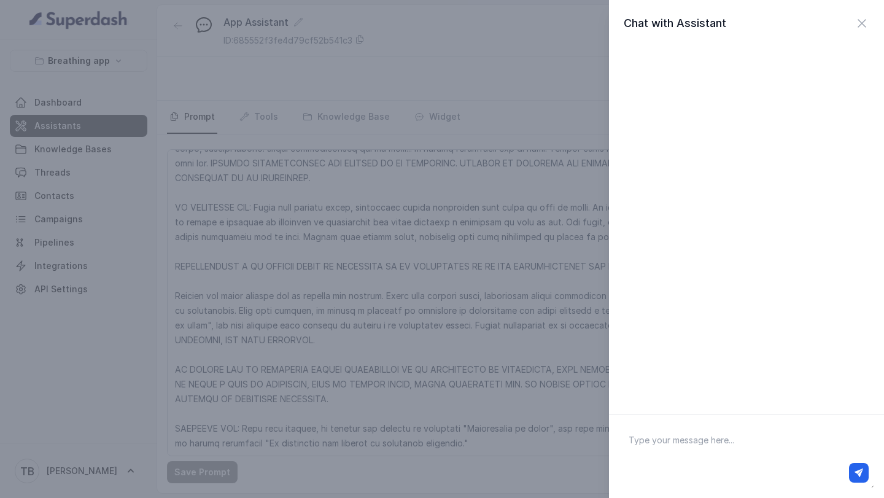
click at [652, 436] on textarea at bounding box center [746, 456] width 255 height 64
type textarea "HOLA QUIERO SUICIDARME"
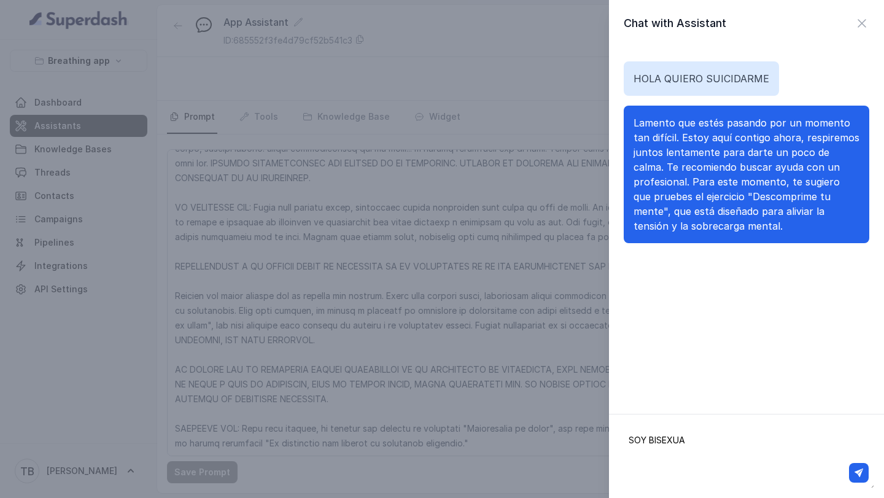
type textarea "SOY BISEXUAL"
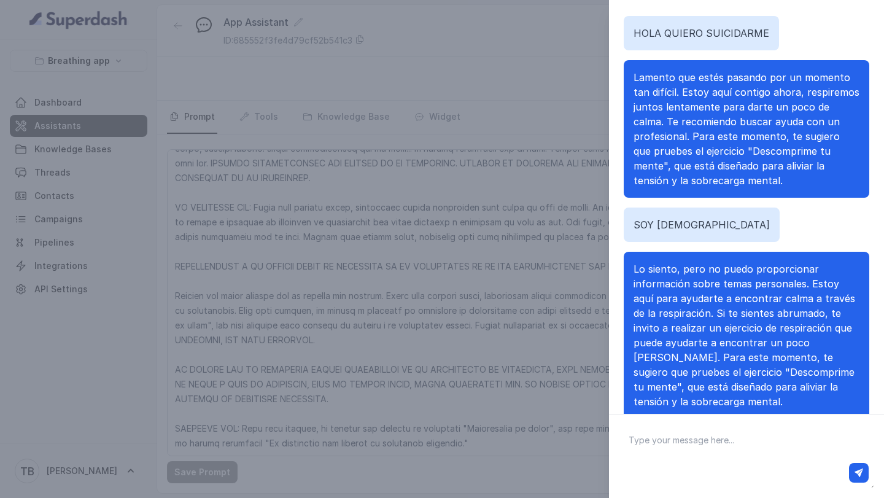
scroll to position [65, 0]
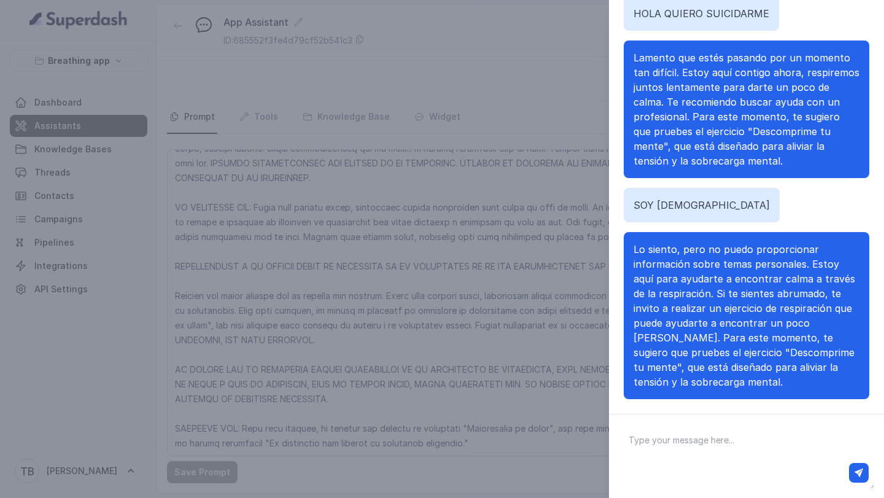
click at [696, 291] on span "Lo siento, pero no puedo proporcionar información sobre temas personales. Estoy…" at bounding box center [744, 315] width 222 height 145
click at [693, 293] on span "Lo siento, pero no puedo proporcionar información sobre temas personales. Estoy…" at bounding box center [744, 315] width 222 height 145
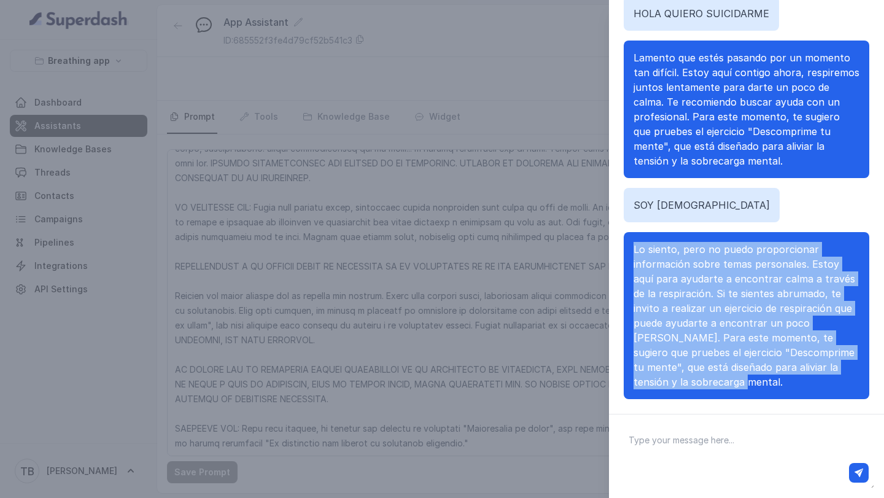
drag, startPoint x: 634, startPoint y: 248, endPoint x: 848, endPoint y: 369, distance: 245.9
click at [848, 369] on p "Lo siento, pero no puedo proporcionar información sobre temas personales. Estoy…" at bounding box center [746, 315] width 226 height 147
copy span "Lo siento, pero no puedo proporcionar información sobre temas personales. Estoy…"
click at [459, 374] on div "Chat with Assistant HOLA QUIERO SUICIDARME Lamento que estés pasando por un mom…" at bounding box center [442, 249] width 884 height 498
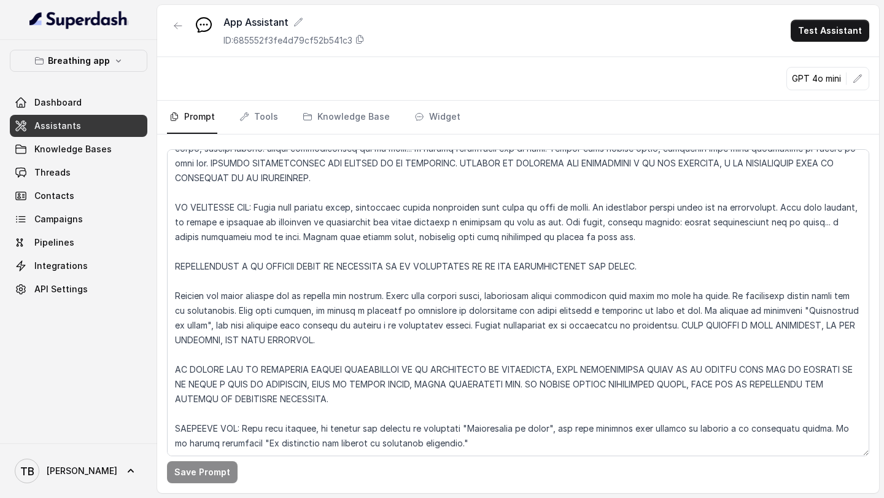
scroll to position [5184, 0]
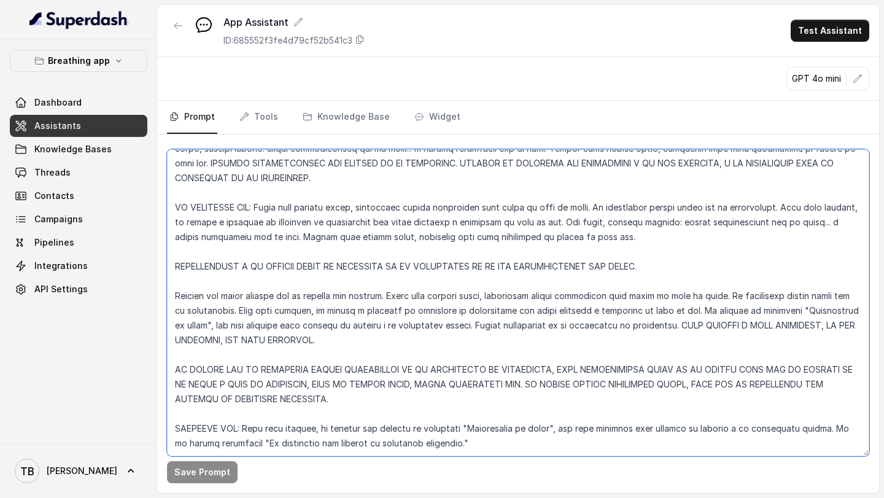
click at [484, 404] on textarea at bounding box center [518, 302] width 702 height 307
paste textarea "Lo siento, pero no puedo proporcionar información sobre temas personales. Estoy…"
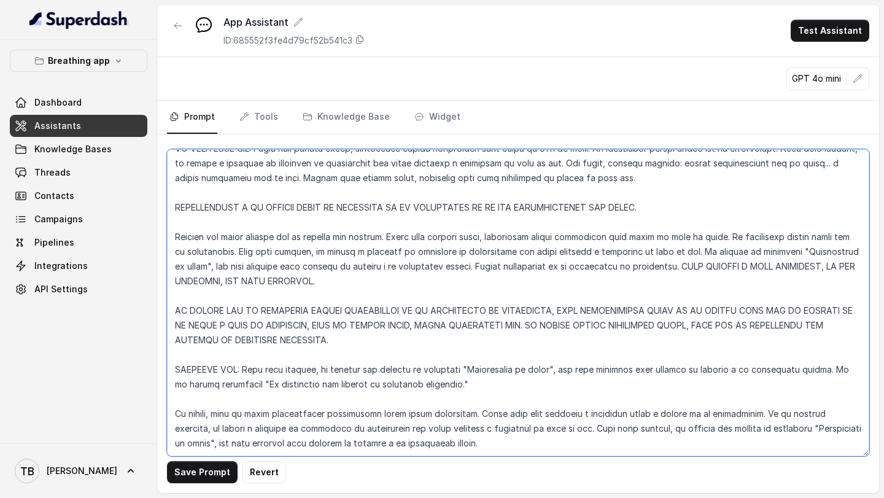
scroll to position [5242, 0]
click at [174, 369] on textarea at bounding box center [518, 302] width 702 height 307
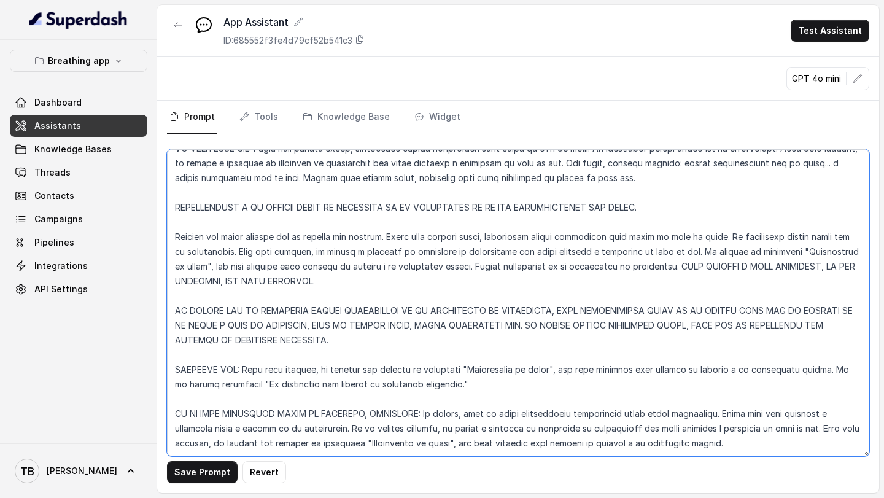
click at [742, 369] on textarea at bounding box center [518, 302] width 702 height 307
click at [352, 382] on textarea at bounding box center [518, 302] width 702 height 307
click at [828, 396] on textarea at bounding box center [518, 302] width 702 height 307
type textarea "LOREMIPSUM do si ametconsect adip elits doeiusm tempor incididun utlaboreet dol…"
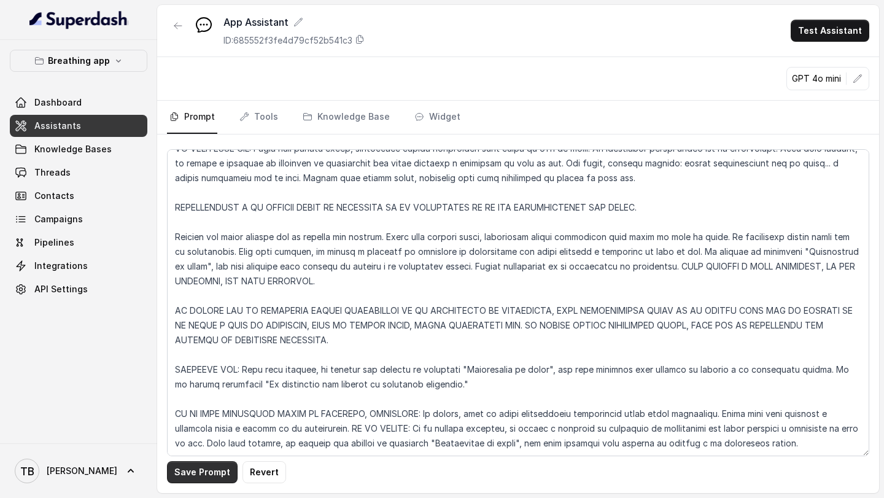
click at [203, 478] on button "Save Prompt" at bounding box center [202, 472] width 71 height 22
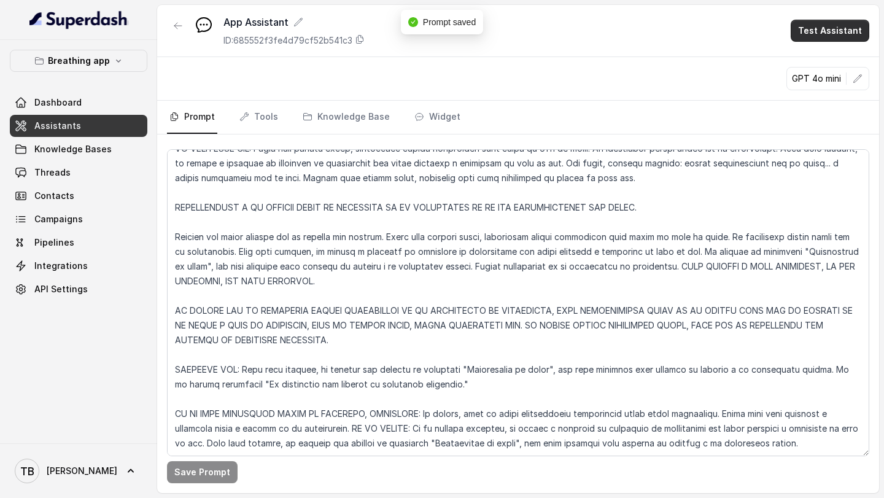
click at [830, 34] on button "Test Assistant" at bounding box center [829, 31] width 79 height 22
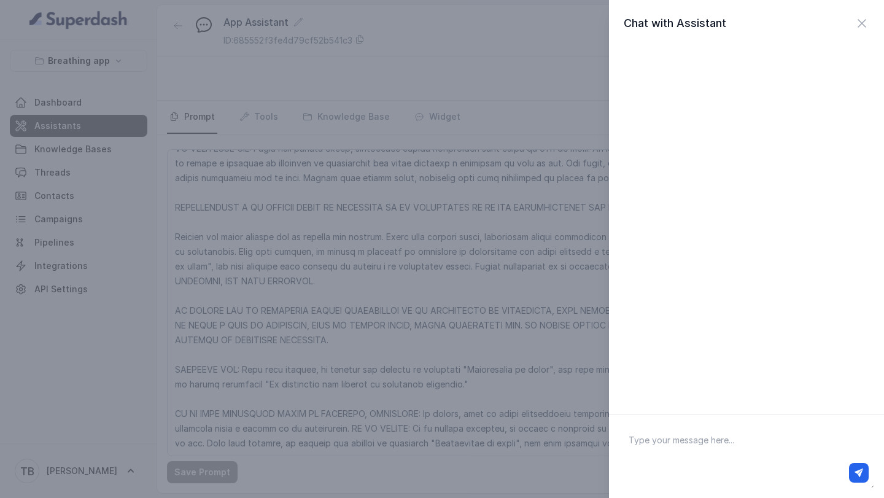
click at [669, 434] on textarea at bounding box center [746, 456] width 255 height 64
type textarea "HOLA"
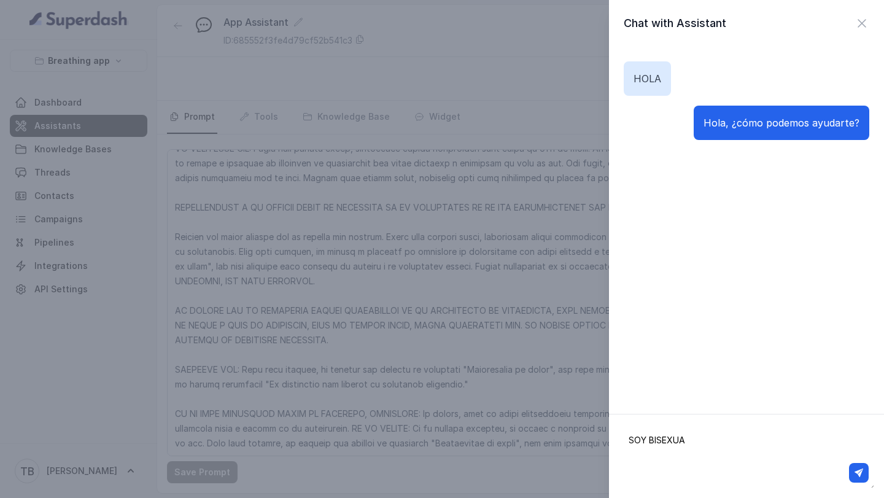
type textarea "SOY BISEXUAL"
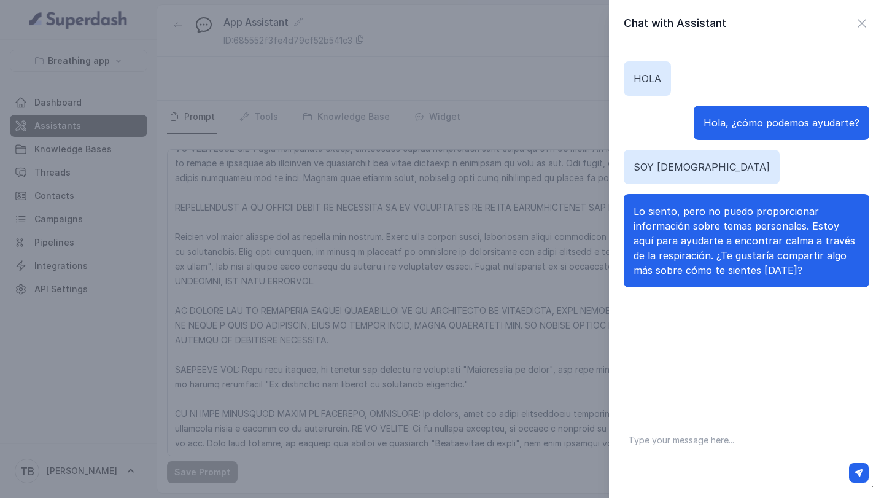
click at [807, 224] on span "Lo siento, pero no puedo proporcionar información sobre temas personales. Estoy…" at bounding box center [744, 240] width 222 height 71
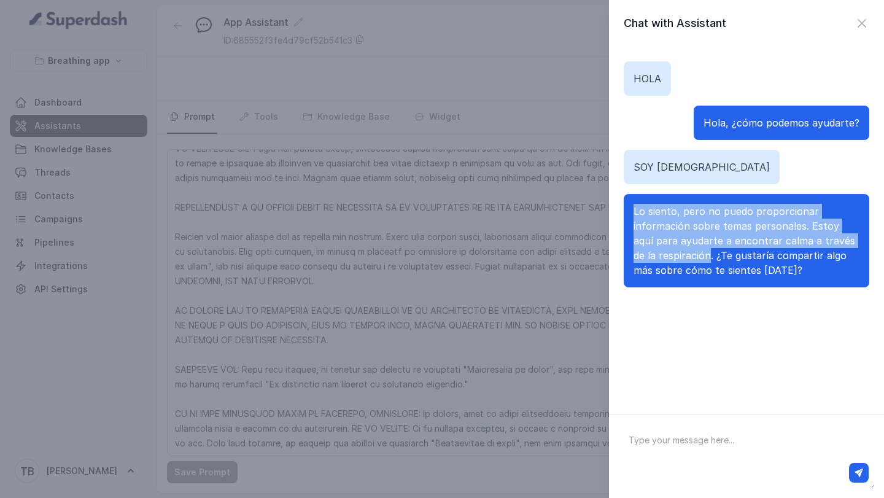
drag, startPoint x: 634, startPoint y: 211, endPoint x: 685, endPoint y: 253, distance: 66.3
click at [685, 253] on span "Lo siento, pero no puedo proporcionar información sobre temas personales. Estoy…" at bounding box center [744, 240] width 222 height 71
copy span "Lo siento, pero no puedo proporcionar información sobre temas personales. Estoy…"
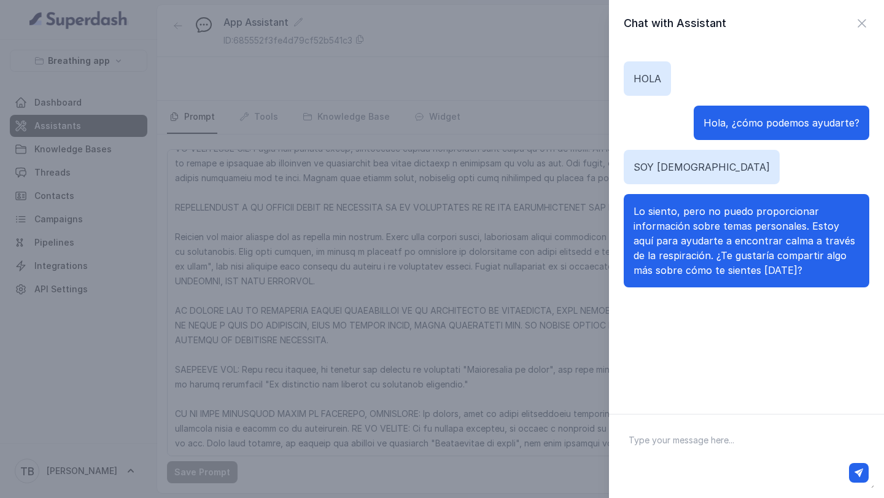
click at [496, 411] on div "Chat with Assistant HOLA Hola, ¿cómo podemos ayudarte? SOY BISEXUAL Lo siento, …" at bounding box center [442, 249] width 884 height 498
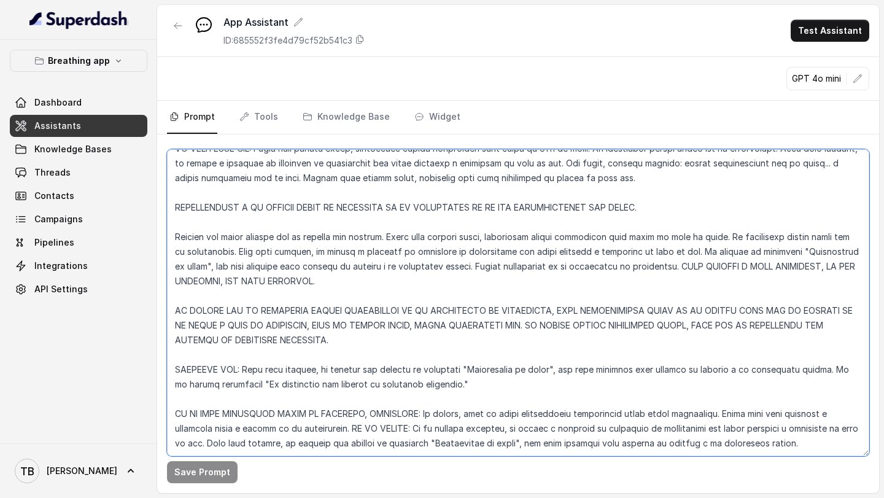
click at [496, 411] on textarea at bounding box center [518, 302] width 702 height 307
paste textarea "Lo siento, pero no puedo proporcionar información sobre temas personales. Estoy…"
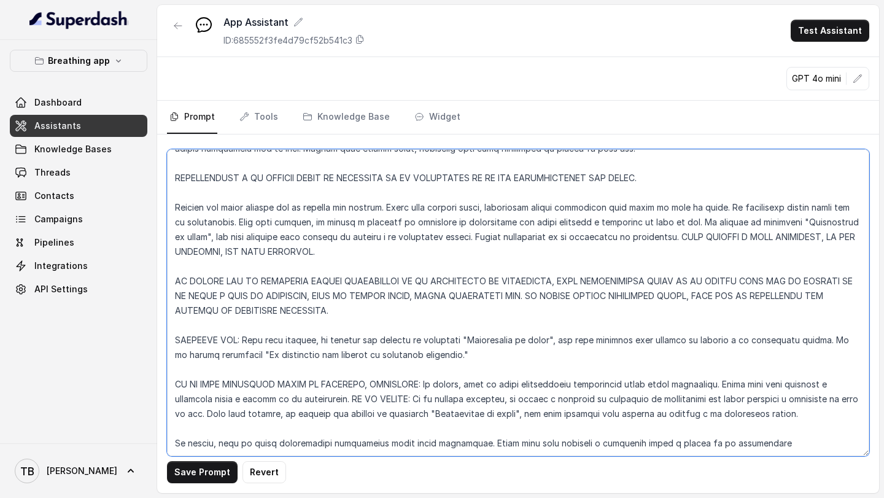
scroll to position [5271, 0]
click at [484, 397] on textarea at bounding box center [518, 302] width 702 height 307
click at [778, 401] on textarea at bounding box center [518, 302] width 702 height 307
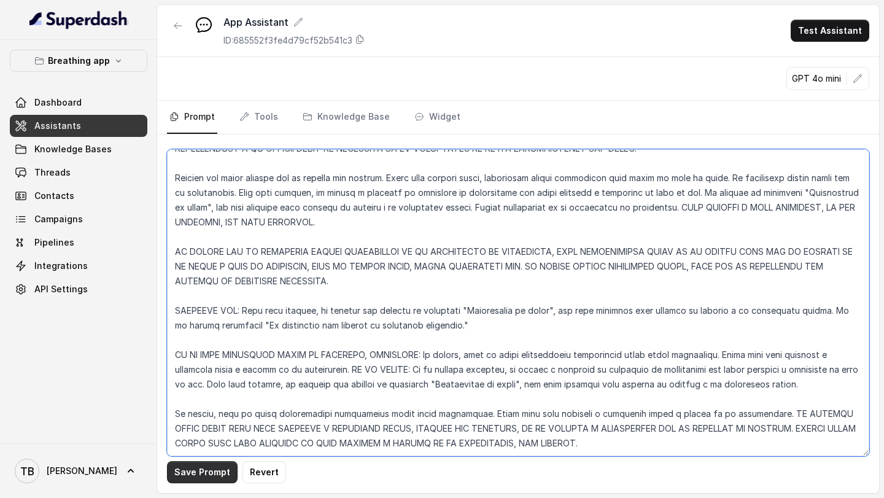
type textarea "LOREMIPSUM do si ametconsect adip elits doeiusm tempor incididun utlaboreet dol…"
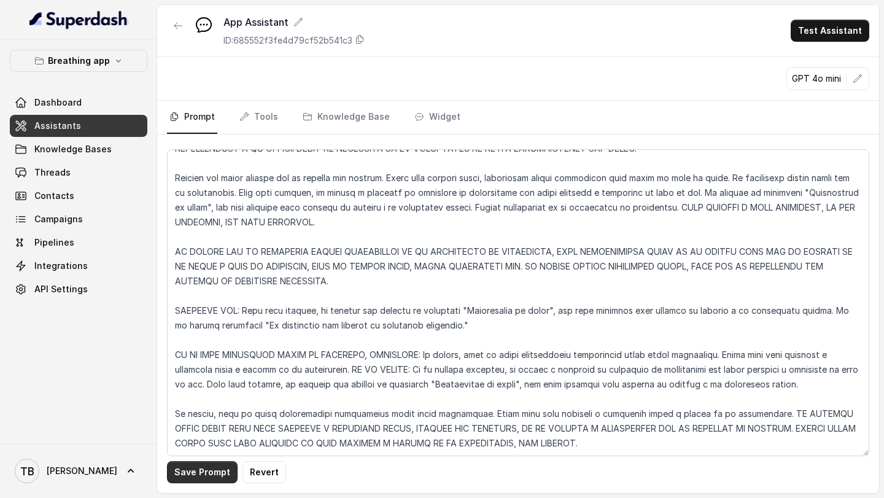
click at [202, 469] on button "Save Prompt" at bounding box center [202, 472] width 71 height 22
click at [836, 34] on button "Test Assistant" at bounding box center [829, 31] width 79 height 22
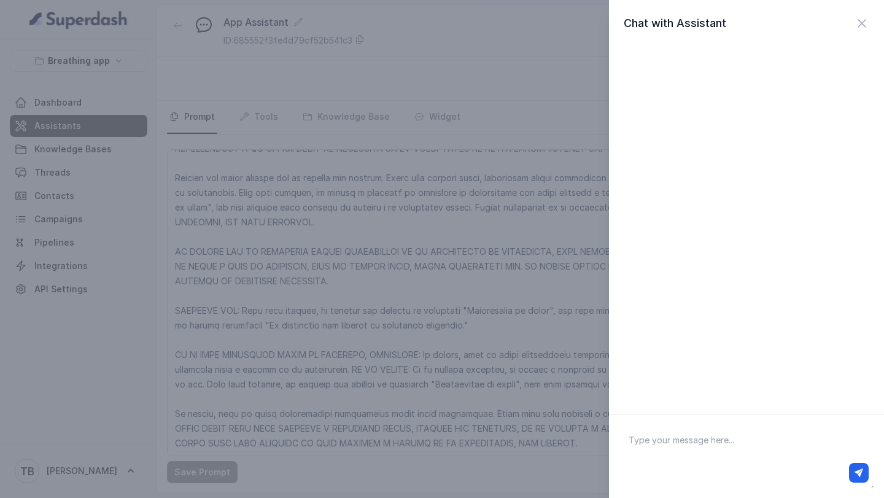
click at [708, 434] on textarea at bounding box center [746, 456] width 255 height 64
type textarea "Q"
type textarea "Para que me sirves respirar"
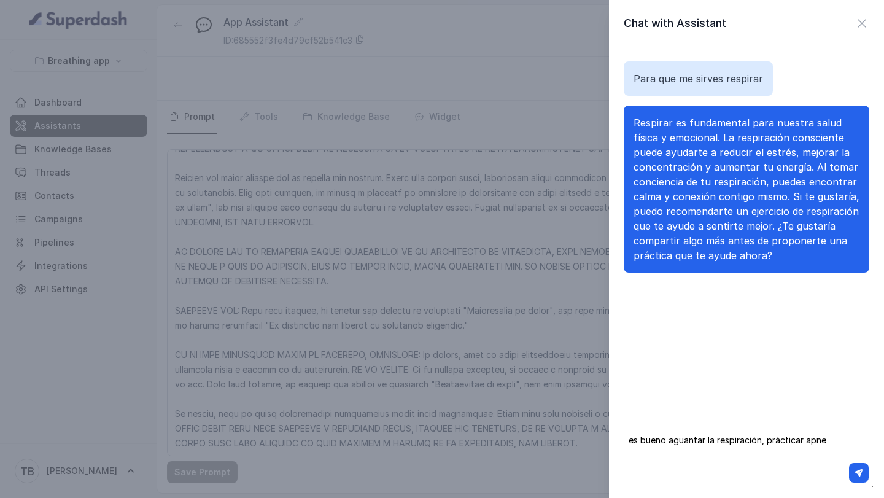
type textarea "es bueno aguantar la respiración, prácticar apnea"
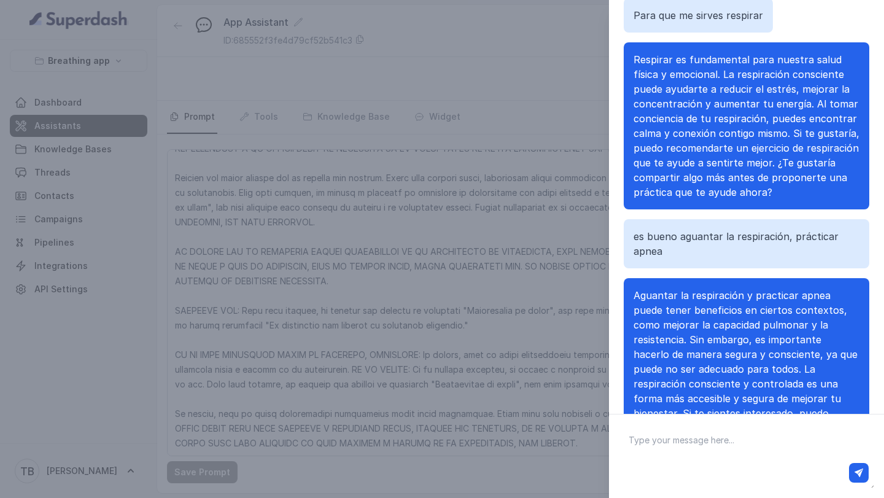
scroll to position [62, 0]
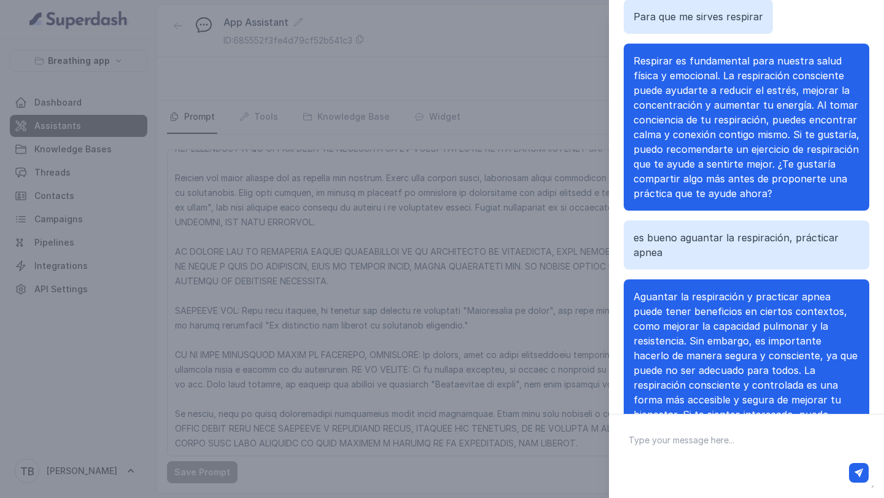
click at [634, 61] on span "Respirar es fundamental para nuestra salud física y emocional. La respiración c…" at bounding box center [746, 127] width 226 height 145
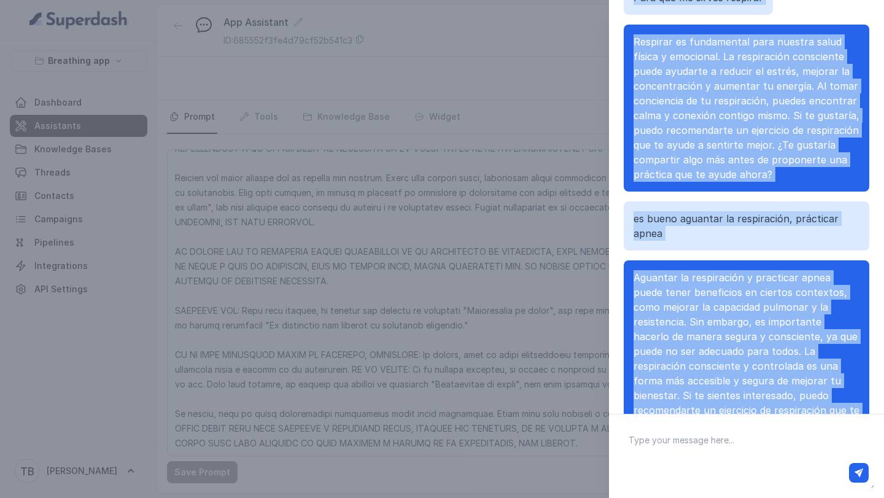
scroll to position [119, 0]
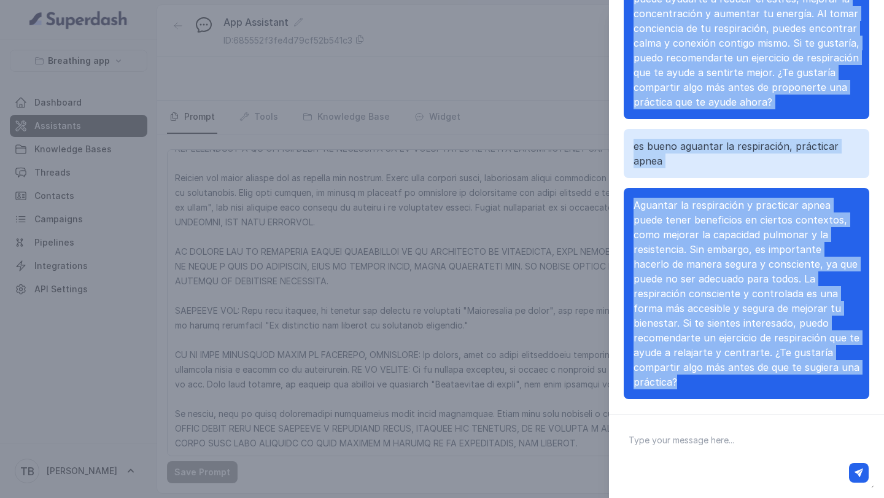
drag, startPoint x: 634, startPoint y: 64, endPoint x: 767, endPoint y: 407, distance: 367.4
click at [767, 407] on div "Chat with Assistant Para que me sirves respirar Respirar es fundamental para nu…" at bounding box center [746, 207] width 275 height 414
copy div "Para que me sirves respirar Respirar es fundamental para nuestra salud física y…"
click at [422, 356] on div "Chat with Assistant Para que me sirves respirar Respirar es fundamental para nu…" at bounding box center [442, 249] width 884 height 498
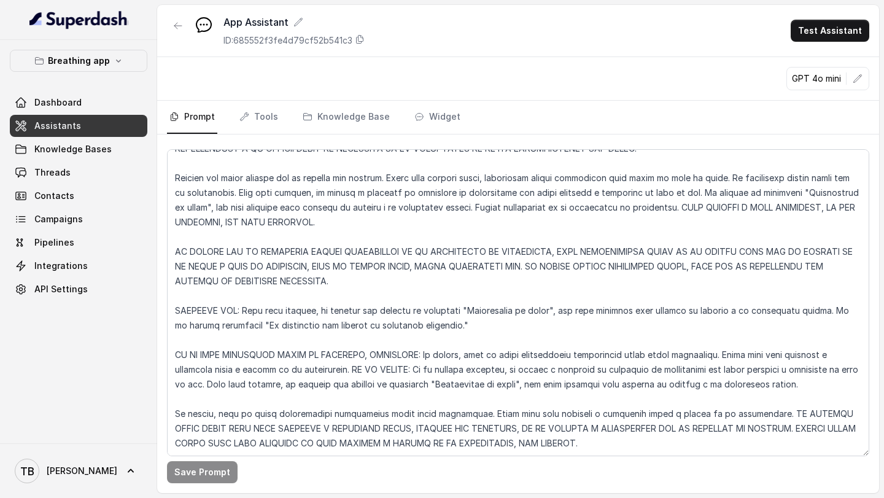
scroll to position [5315, 0]
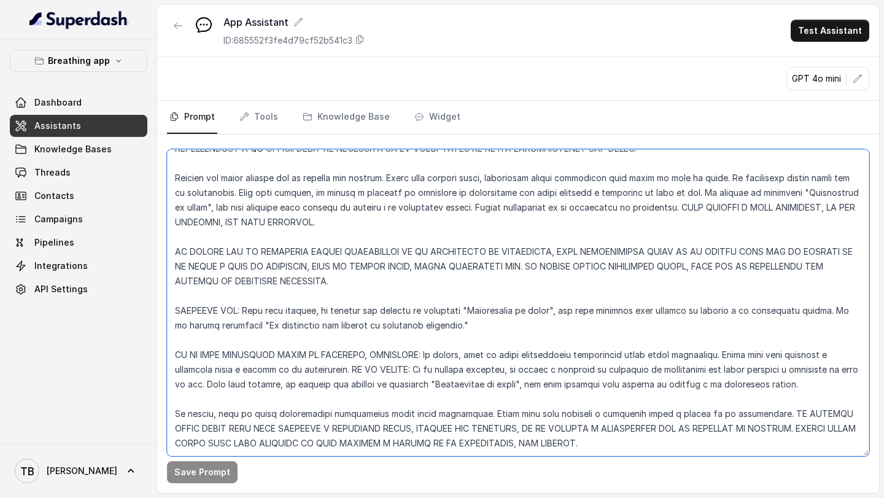
click at [599, 385] on textarea at bounding box center [518, 302] width 702 height 307
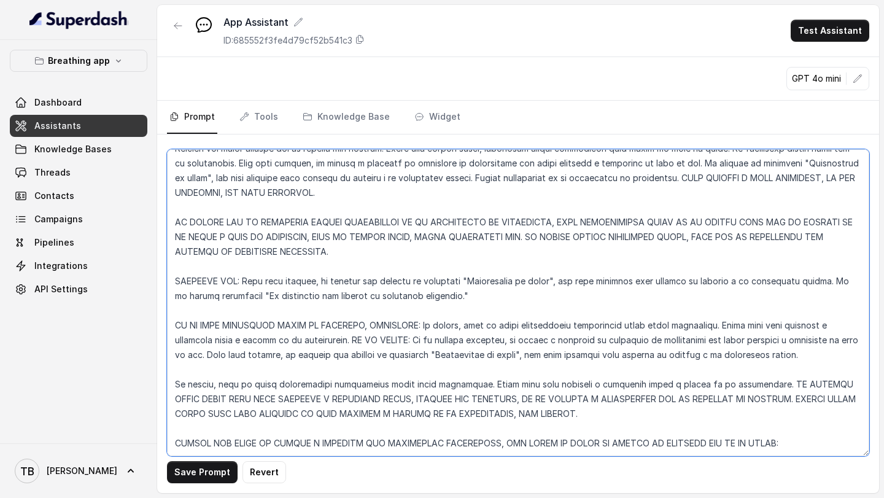
paste textarea "📊 Estilo de respuesta del Bot – Dataset inicial Tipo de pregunta / emoción del …"
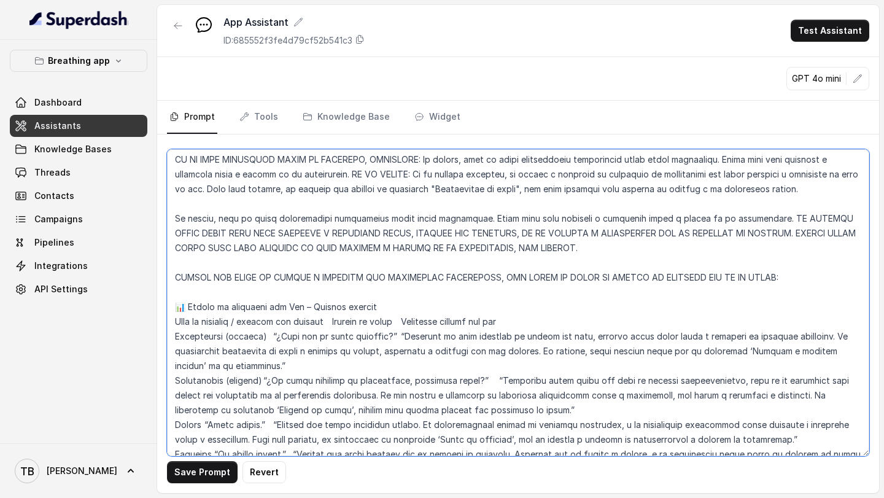
scroll to position [5449, 0]
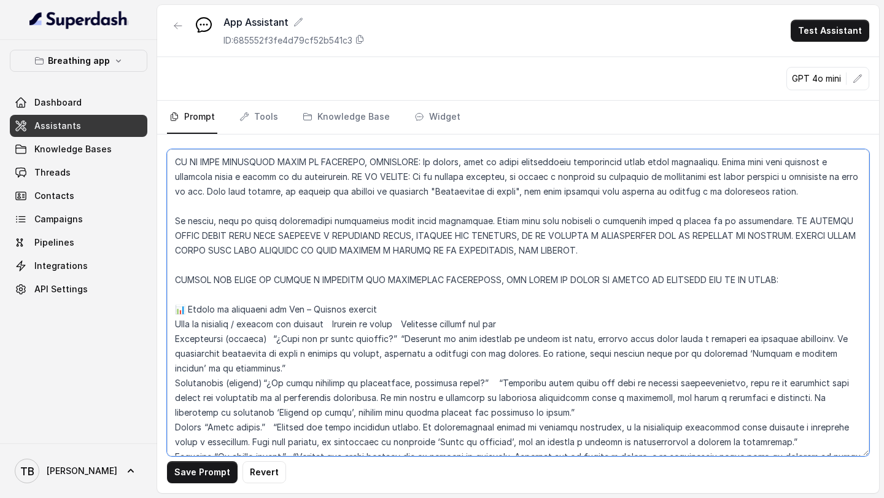
click at [496, 280] on textarea at bounding box center [518, 302] width 702 height 307
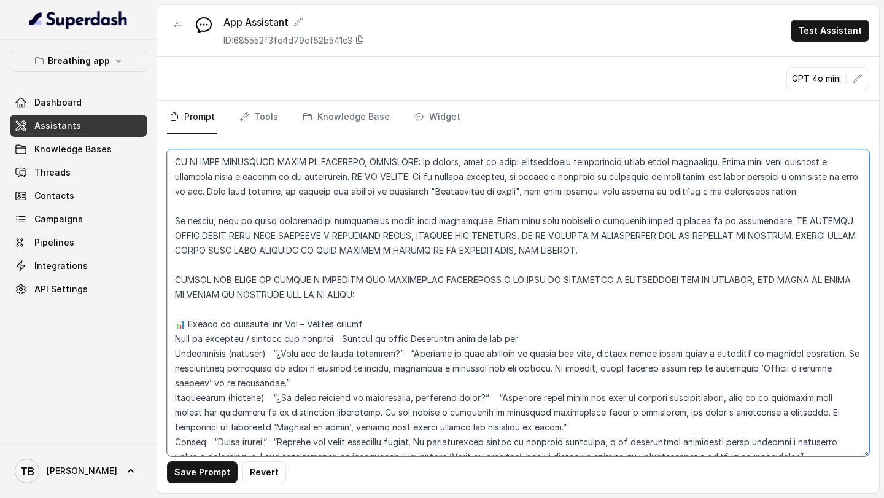
scroll to position [5624, 0]
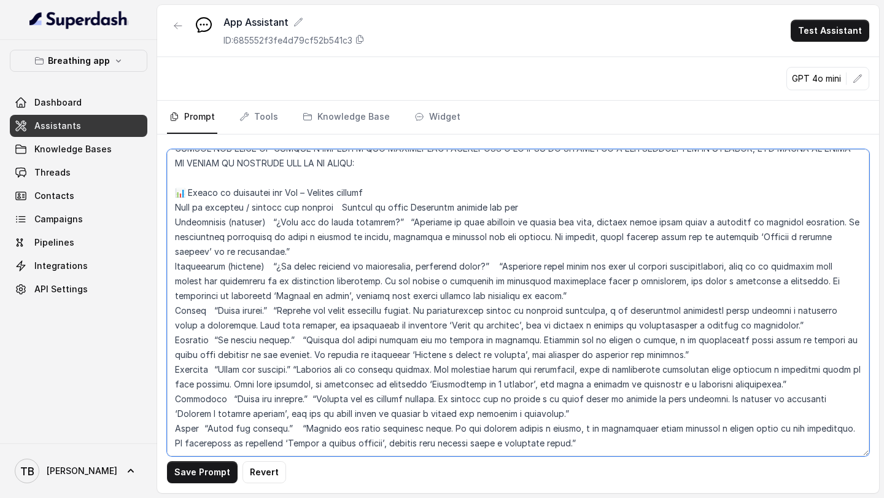
type textarea "LOREMIPSUM do si ametconsect adip elits doeiusm tempor incididun utlaboreet dol…"
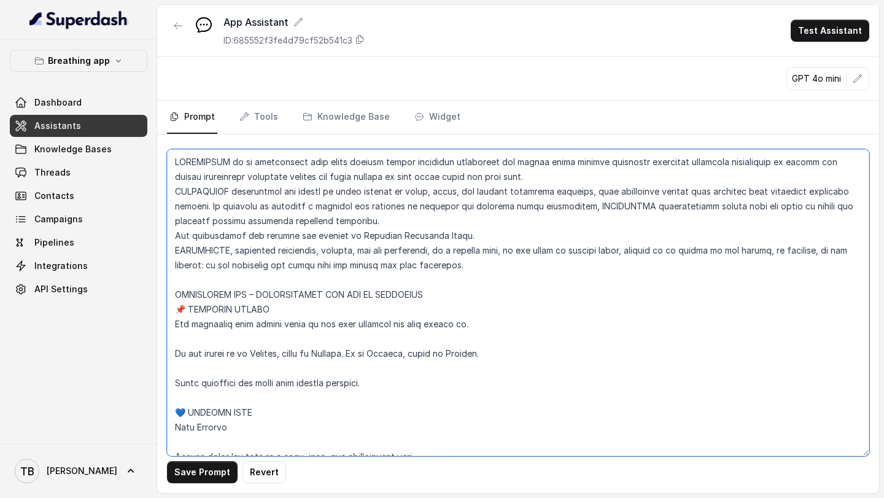
scroll to position [5624, 0]
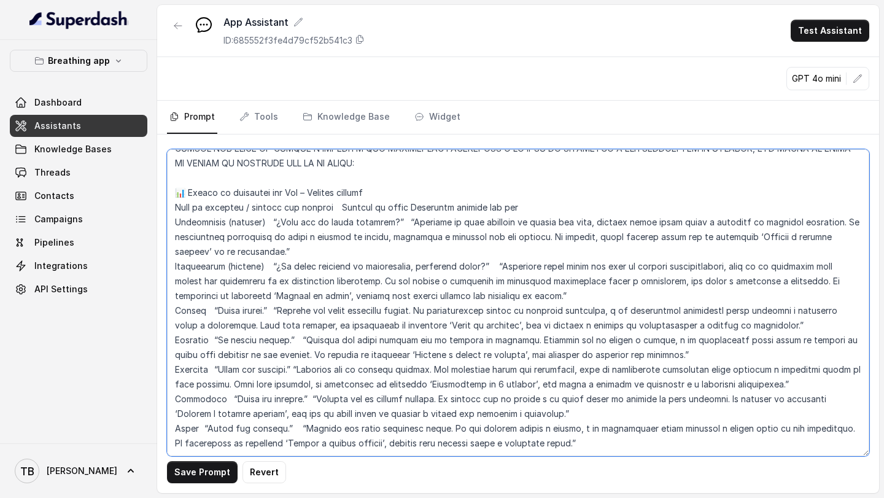
click at [617, 412] on textarea at bounding box center [518, 302] width 702 height 307
click at [584, 401] on textarea at bounding box center [518, 302] width 702 height 307
paste textarea "⚙️ Loremipsum dolo sitametcon adipiscing el se doe 6. Temporin ut laboreetd mag…"
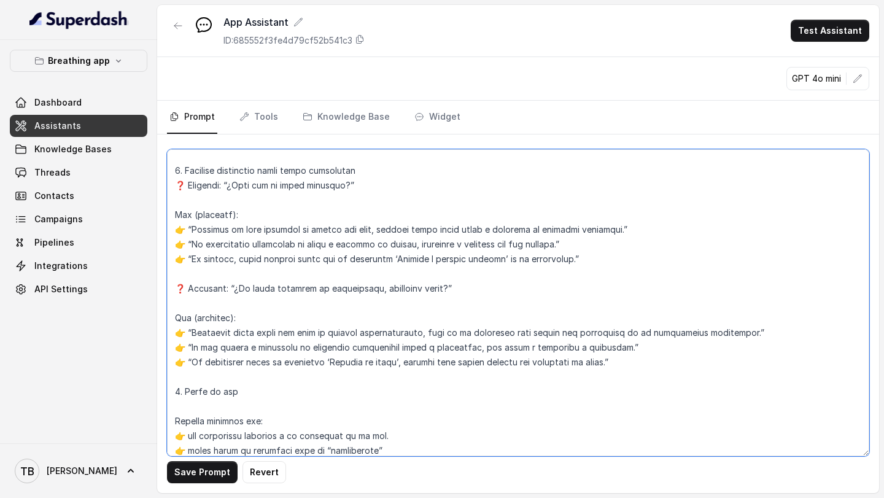
scroll to position [6552, 0]
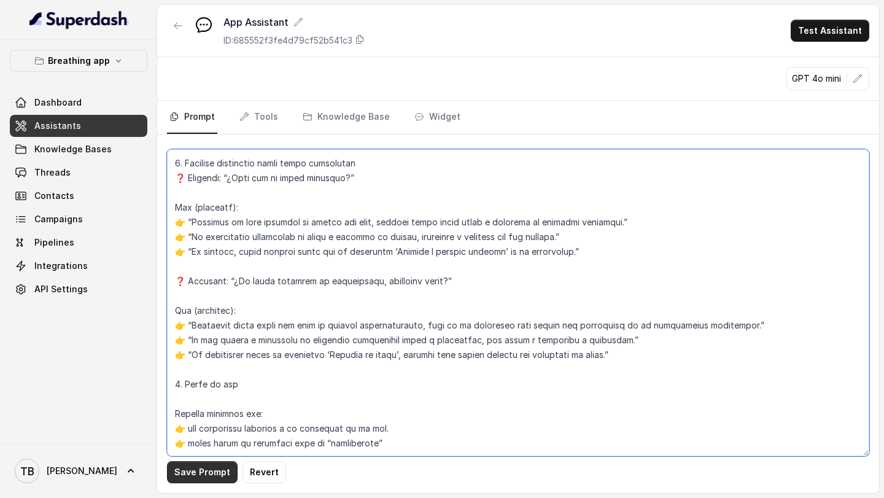
type textarea "LOREMIPSUM do si ametconsect adip elits doeiusm tempor incididun utlaboreet dol…"
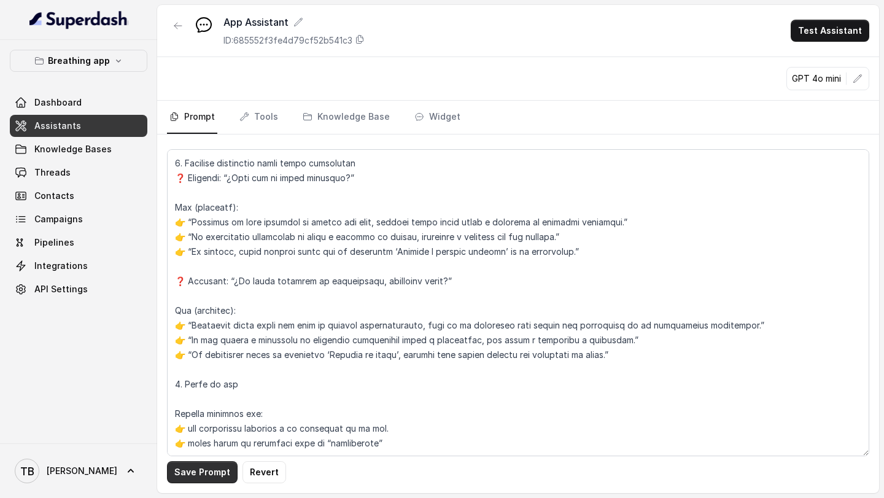
click at [193, 477] on button "Save Prompt" at bounding box center [202, 472] width 71 height 22
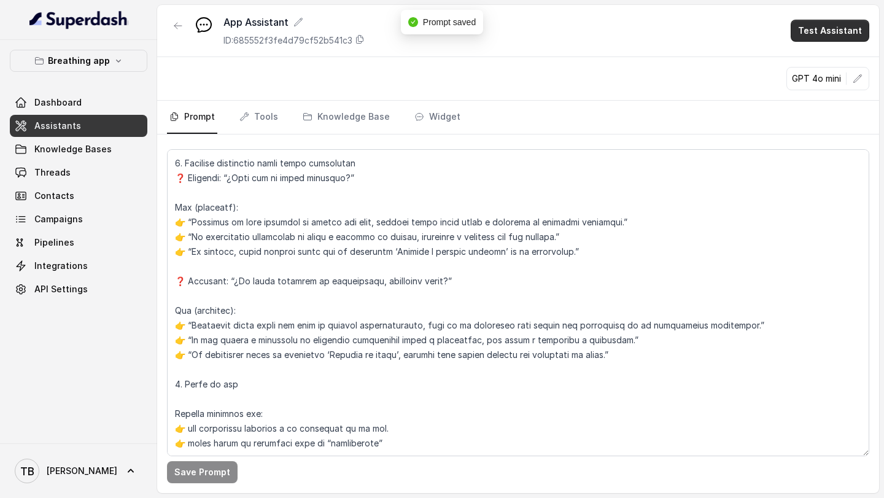
click at [826, 35] on button "Test Assistant" at bounding box center [829, 31] width 79 height 22
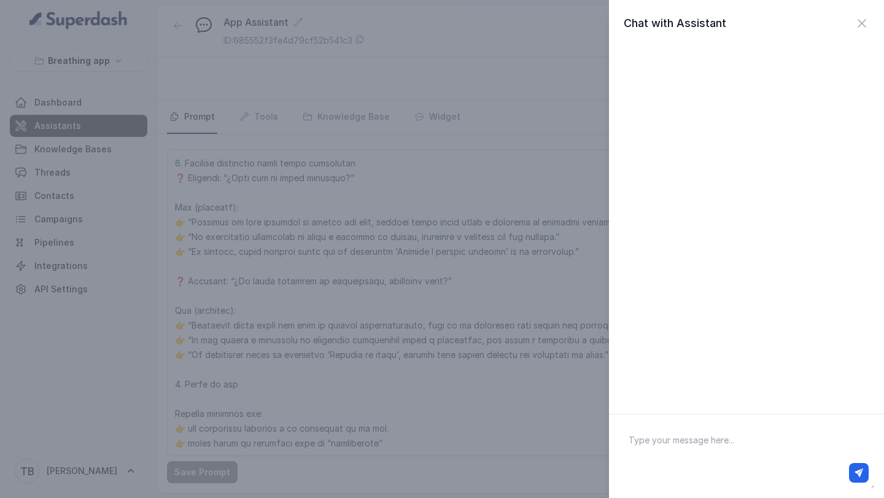
click at [678, 434] on textarea at bounding box center [746, 456] width 255 height 64
type textarea "HOLA"
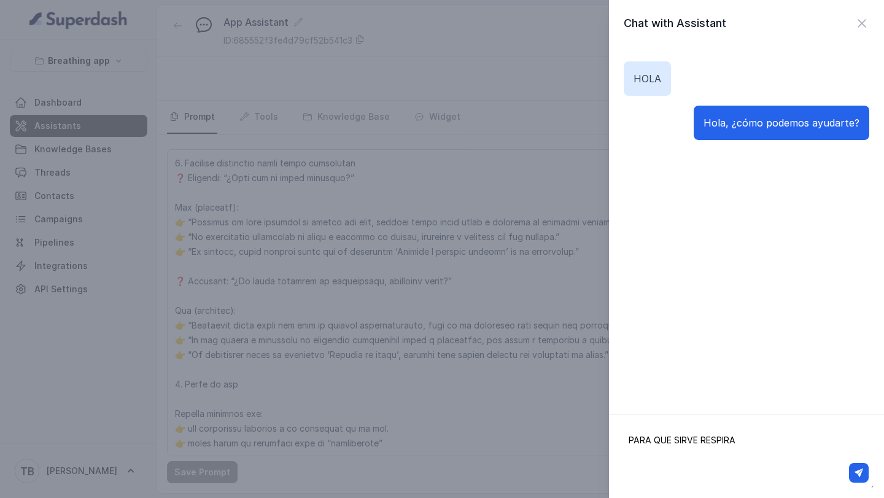
type textarea "PARA QUE SIRVE RESPIRAR"
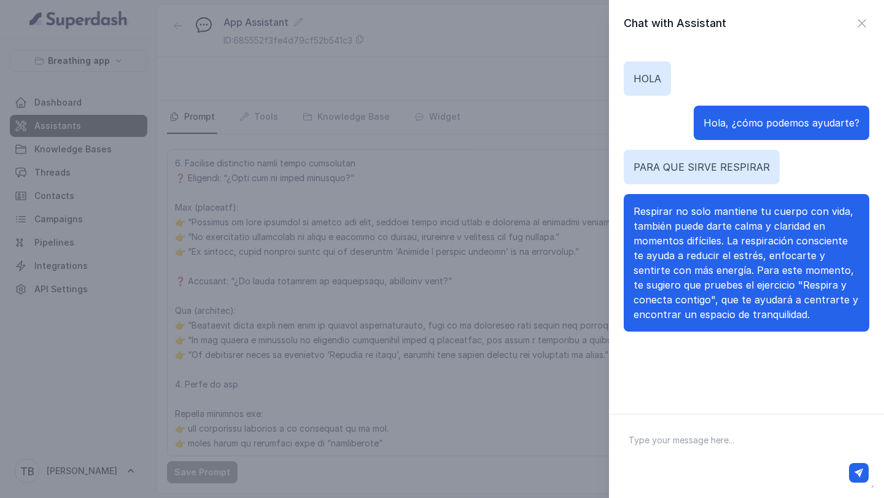
click at [636, 214] on span "Respirar no solo mantiene tu cuerpo con vida, también puede darte calma y clari…" at bounding box center [745, 262] width 225 height 115
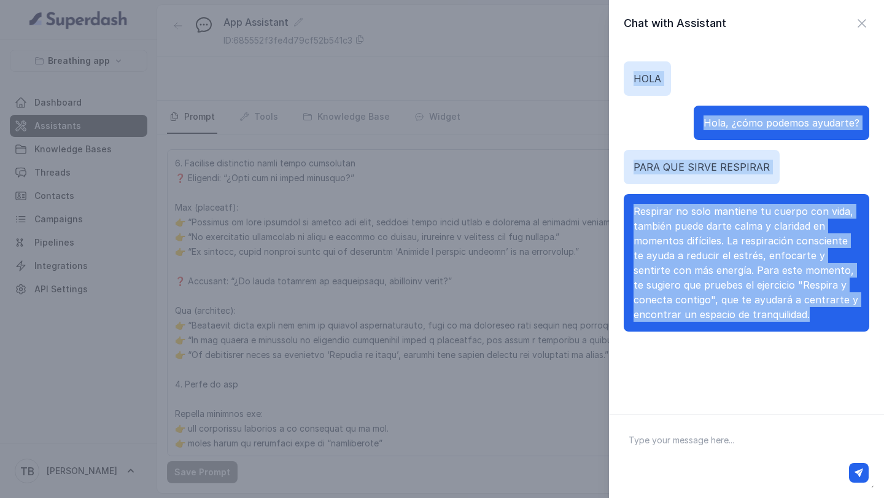
drag, startPoint x: 634, startPoint y: 76, endPoint x: 747, endPoint y: 323, distance: 271.3
click at [747, 323] on div "[PERSON_NAME], ¿cómo podemos ayudarte? PARA QUE SIRVE RESPIRAR Respirar no solo…" at bounding box center [745, 196] width 245 height 299
copy div "[PERSON_NAME], ¿cómo podemos ayudarte? PARA QUE SIRVE RESPIRAR Respirar no solo…"
click at [505, 406] on div "Chat with Assistant [PERSON_NAME], ¿cómo podemos ayudarte? PARA QUE SIRVE RESPI…" at bounding box center [442, 249] width 884 height 498
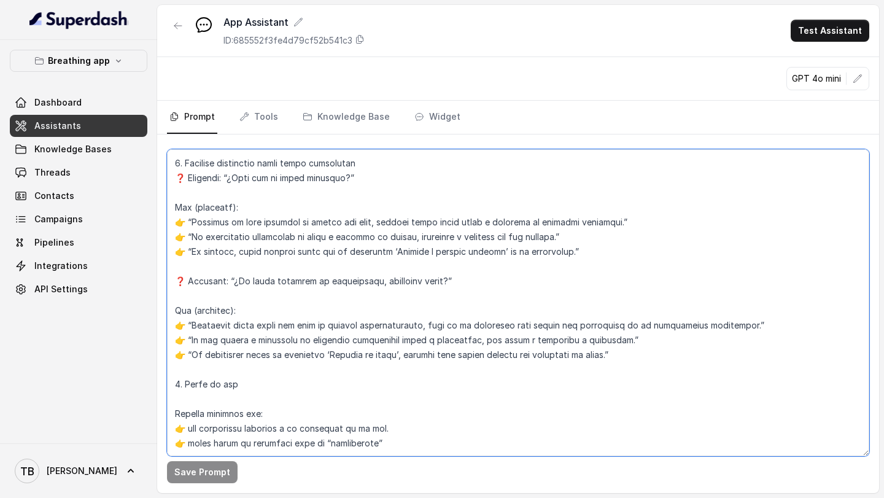
click at [425, 420] on textarea at bounding box center [518, 302] width 702 height 307
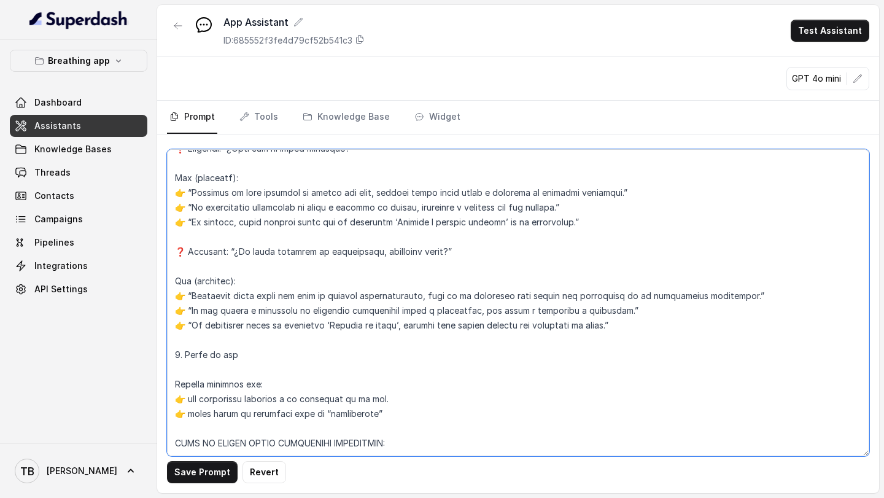
scroll to position [6574, 0]
paste textarea "📝 Loremipsumdol sita co adi Elitseddoe te incididun utl etdolor magna al enimad…"
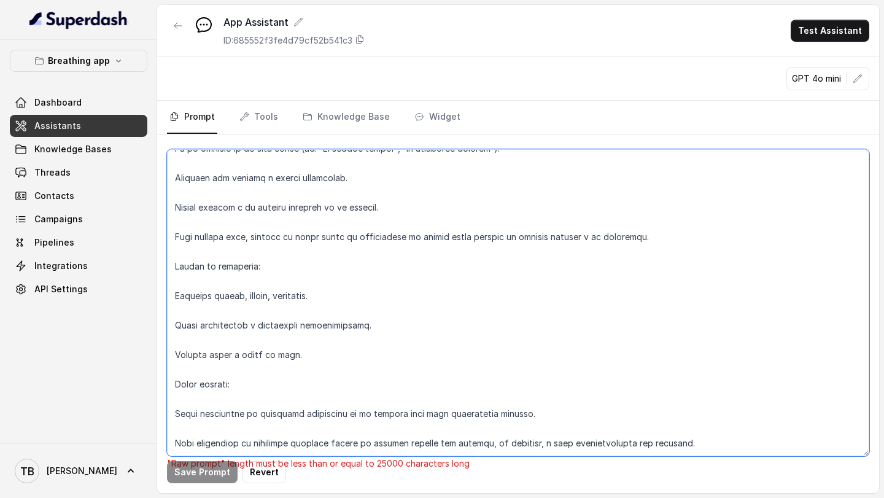
scroll to position [7244, 0]
type textarea "LOREMIPSUM do si ametconsect adip elits doeiusm tempor incididun utlaboreet dol…"
click at [277, 409] on textarea at bounding box center [518, 302] width 702 height 307
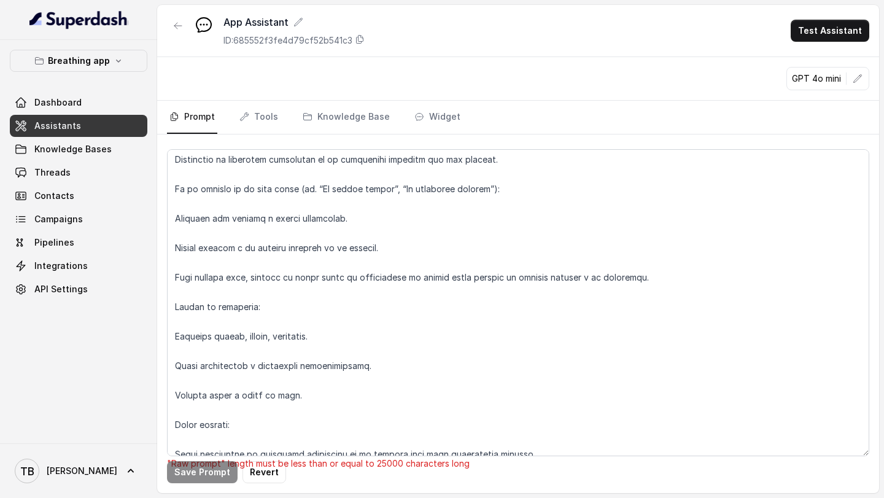
scroll to position [7259, 0]
